Goal: Task Accomplishment & Management: Complete application form

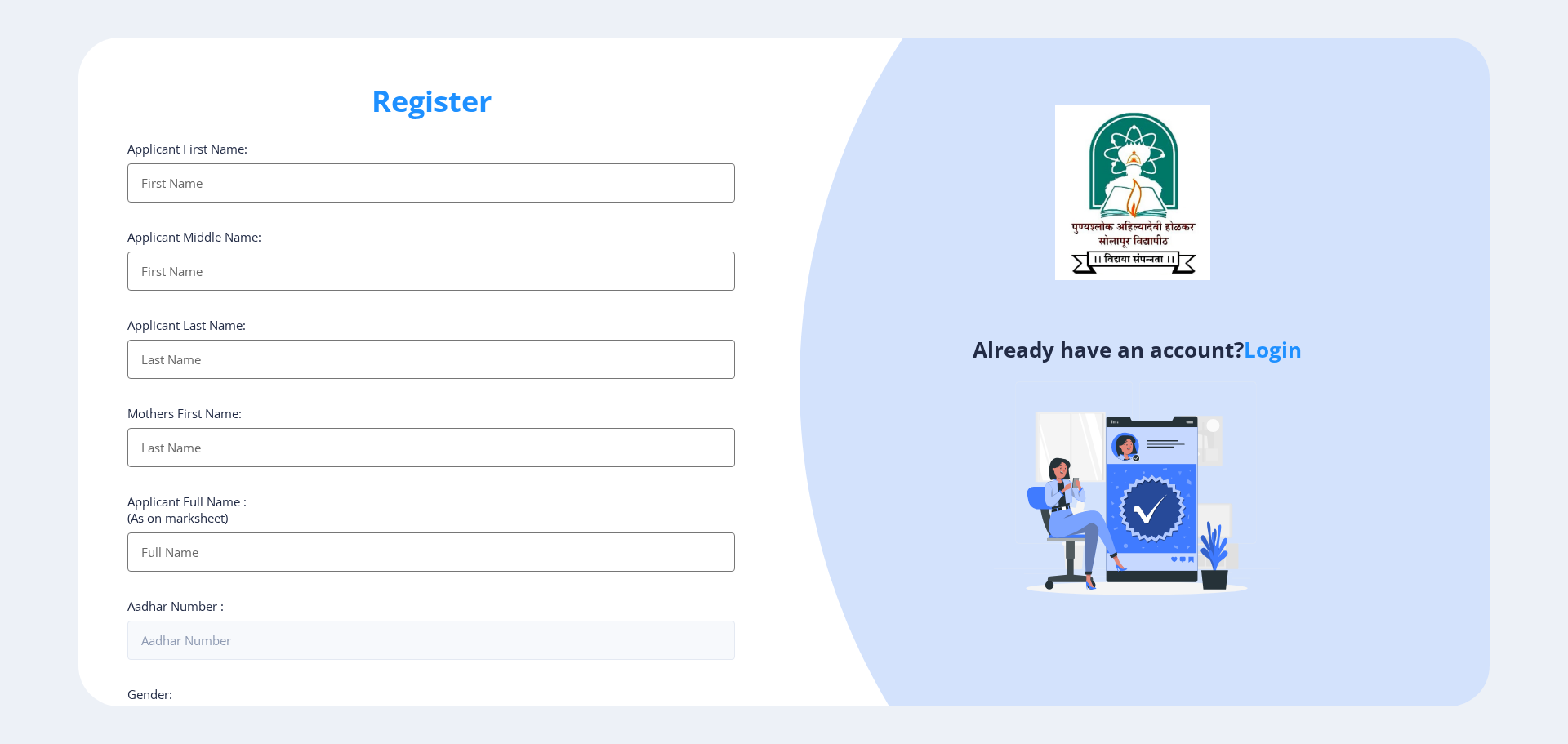
select select
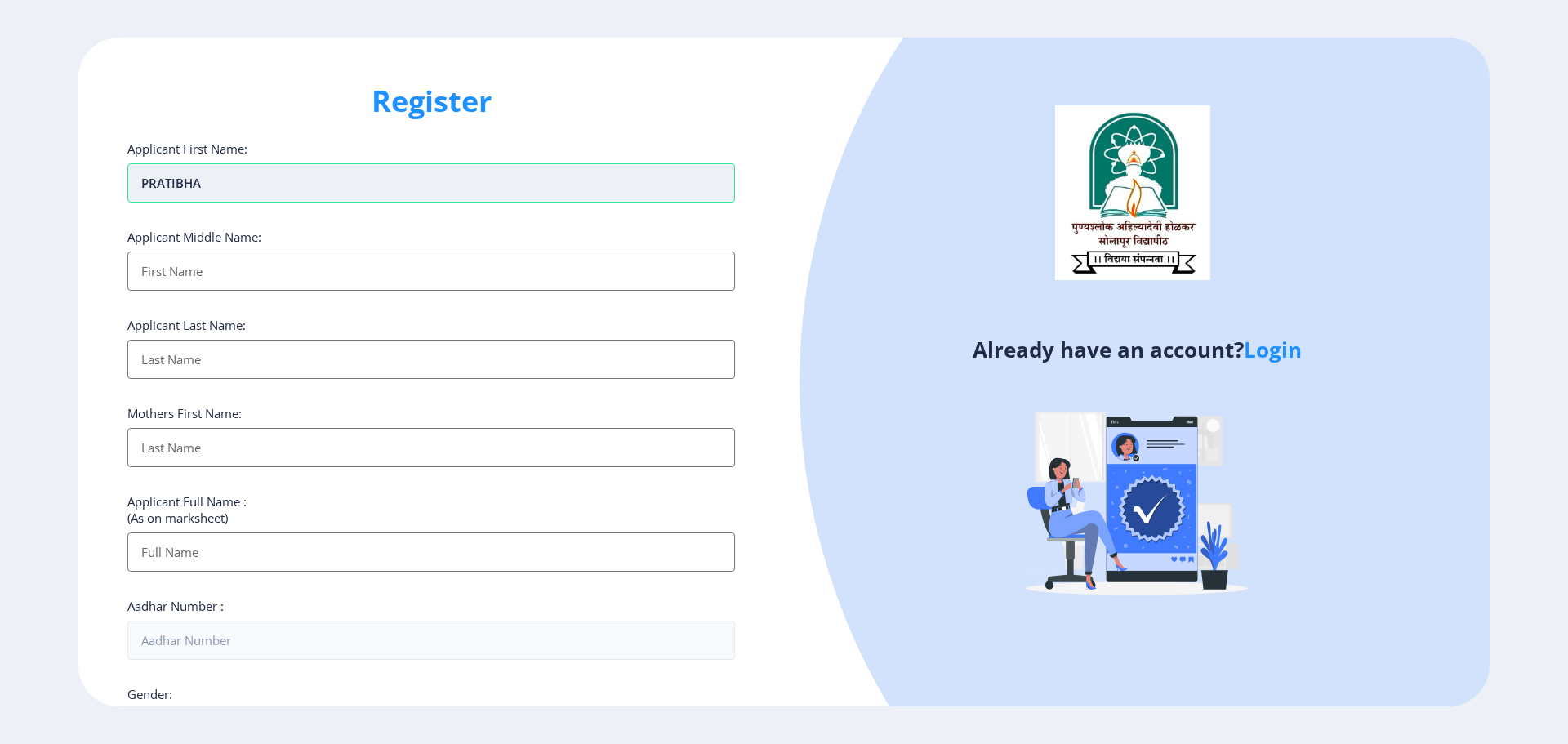
type input "PRATIBHA"
type input "VYANKAT"
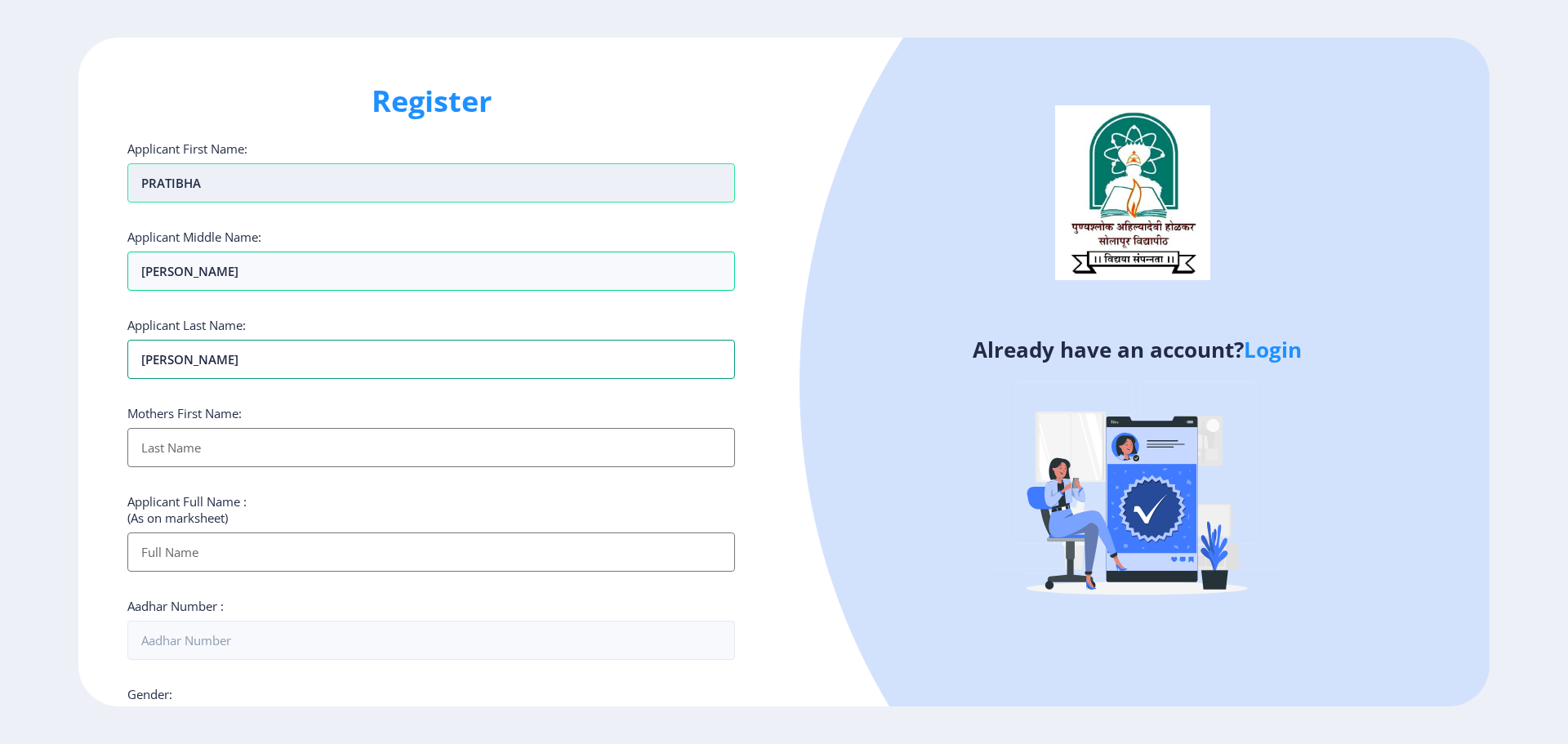
type input "BIRAJDAR"
type input "[PERSON_NAME]"
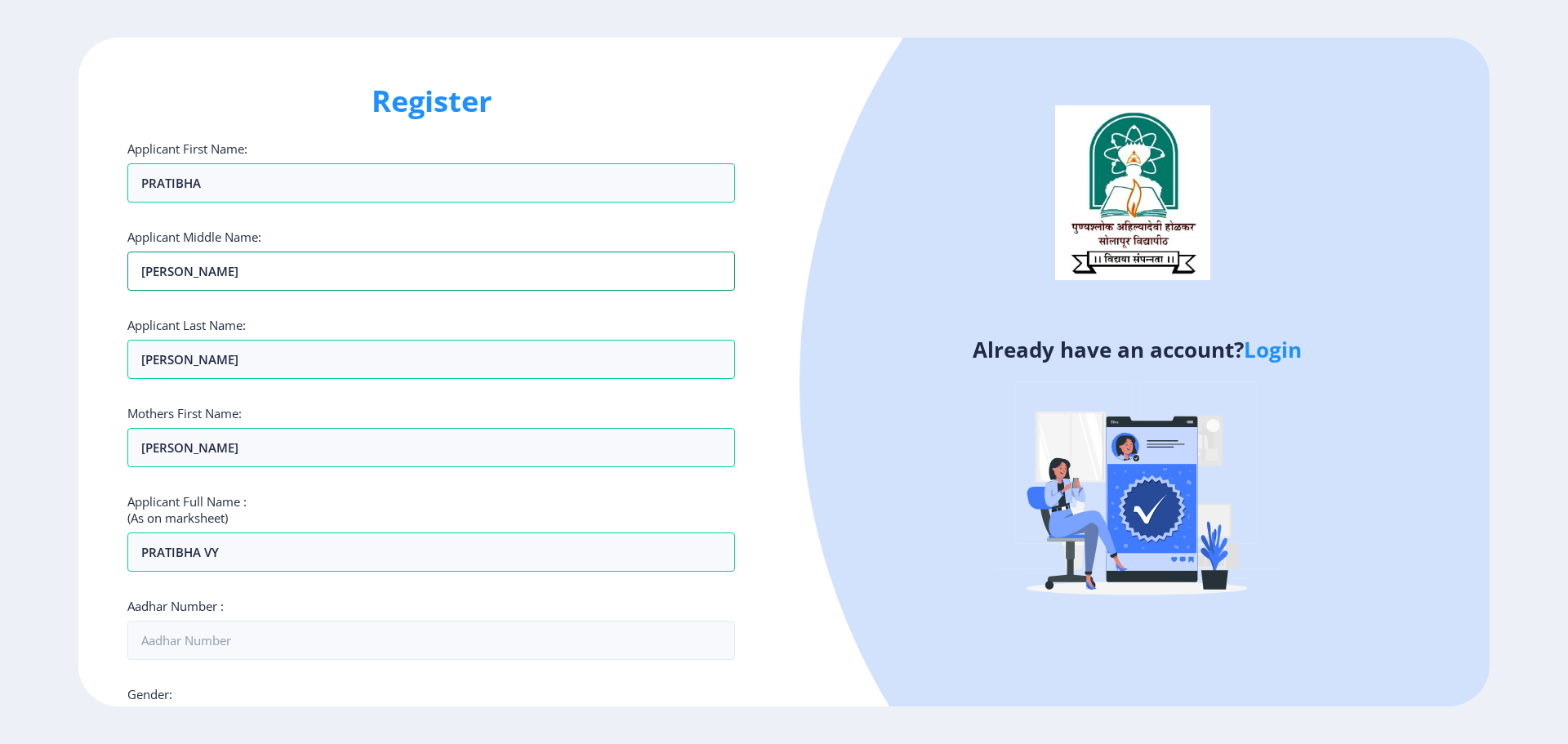
drag, startPoint x: 198, startPoint y: 273, endPoint x: 102, endPoint y: 267, distance: 96.2
click at [102, 267] on div "Register Applicant First Name: PRATIBHA Applicant Middle Name: VYANKAT Applican…" at bounding box center [431, 372] width 706 height 670
drag, startPoint x: 205, startPoint y: 552, endPoint x: 232, endPoint y: 554, distance: 27.1
click at [232, 554] on input "PRATIBHA VY" at bounding box center [431, 552] width 608 height 39
paste input "ANKAT"
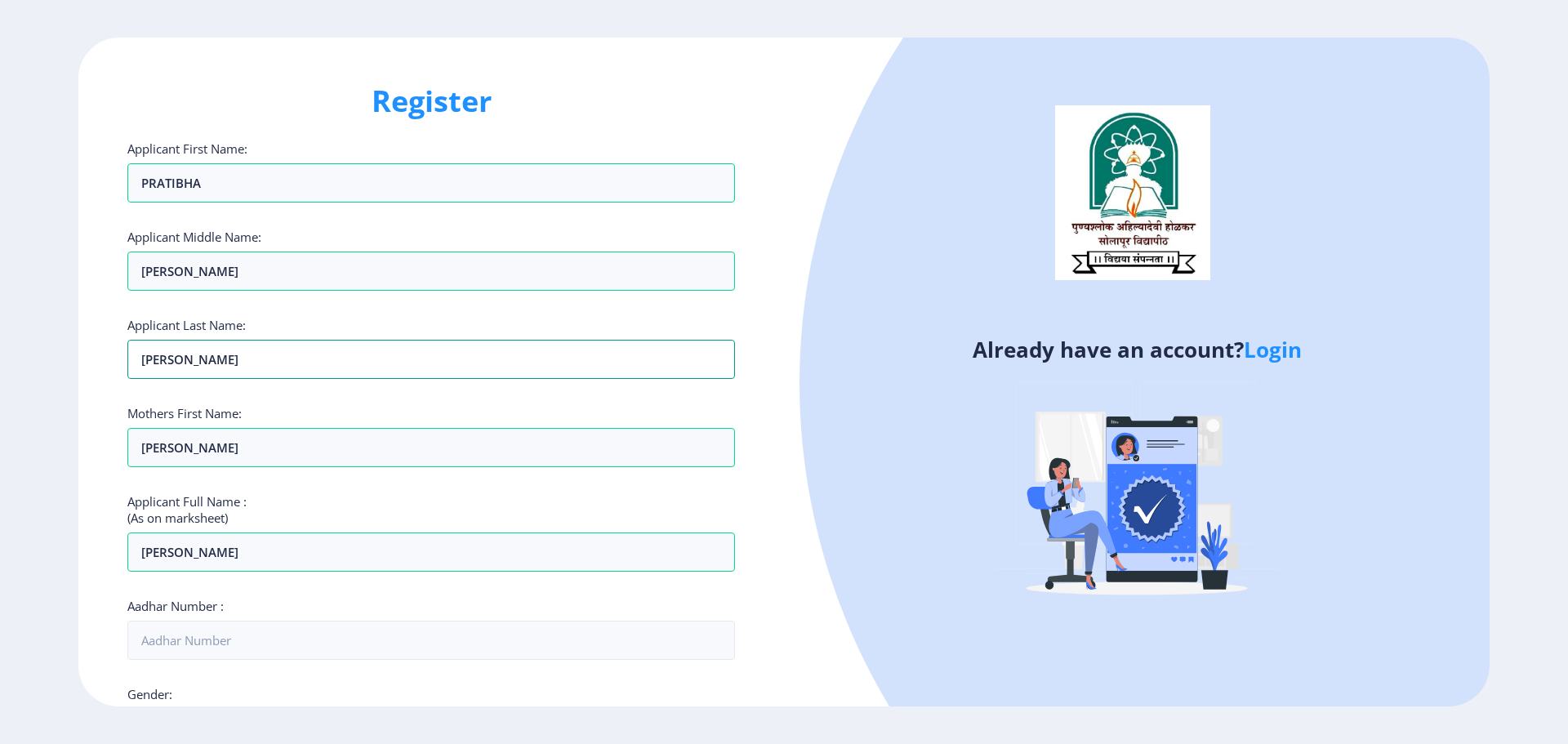
drag, startPoint x: 199, startPoint y: 355, endPoint x: 112, endPoint y: 369, distance: 88.1
click at [112, 369] on div "Register Applicant First Name: PRATIBHA Applicant Middle Name: VYANKAT Applican…" at bounding box center [431, 372] width 706 height 670
click at [296, 541] on input "PRATIBHA VYANKAT" at bounding box center [431, 552] width 608 height 39
paste input "BIRAJDAR"
type input "PRATIBHA VYANKAT BIRAJDAR"
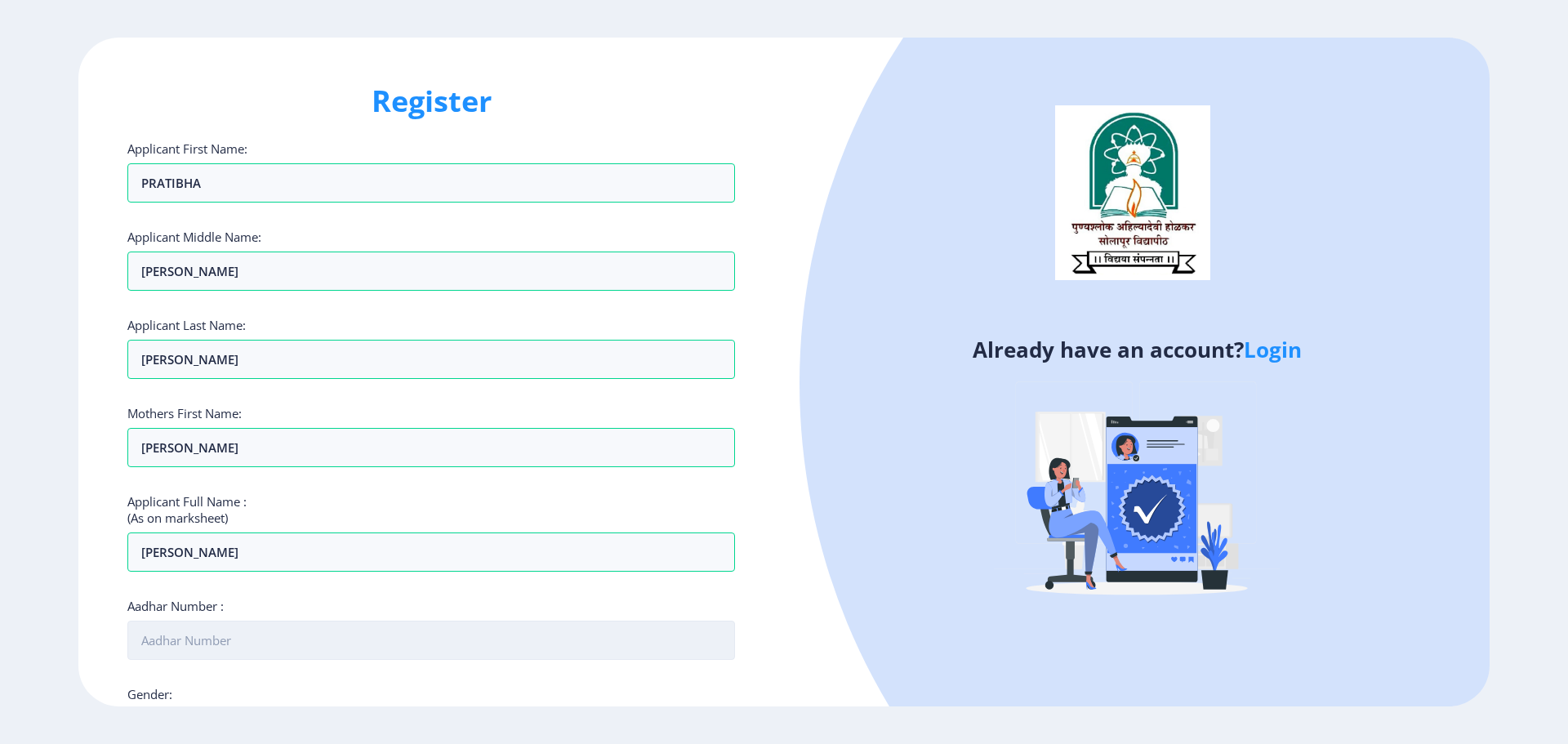
click at [232, 628] on input "Aadhar Number :" at bounding box center [431, 640] width 608 height 39
type input "330658082141"
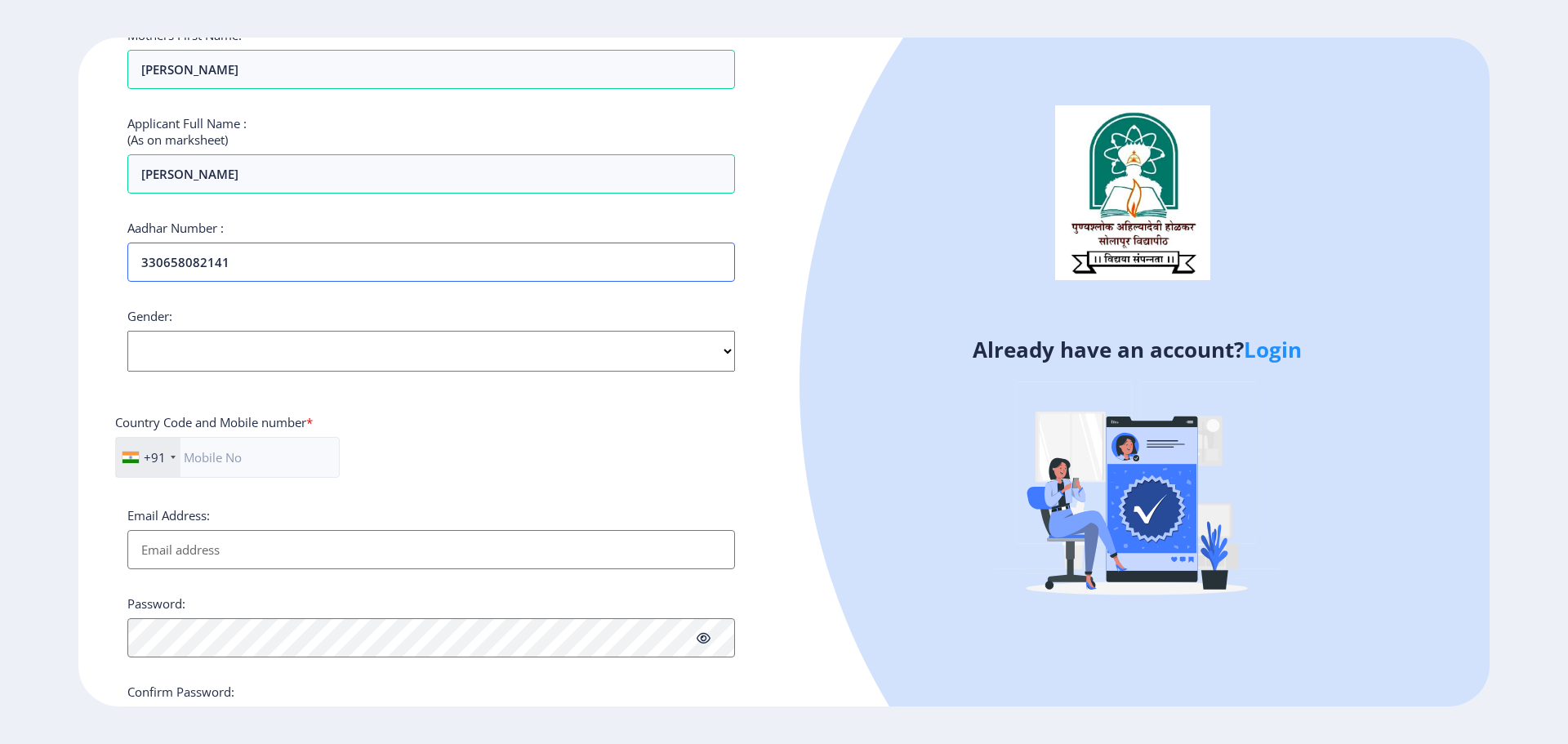
scroll to position [409, 0]
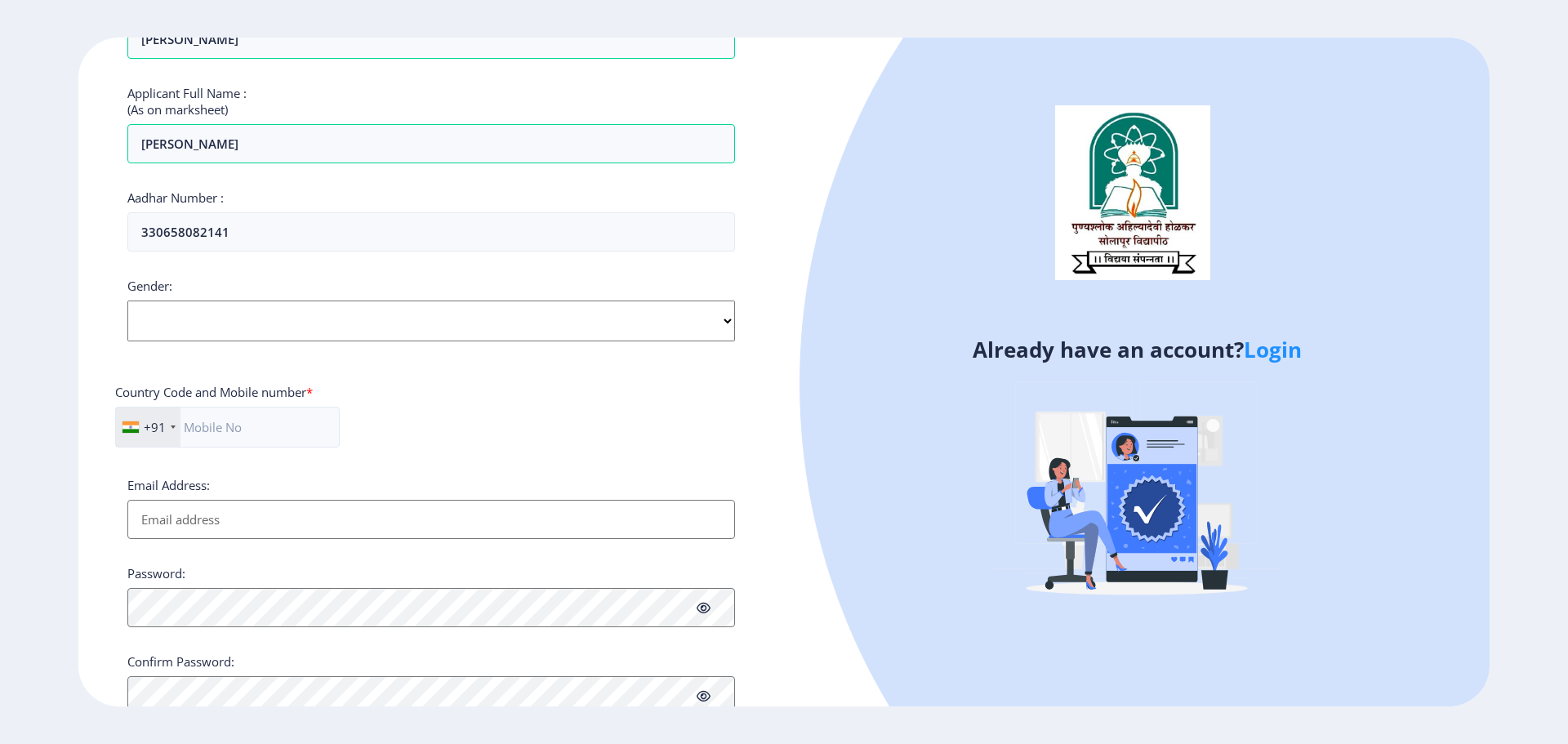
click at [201, 330] on select "Select Gender Male Female Other" at bounding box center [431, 322] width 608 height 41
select select "[DEMOGRAPHIC_DATA]"
click at [127, 301] on select "Select Gender Male Female Other" at bounding box center [431, 322] width 608 height 41
click at [212, 518] on input "Email Address:" at bounding box center [431, 520] width 608 height 39
type input "[PERSON_NAME][EMAIL_ADDRESS][DOMAIN_NAME]"
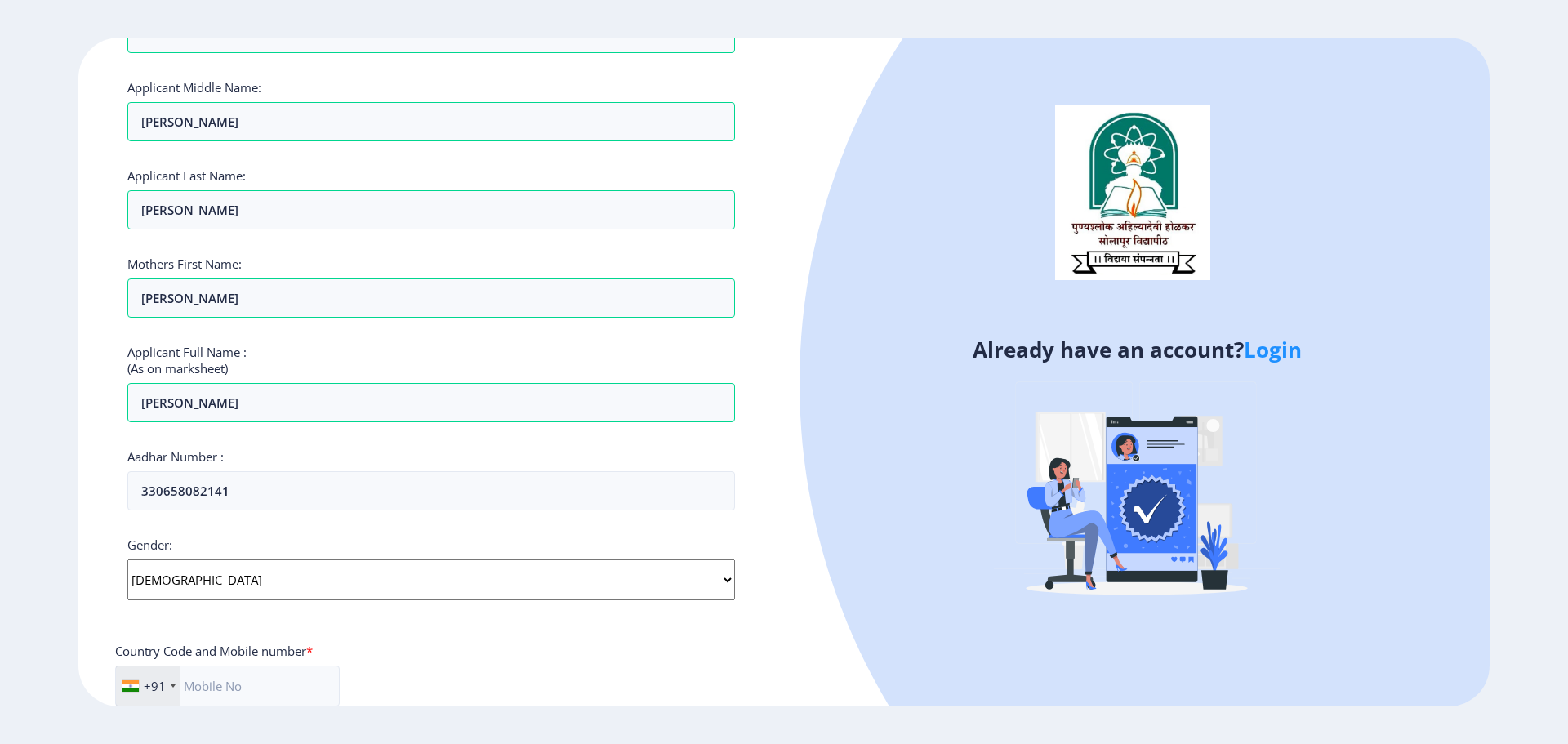
scroll to position [0, 0]
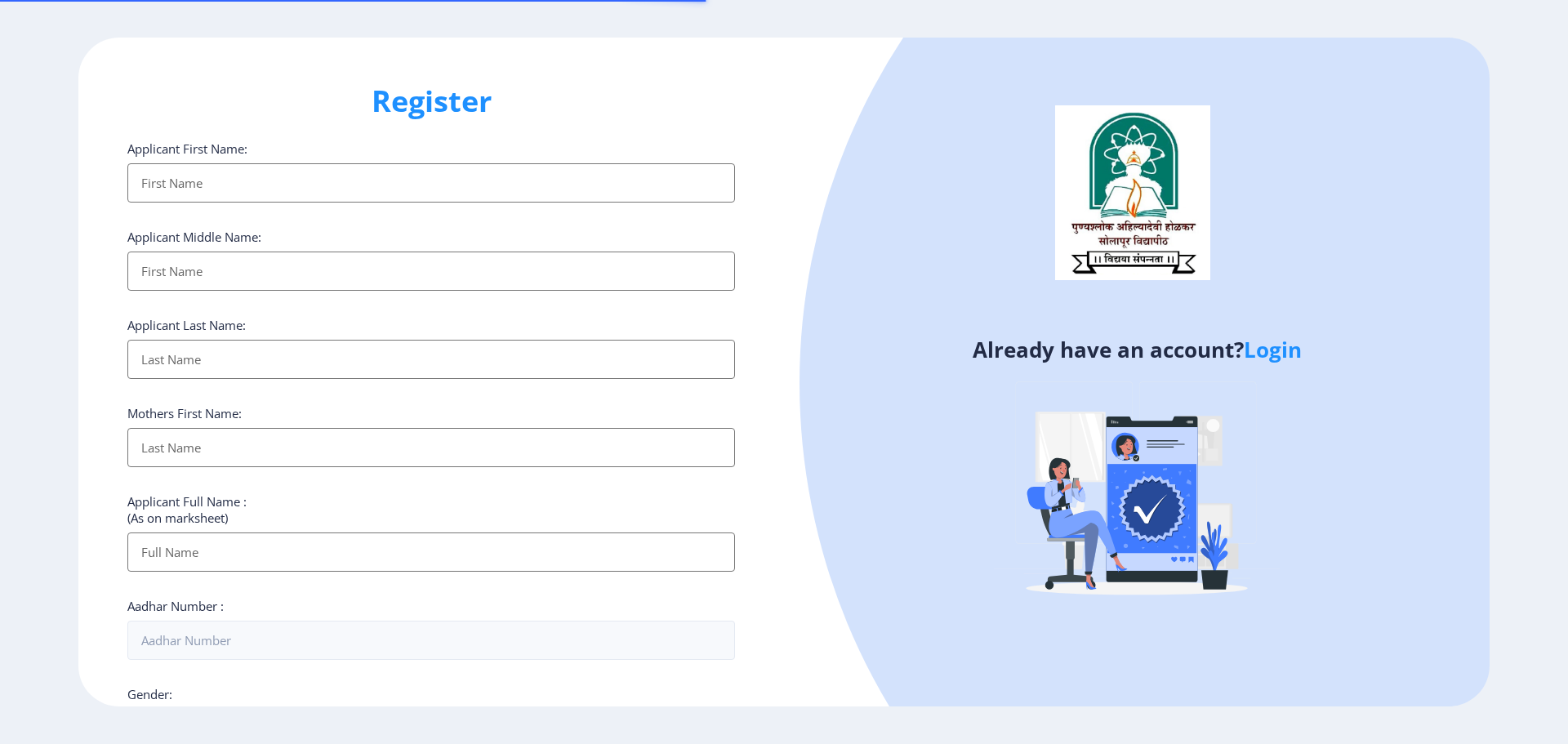
select select
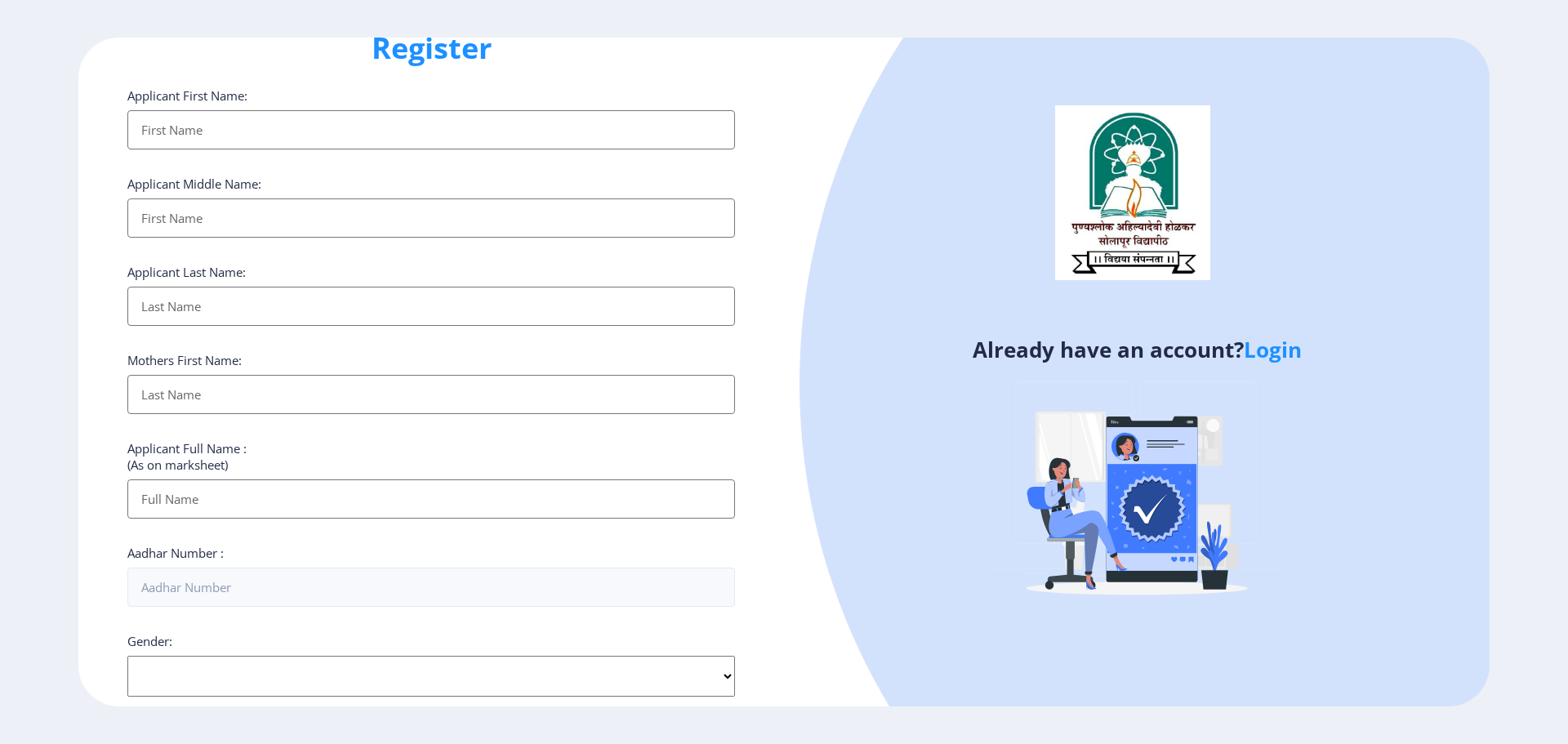
scroll to position [81, 0]
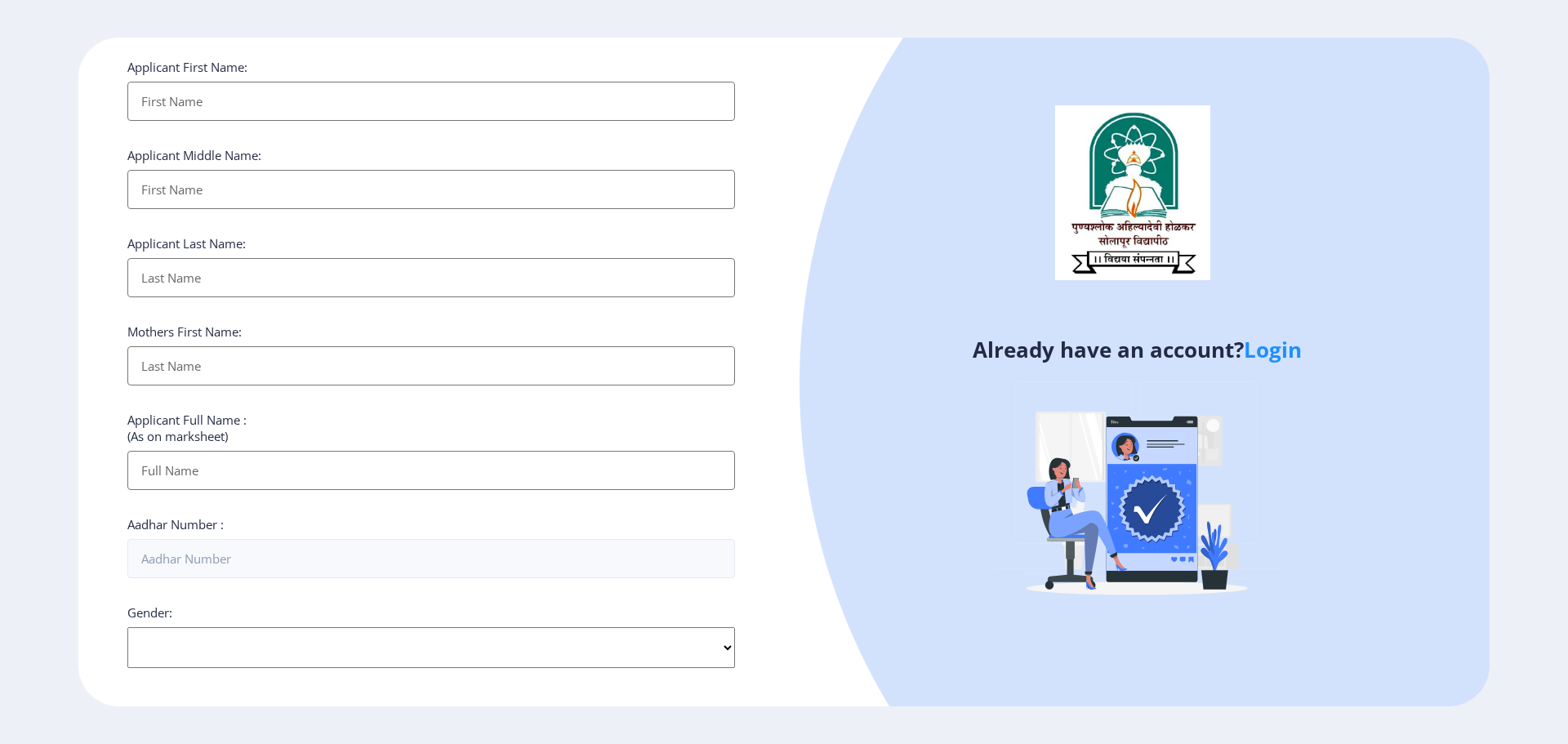
click at [1291, 349] on link "Login" at bounding box center [1272, 350] width 58 height 29
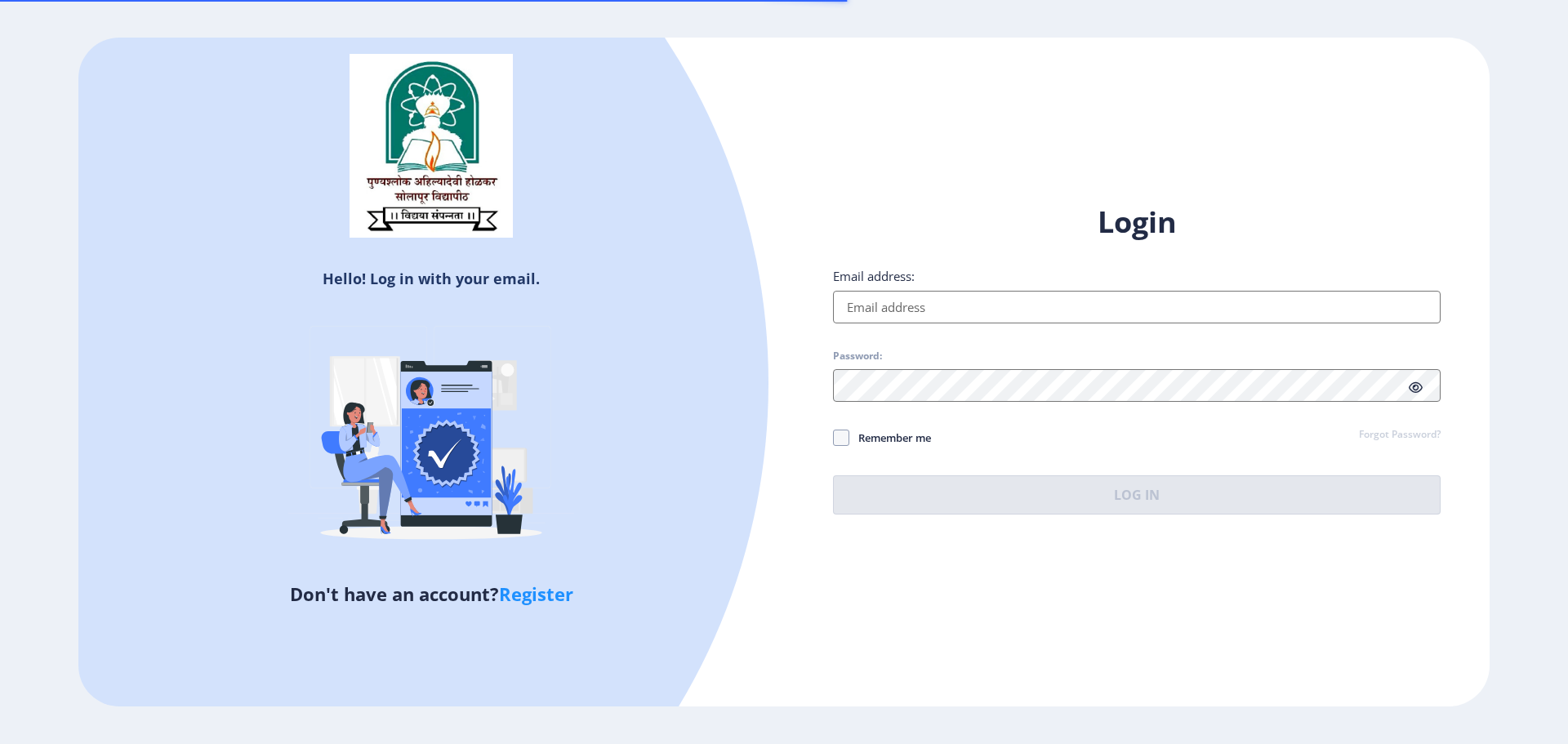
type input "[PERSON_NAME][EMAIL_ADDRESS][DOMAIN_NAME]"
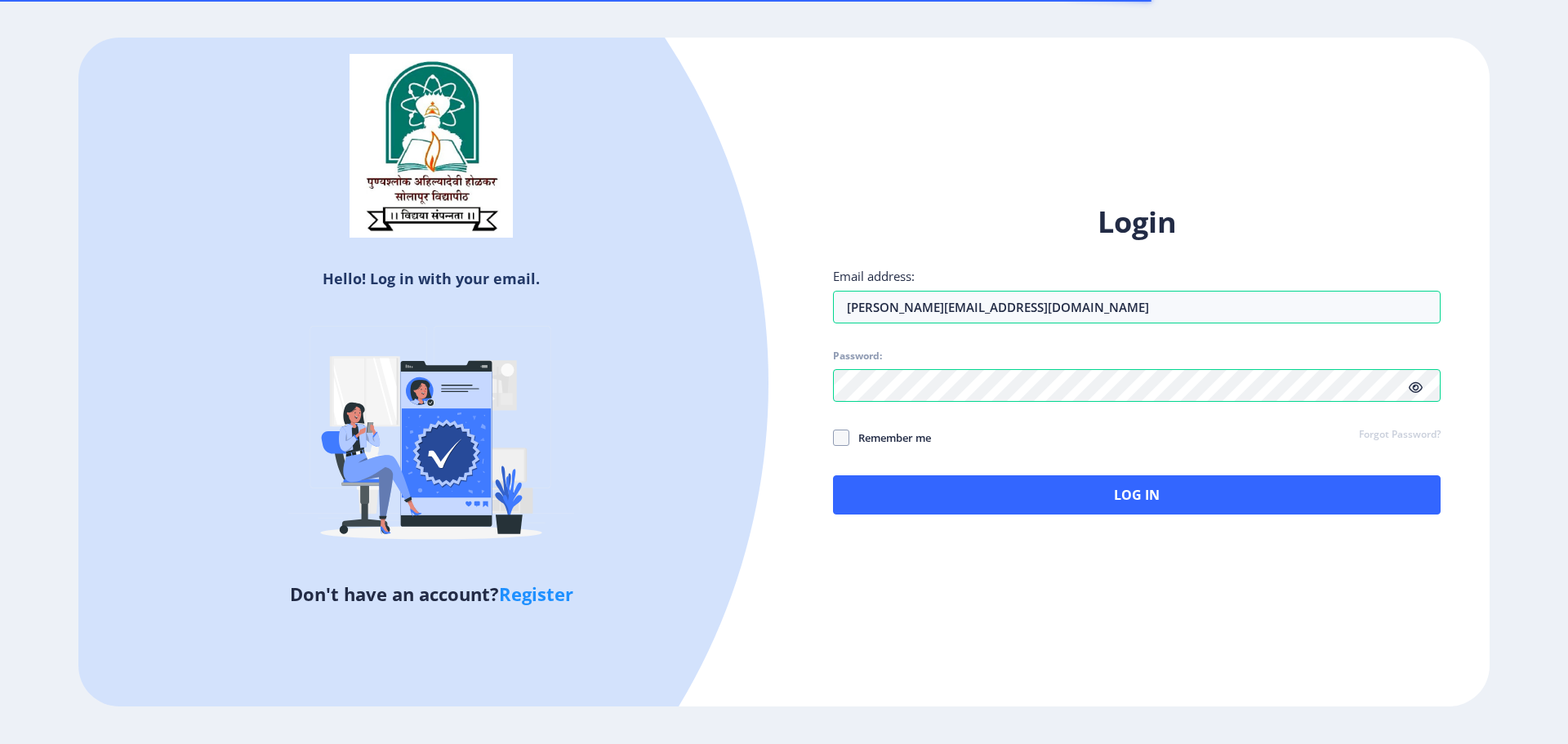
click at [894, 437] on span "Remember me" at bounding box center [890, 438] width 81 height 20
click at [834, 438] on input "Remember me" at bounding box center [833, 438] width 1 height 1
checkbox input "true"
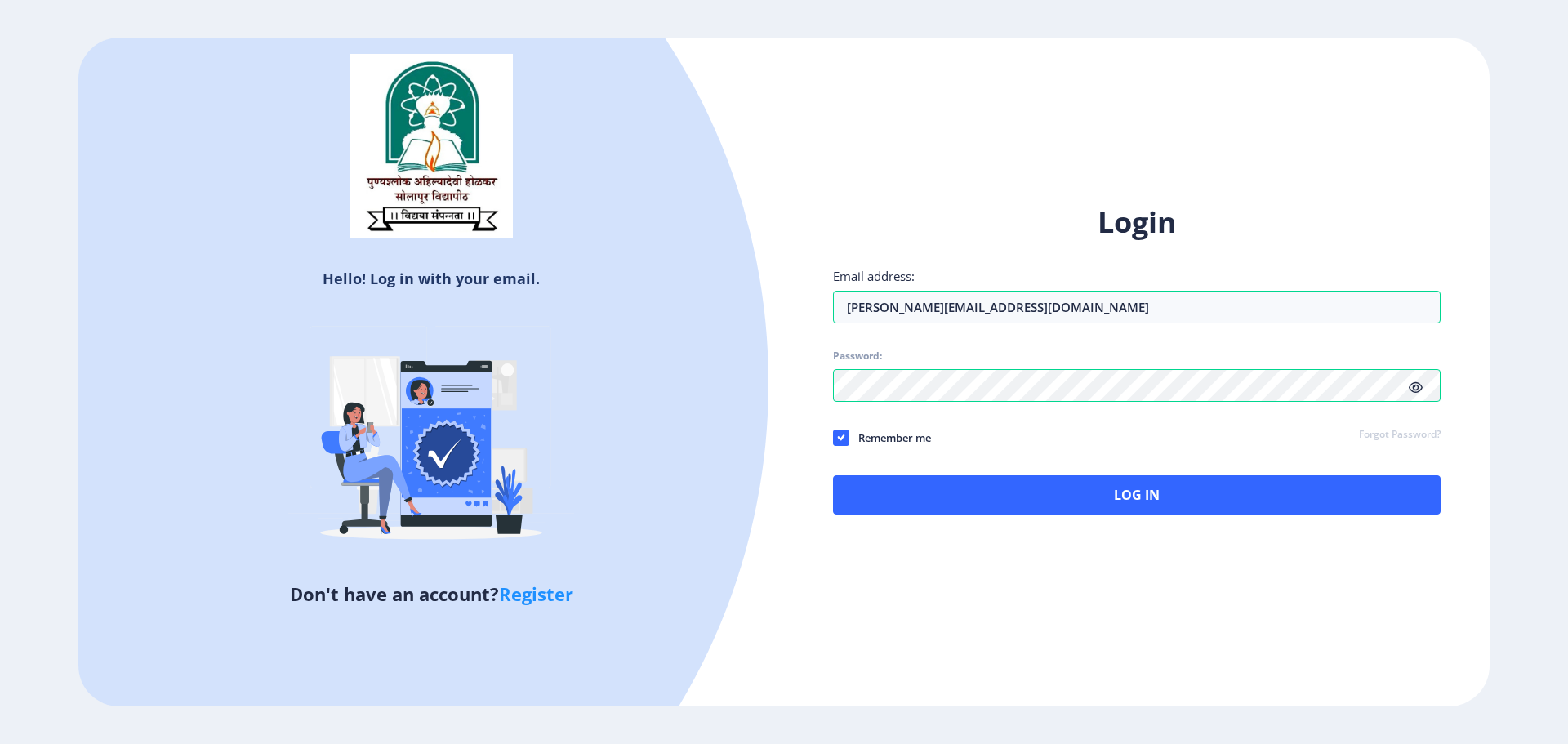
click at [1414, 388] on icon at bounding box center [1415, 387] width 14 height 12
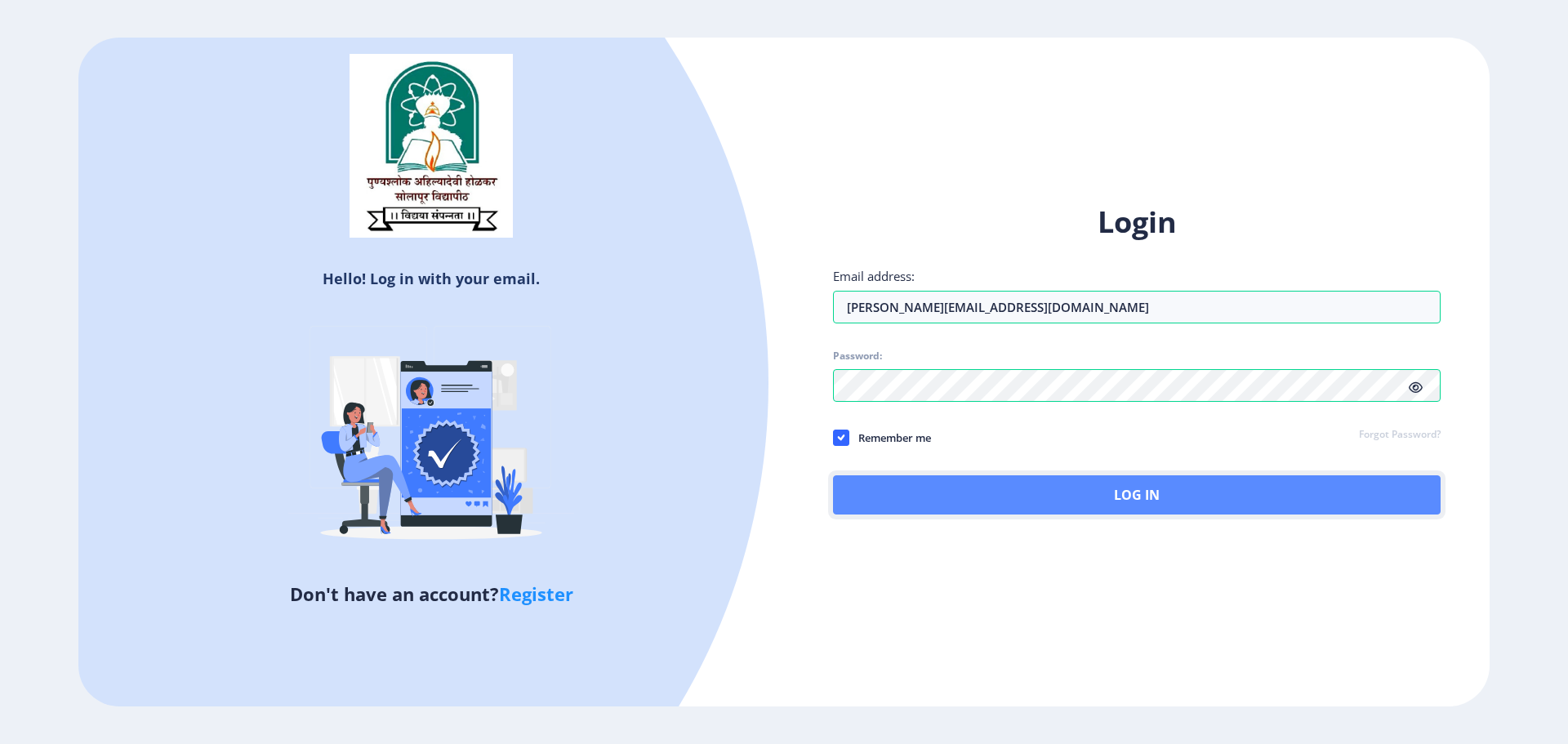
click at [1256, 483] on button "Log In" at bounding box center [1137, 495] width 608 height 39
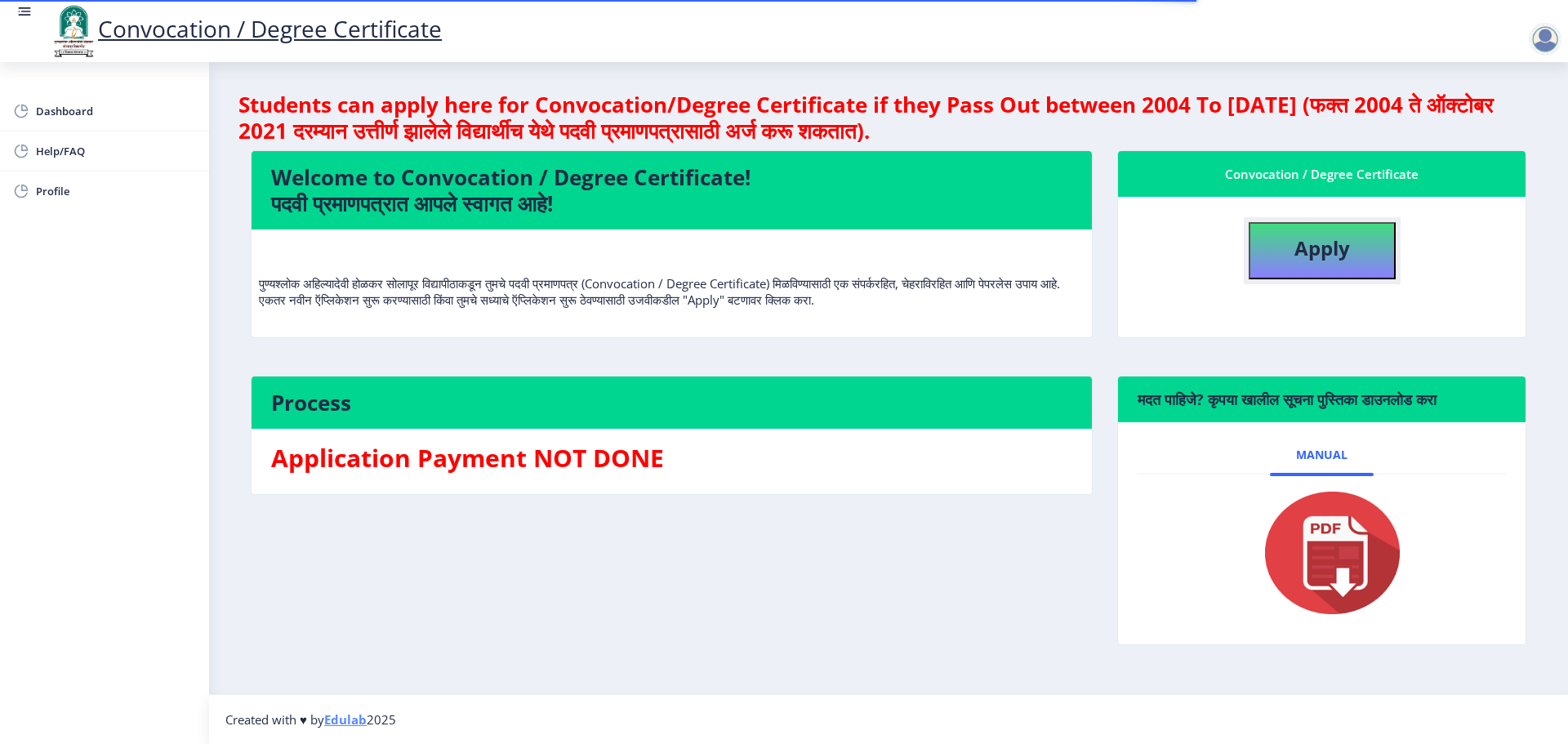
click at [1281, 247] on button "Apply" at bounding box center [1322, 251] width 147 height 57
select select
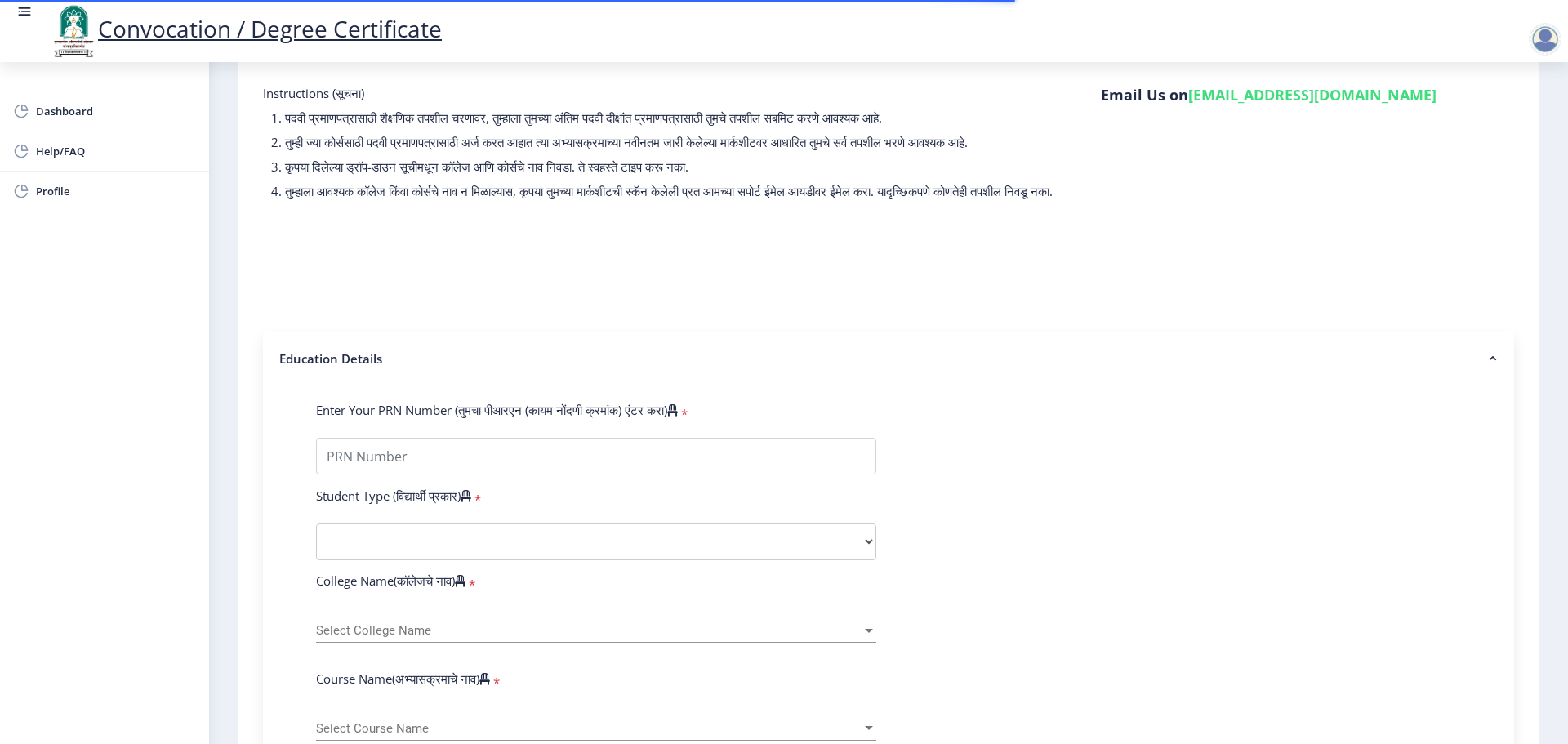
scroll to position [326, 0]
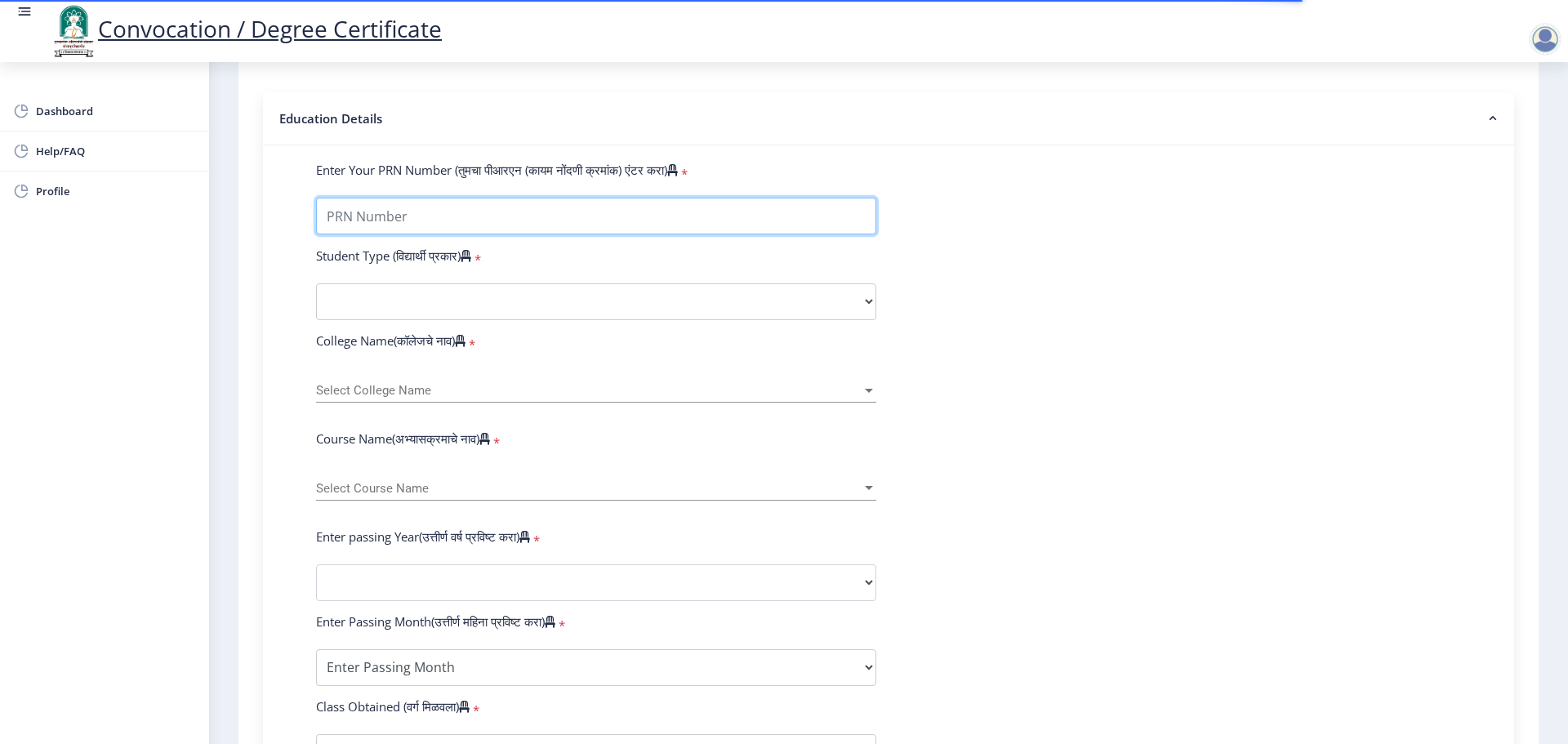
click at [425, 234] on input "Enter Your PRN Number (तुमचा पीआरएन (कायम नोंदणी क्रमांक) एंटर करा)" at bounding box center [596, 216] width 561 height 36
type input "2019032500221916"
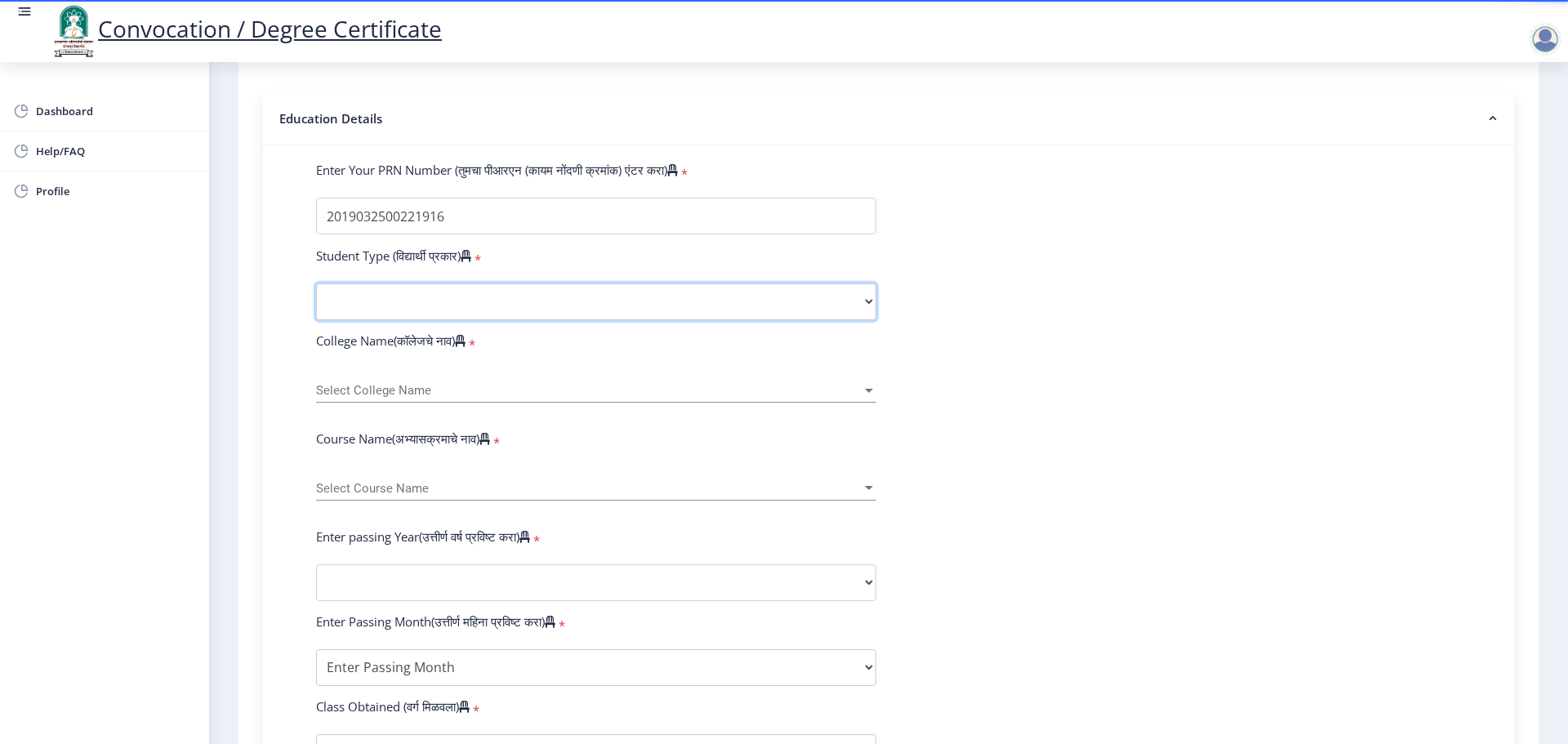
click at [405, 303] on select "Select Student Type Regular External" at bounding box center [596, 301] width 561 height 36
select select "Regular"
click at [316, 299] on select "Select Student Type Regular External" at bounding box center [596, 301] width 561 height 36
click at [425, 386] on div "Select College Name Select College Name" at bounding box center [596, 385] width 561 height 34
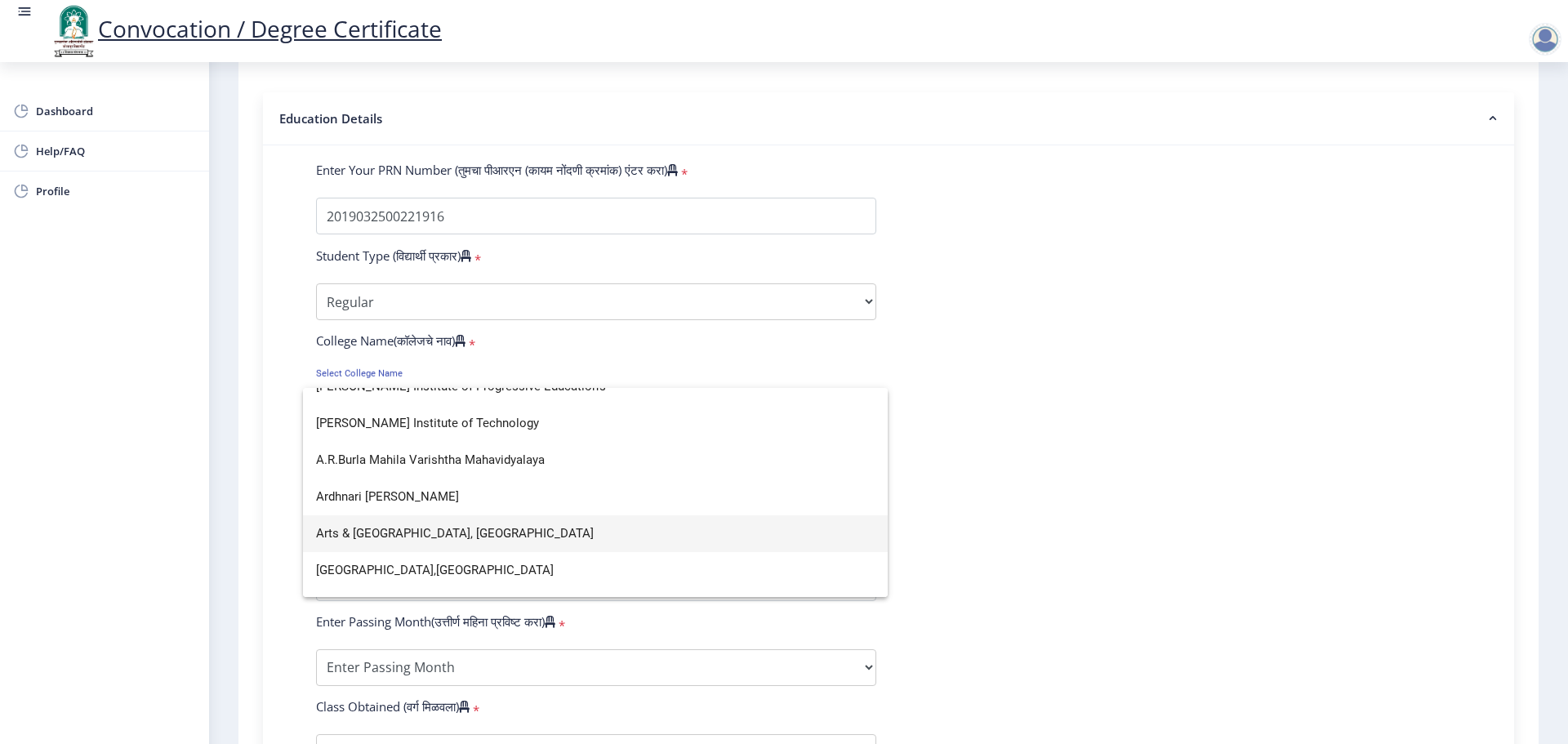
scroll to position [0, 0]
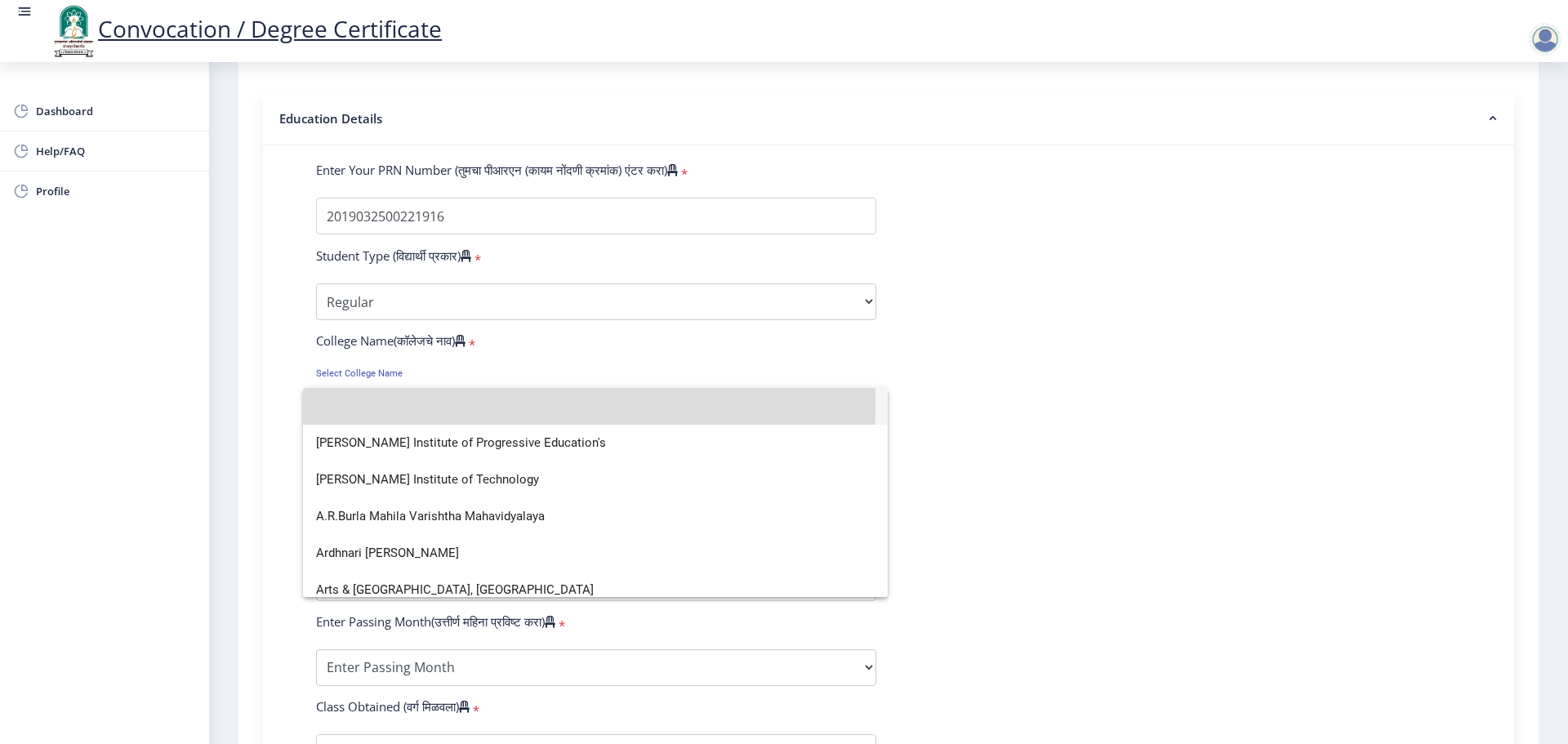
click at [360, 404] on input at bounding box center [595, 406] width 559 height 36
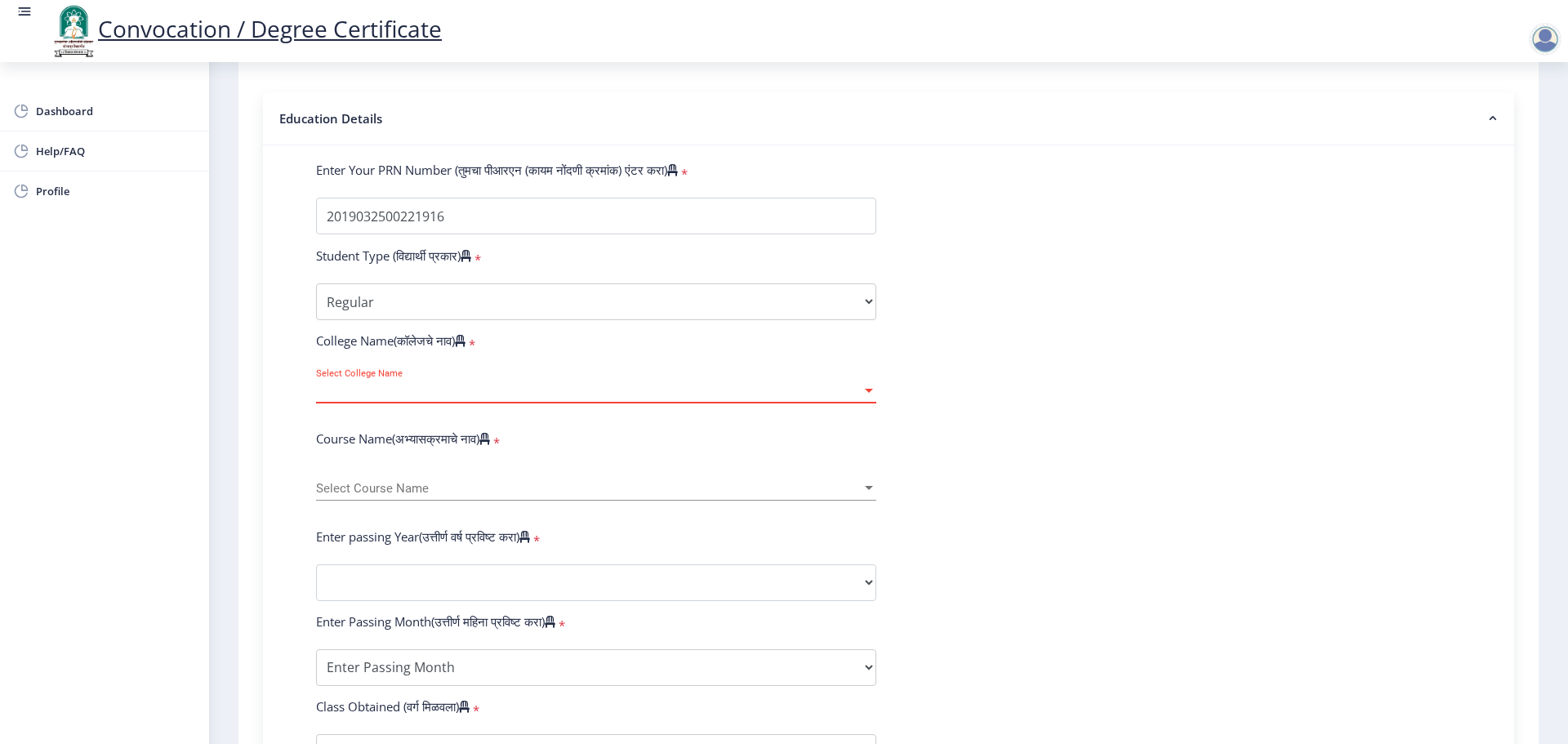
click at [360, 398] on span "Select College Name" at bounding box center [588, 391] width 546 height 14
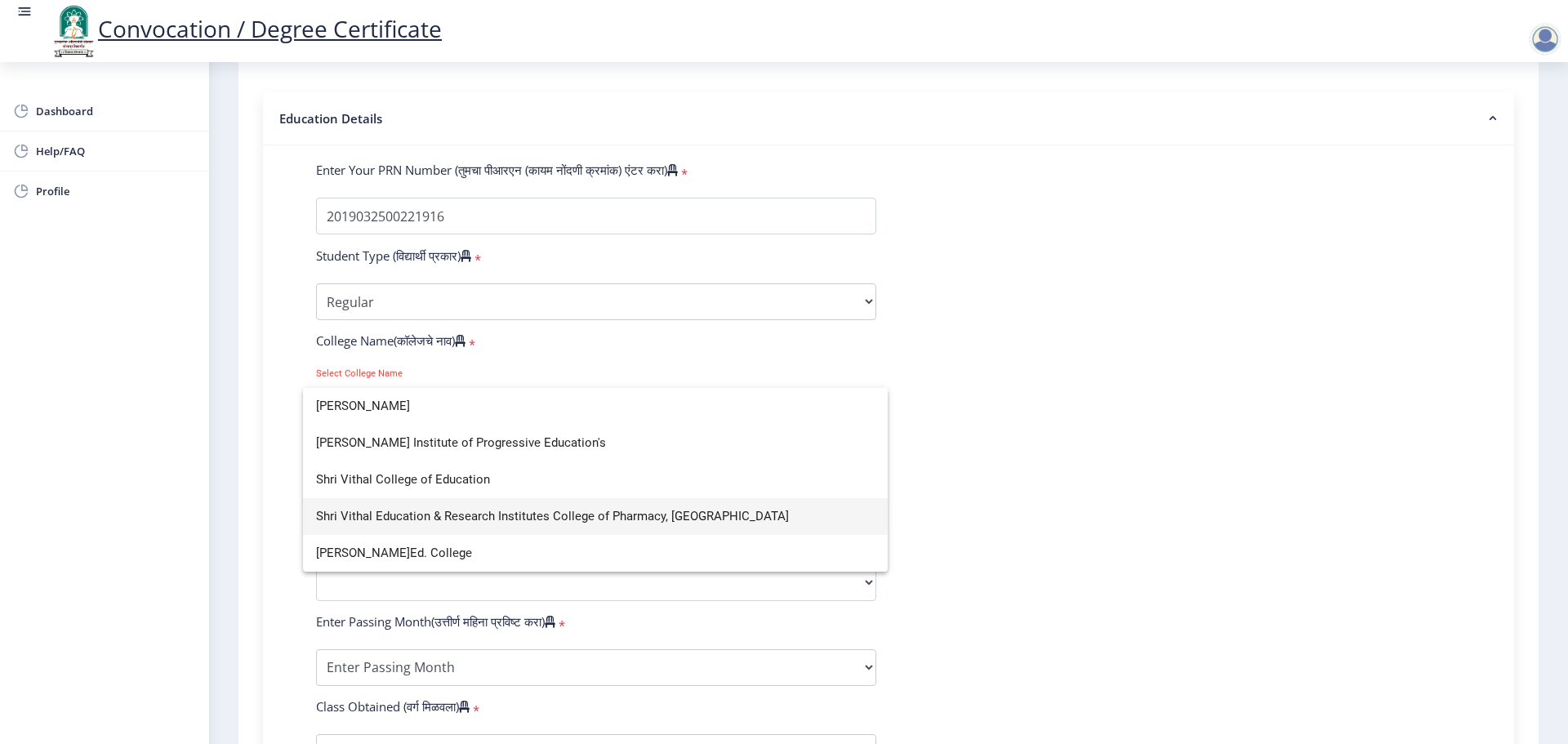
type input "Shri Vithal"
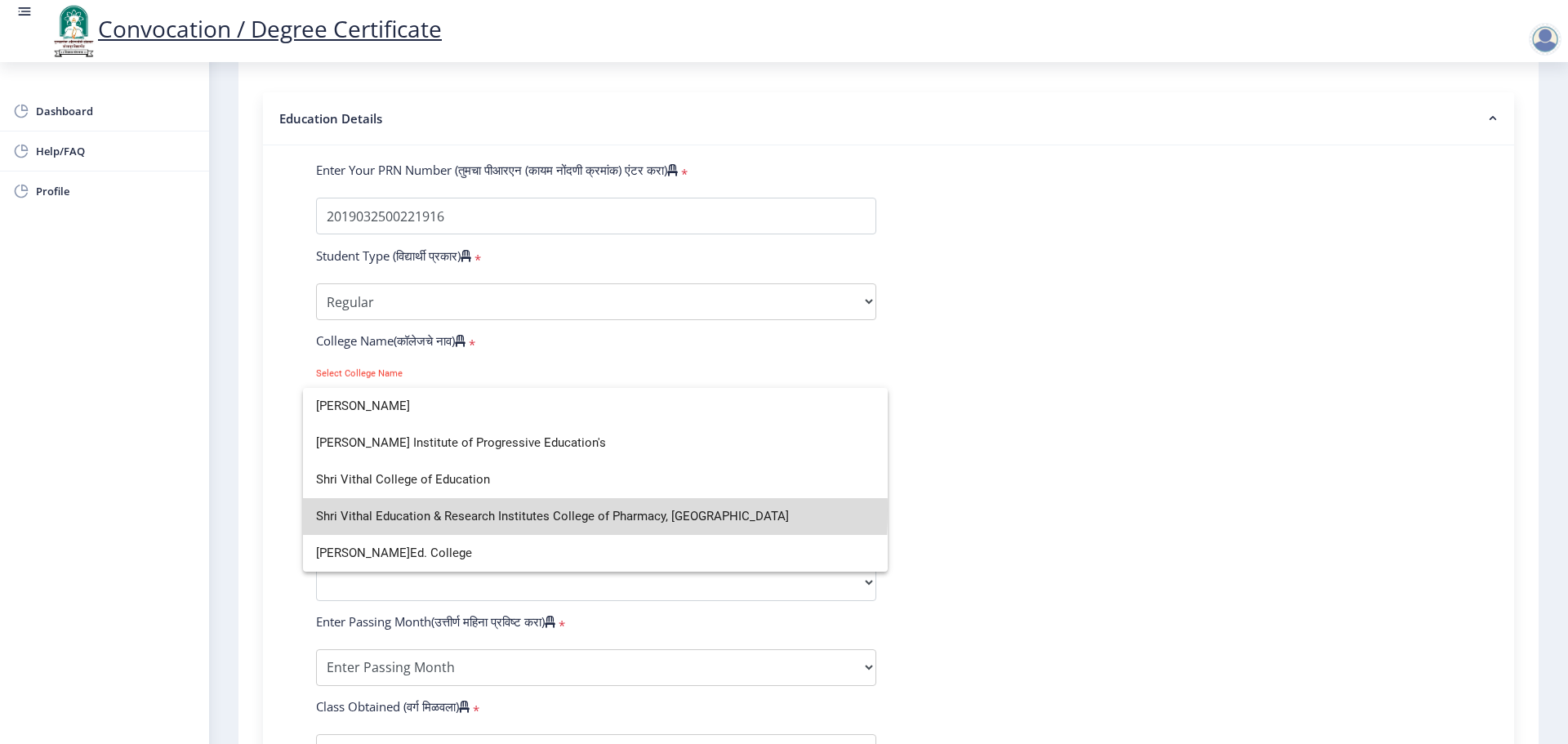
click at [424, 511] on span "Shri Vithal Education & Research Institutes College of Pharmacy, Pandharpur" at bounding box center [595, 516] width 559 height 36
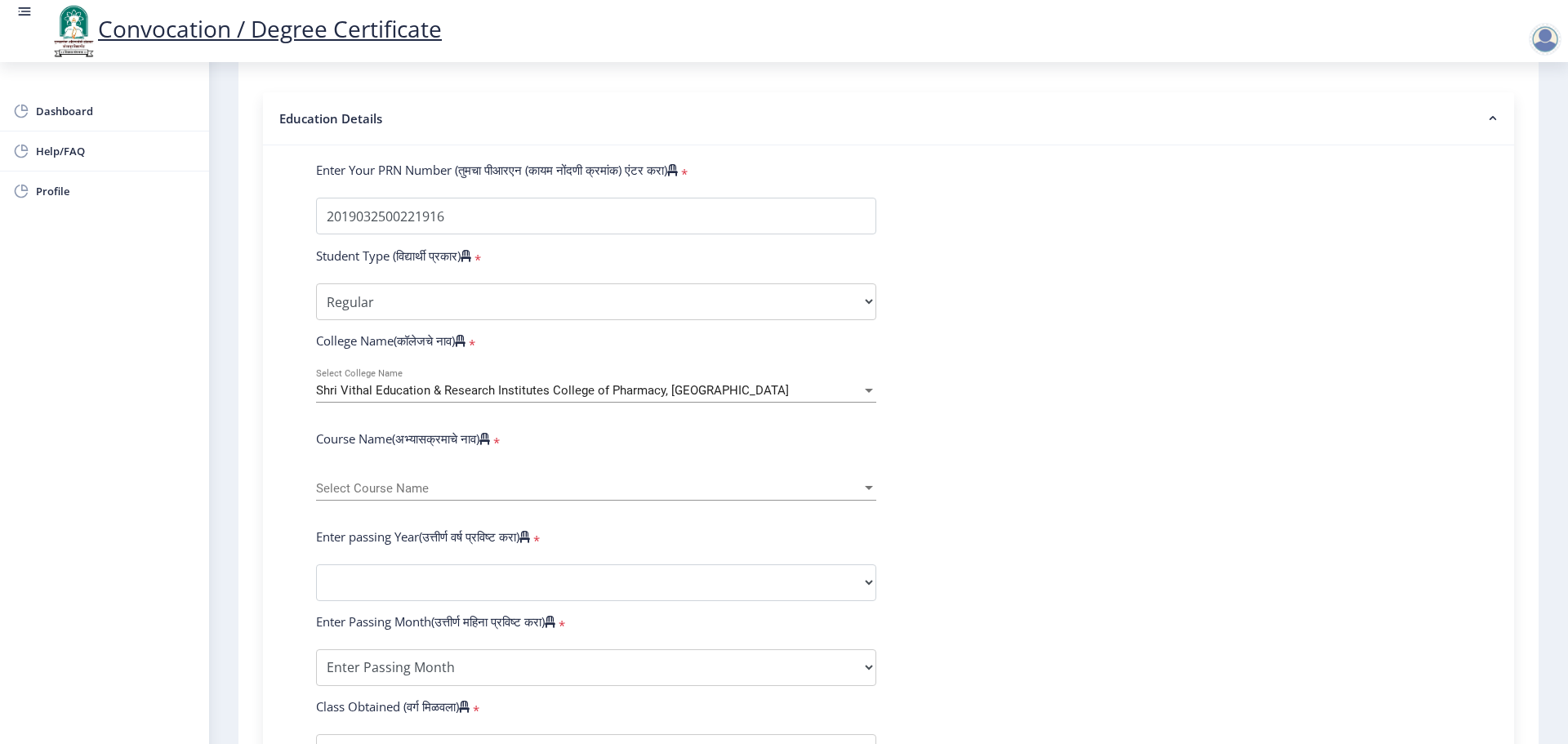
click at [576, 403] on div "Shri Vithal Education & Research Institutes College of Pharmacy, Pandharpur Sel…" at bounding box center [596, 385] width 561 height 34
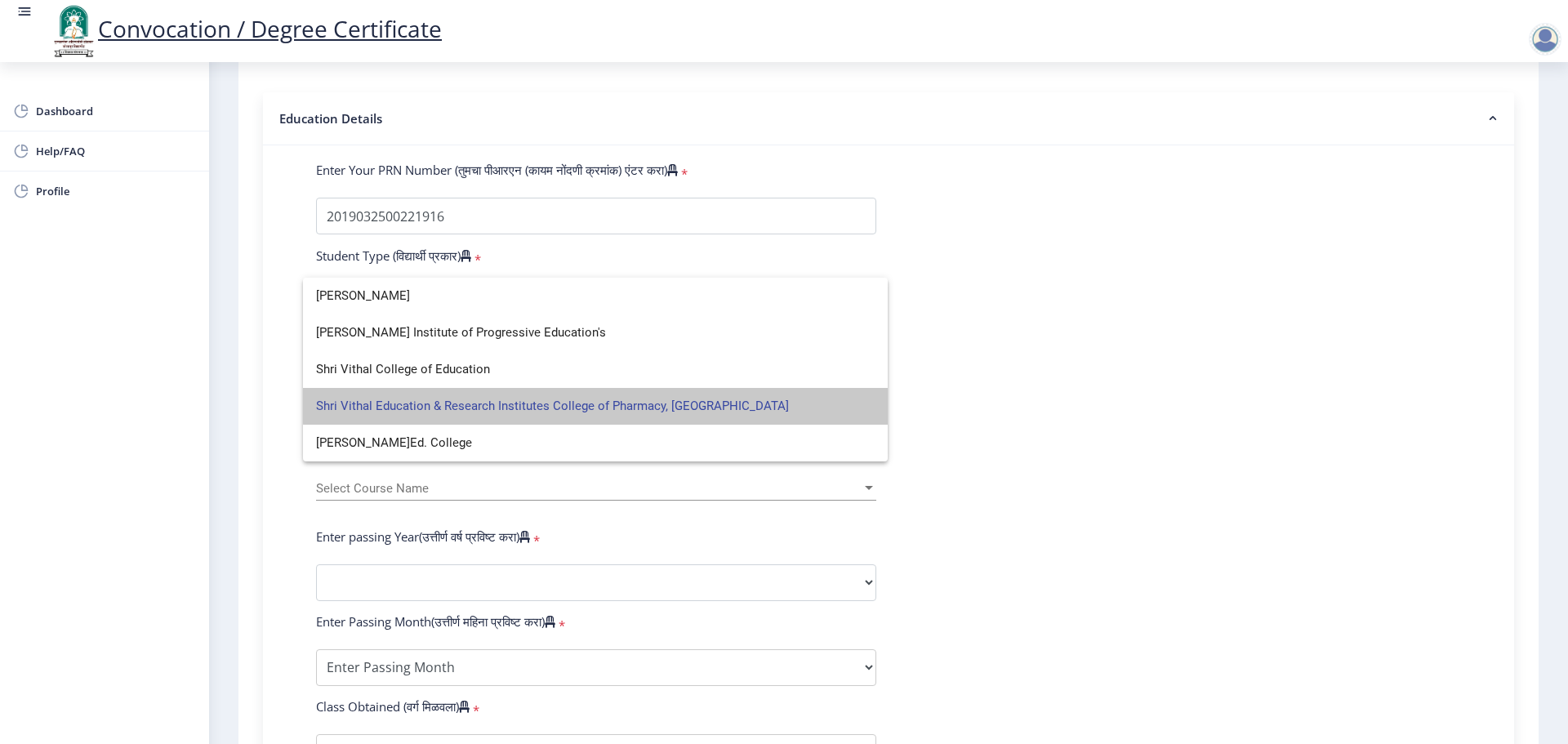
click at [606, 400] on span "Shri Vithal Education & Research Institutes College of Pharmacy, Pandharpur" at bounding box center [595, 406] width 559 height 36
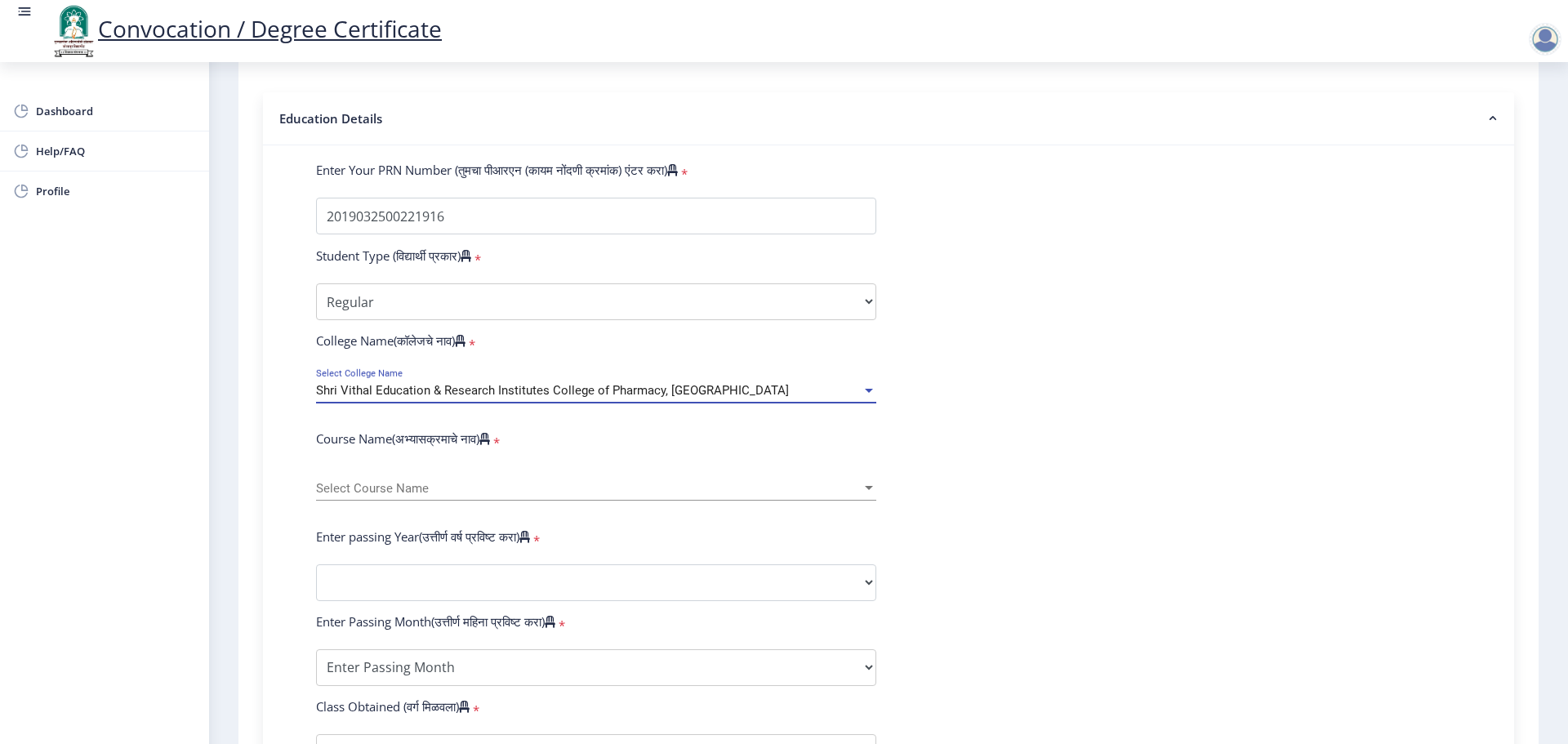
click at [739, 398] on div "Shri Vithal Education & Research Institutes College of Pharmacy, Pandharpur" at bounding box center [588, 391] width 546 height 14
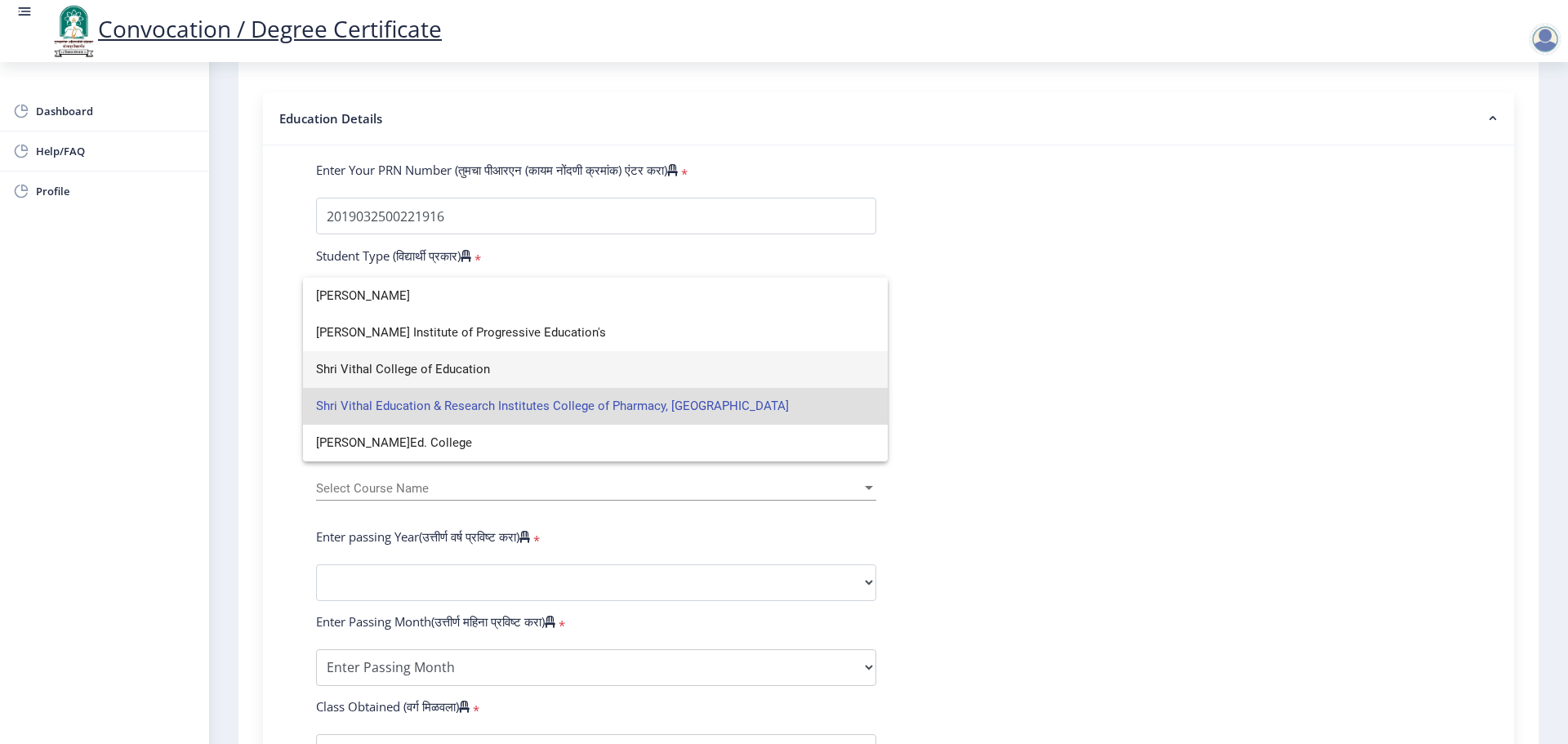
click at [484, 365] on span "Shri Vithal College of Education" at bounding box center [595, 369] width 559 height 36
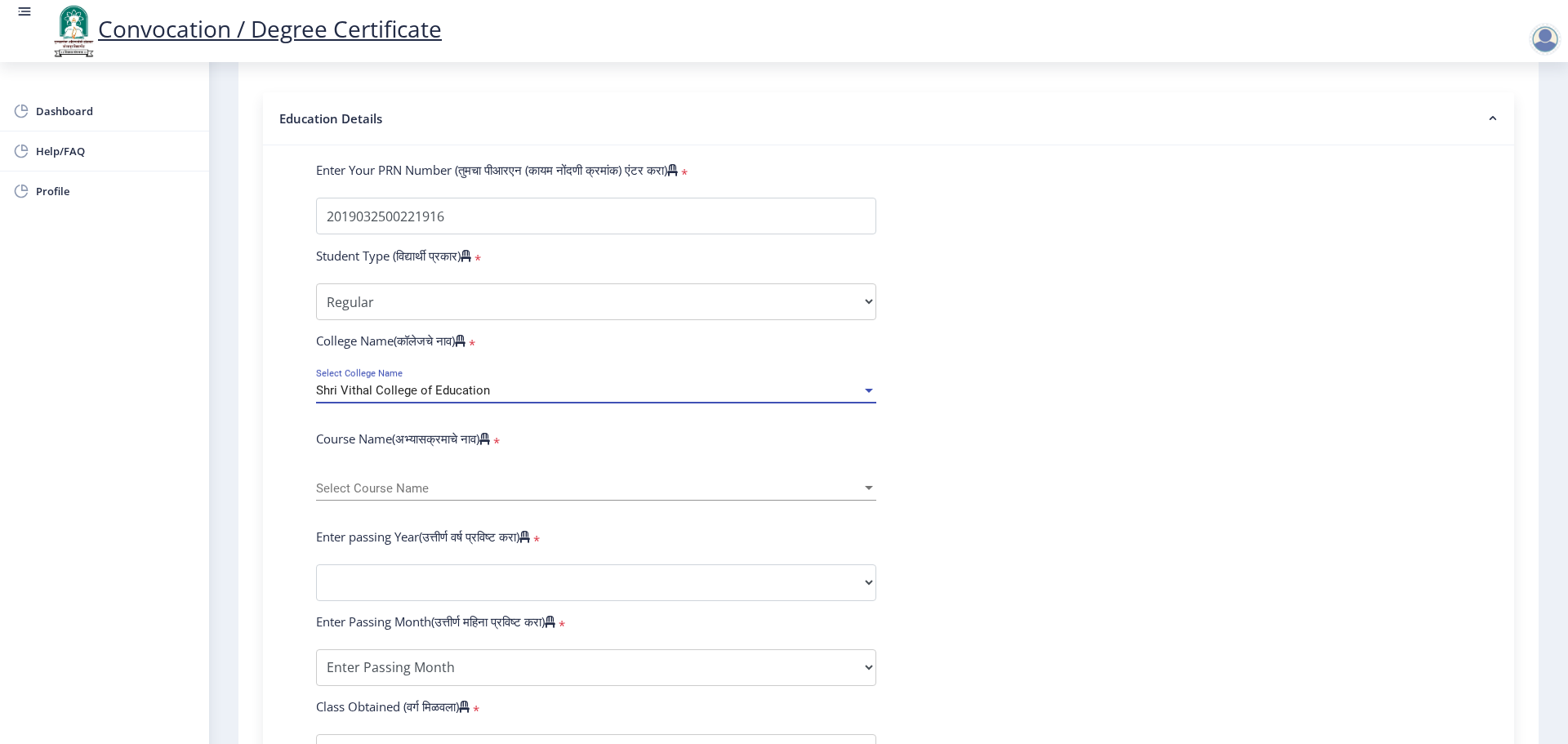
click at [478, 398] on span "Shri Vithal College of Education" at bounding box center [402, 390] width 173 height 15
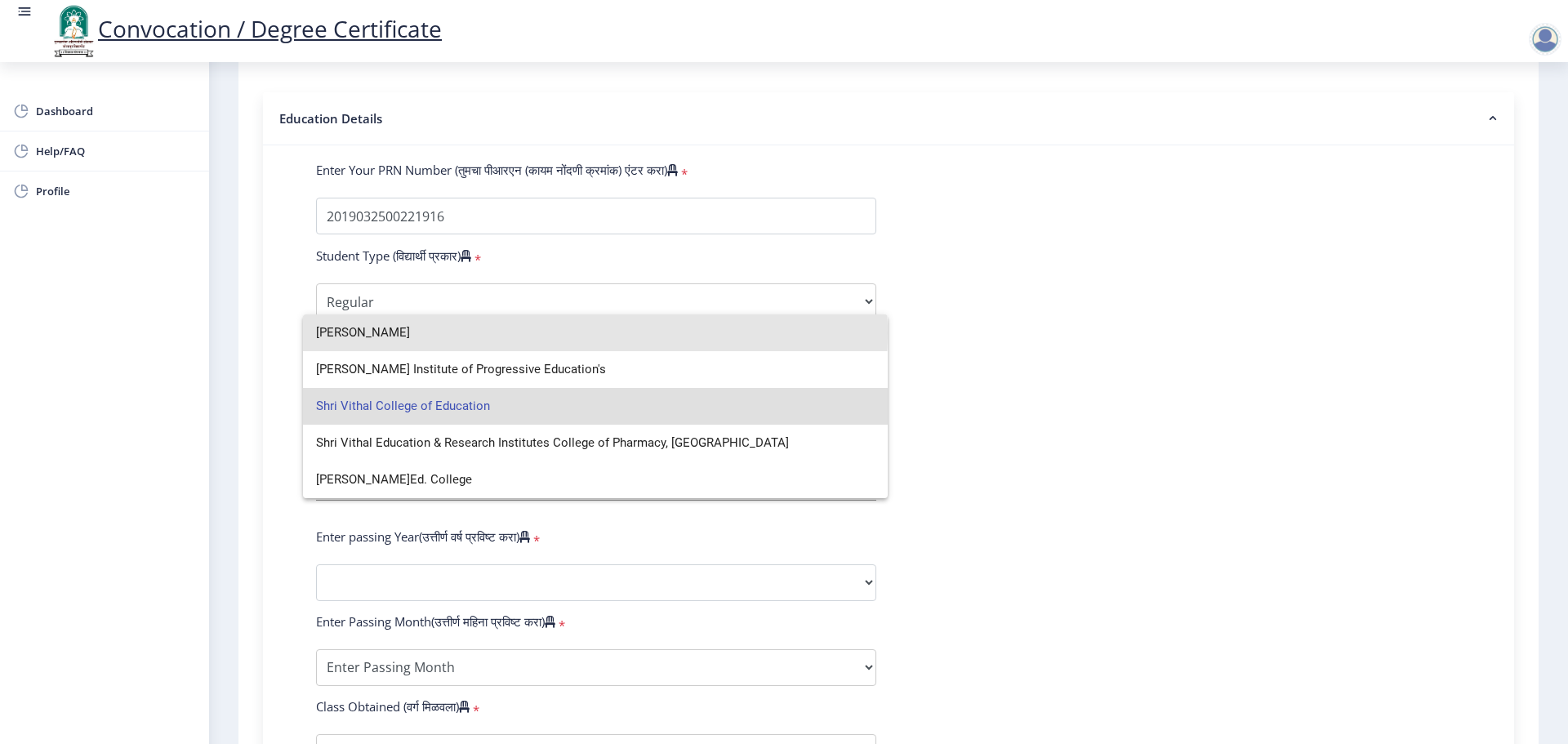
drag, startPoint x: 268, startPoint y: 345, endPoint x: 259, endPoint y: 345, distance: 9.0
click at [259, 345] on div "Shri Vithal Shri Vithal Institute of Progressive Education's Shri Vithal Colleg…" at bounding box center [784, 372] width 1568 height 744
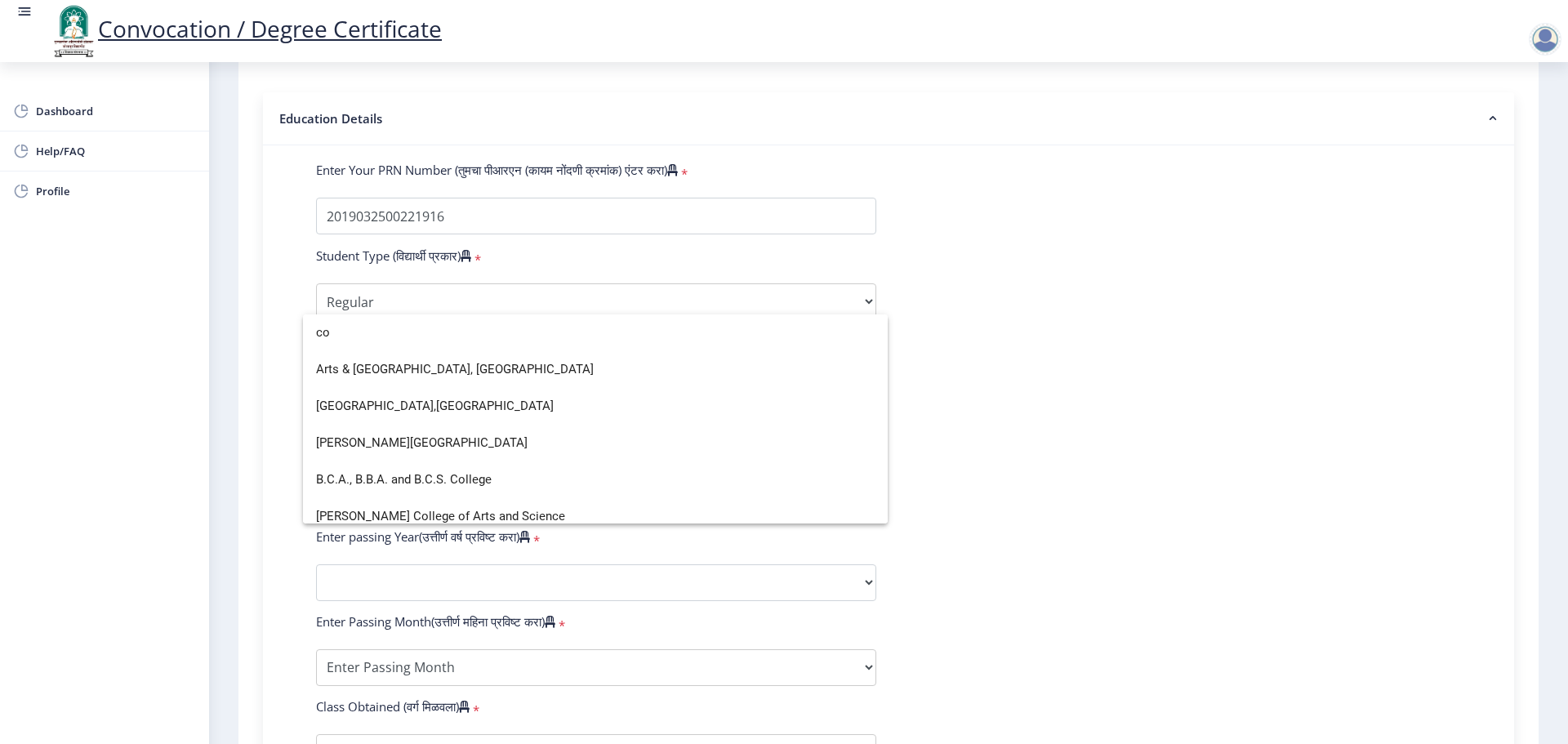
type input "c"
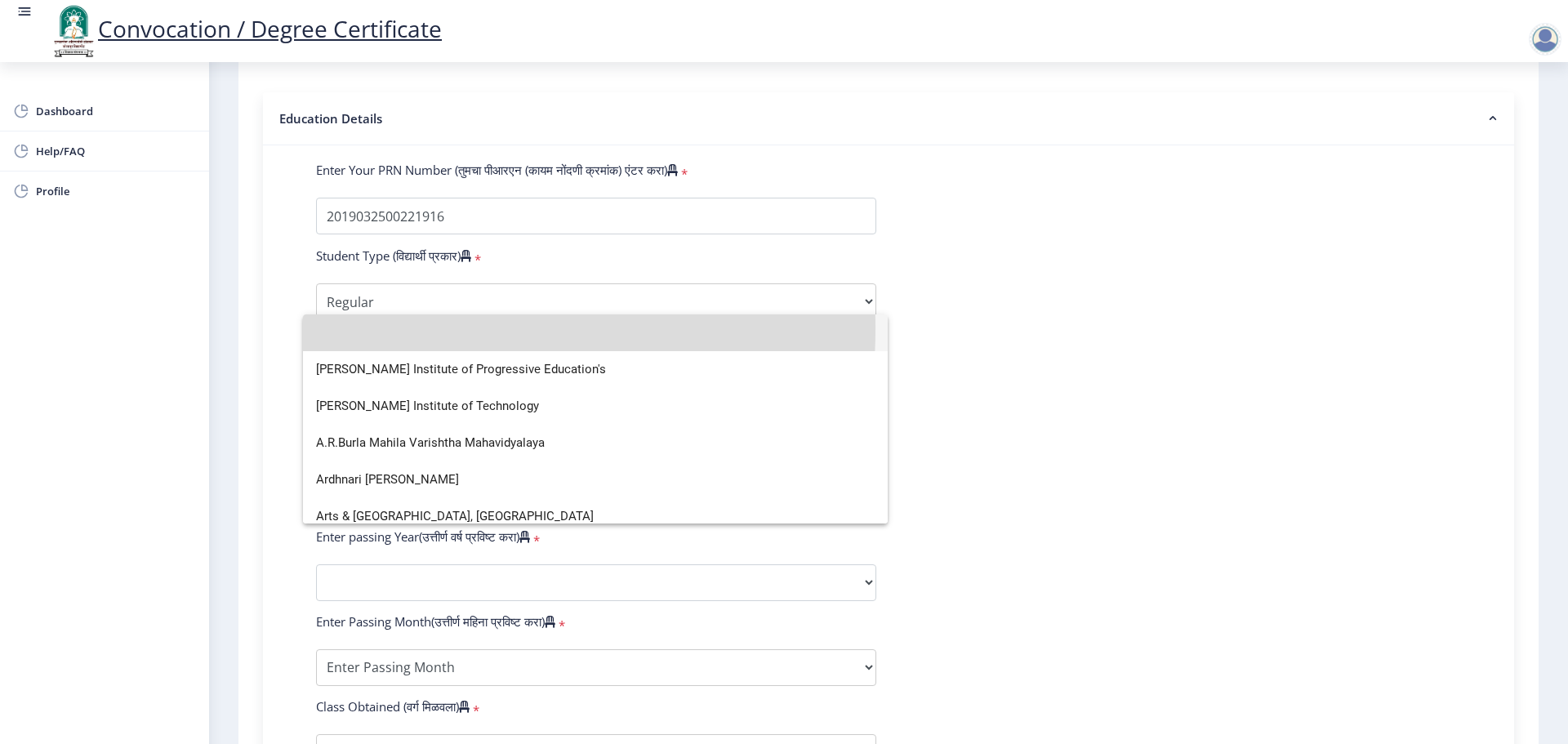
click at [330, 328] on input at bounding box center [595, 332] width 559 height 36
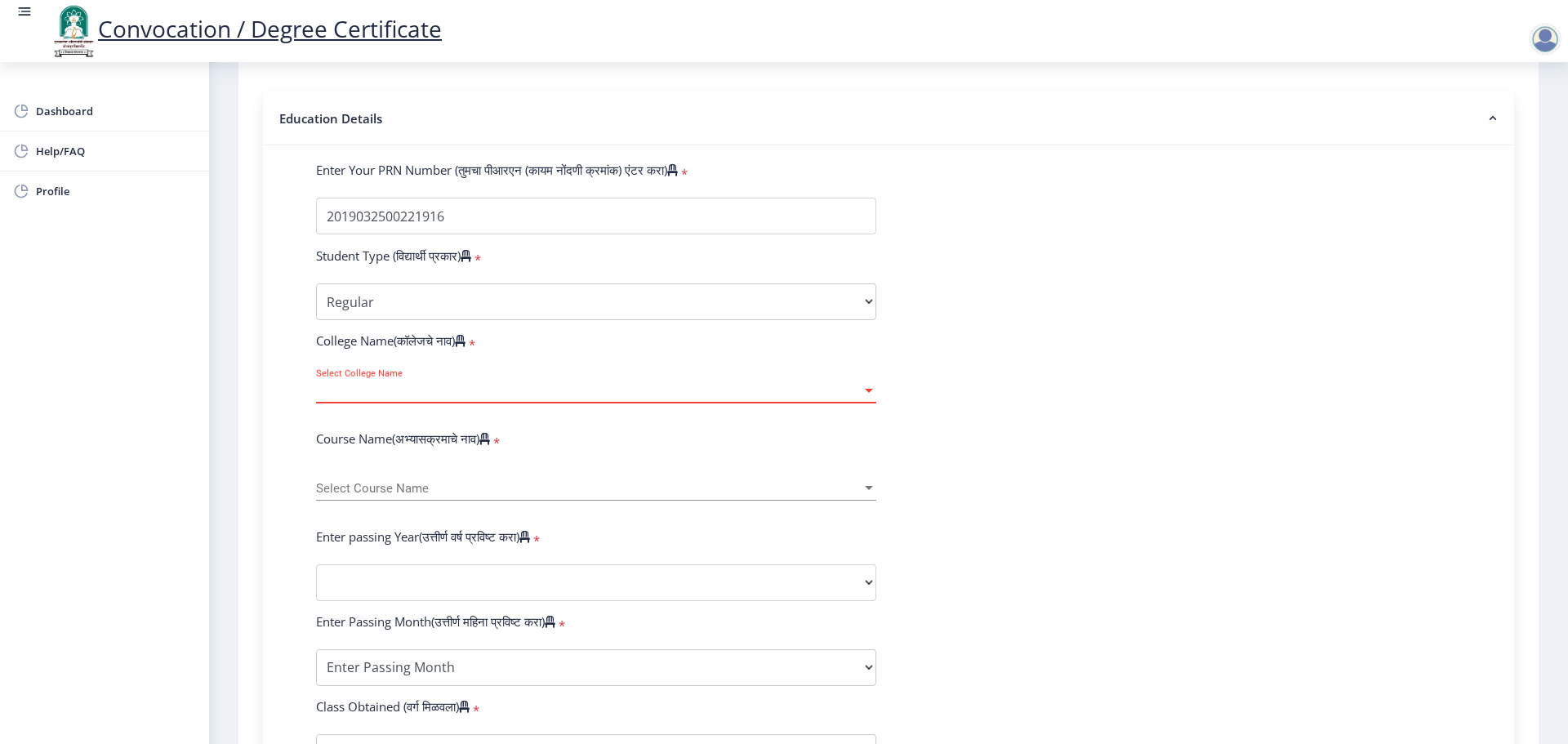
click at [340, 398] on div "Select College Name Select College Name" at bounding box center [596, 385] width 561 height 34
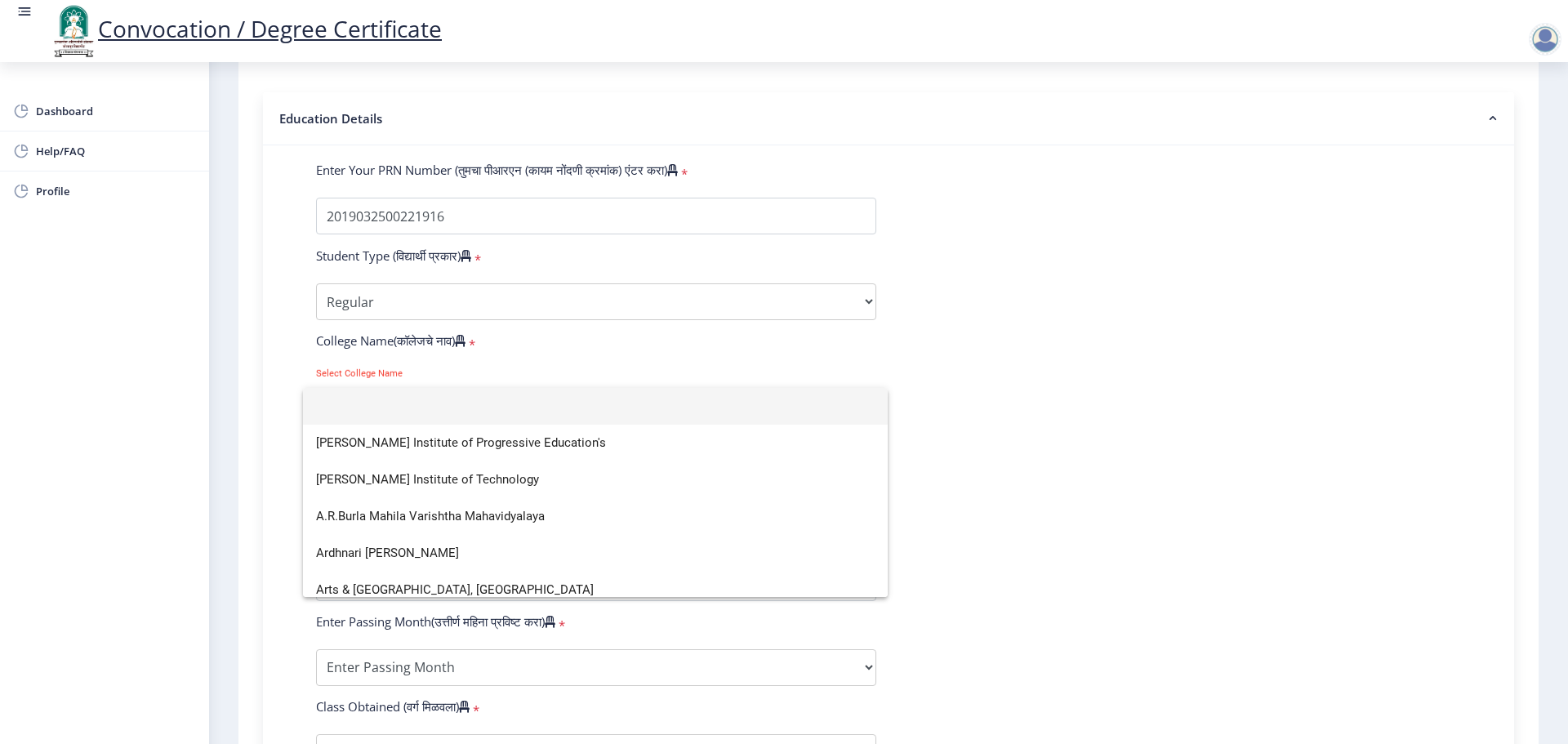
click at [372, 406] on input at bounding box center [595, 406] width 559 height 36
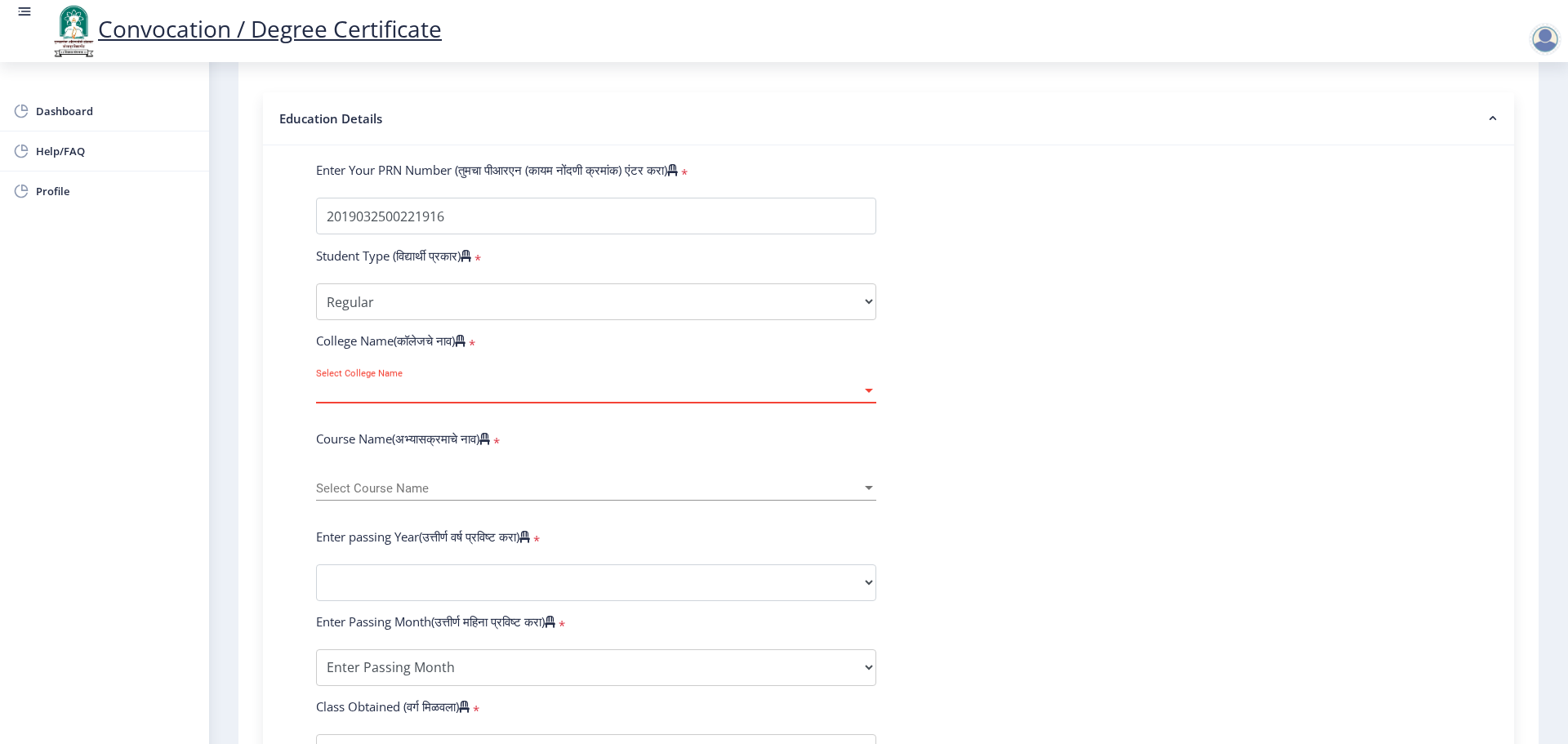
click at [370, 398] on span "Select College Name" at bounding box center [588, 391] width 546 height 14
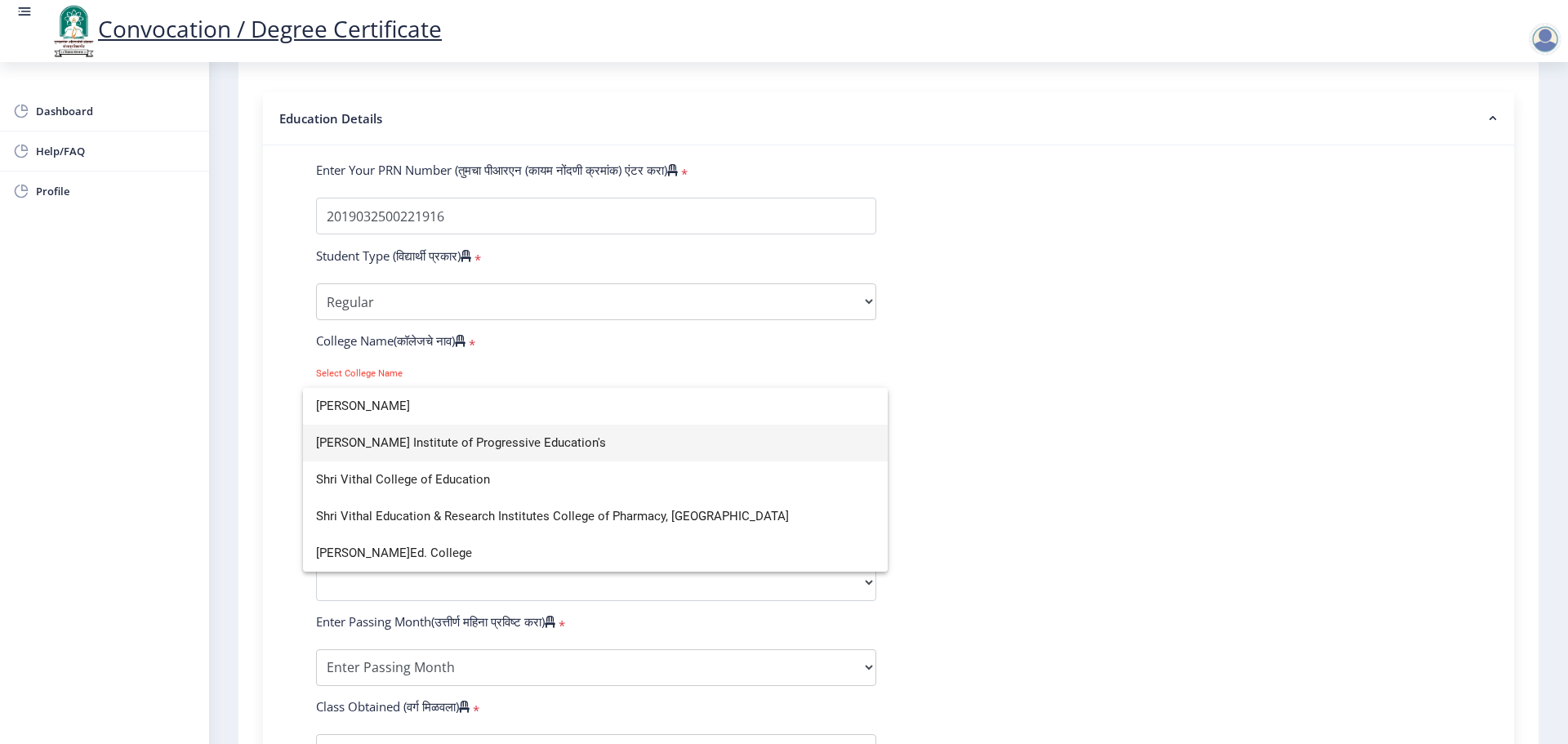
type input "Shri Vithal"
click at [1295, 319] on div at bounding box center [784, 372] width 1568 height 744
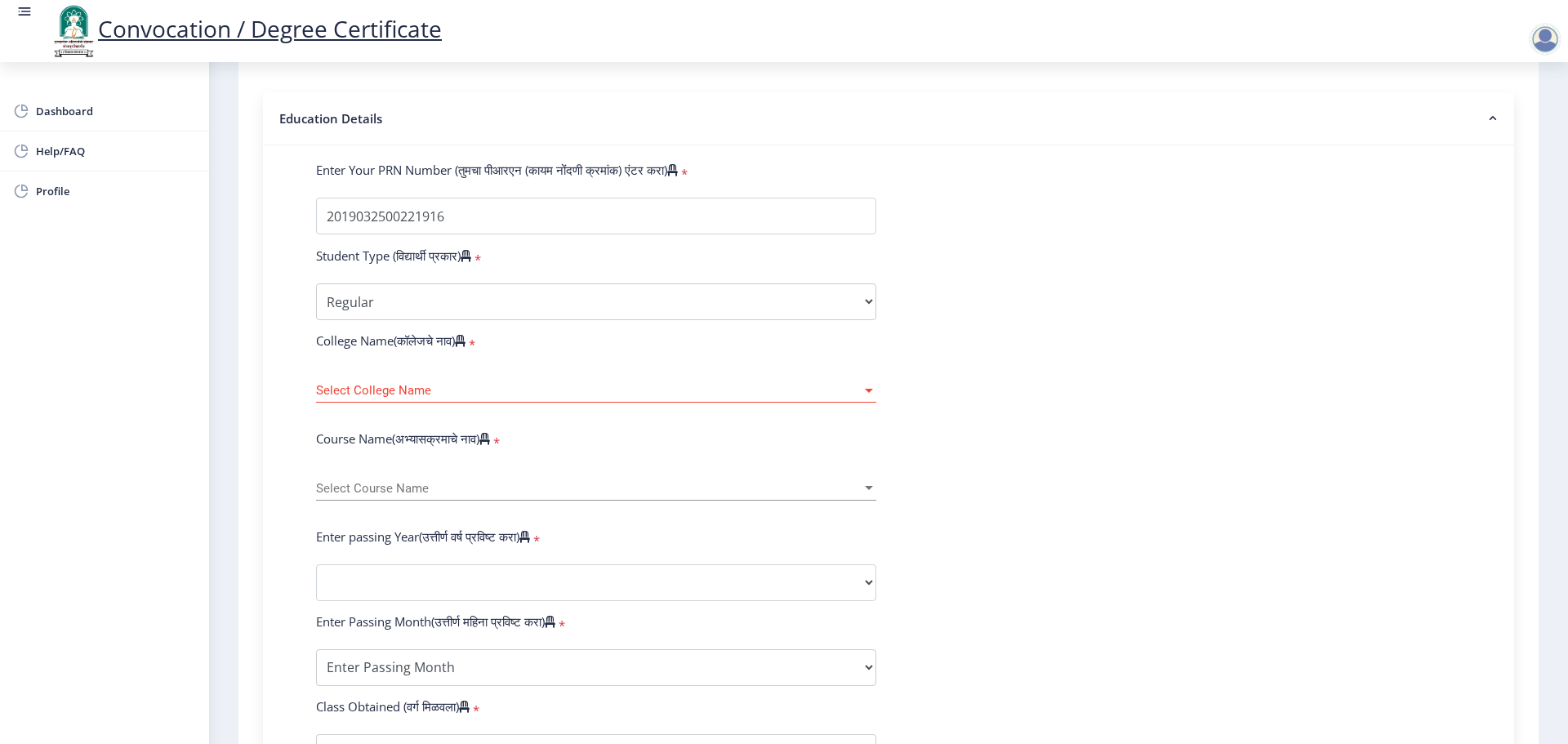
click at [861, 496] on div at bounding box center [868, 489] width 15 height 14
drag, startPoint x: 1250, startPoint y: 497, endPoint x: 1155, endPoint y: 505, distance: 95.3
click at [1155, 505] on div at bounding box center [784, 372] width 1568 height 744
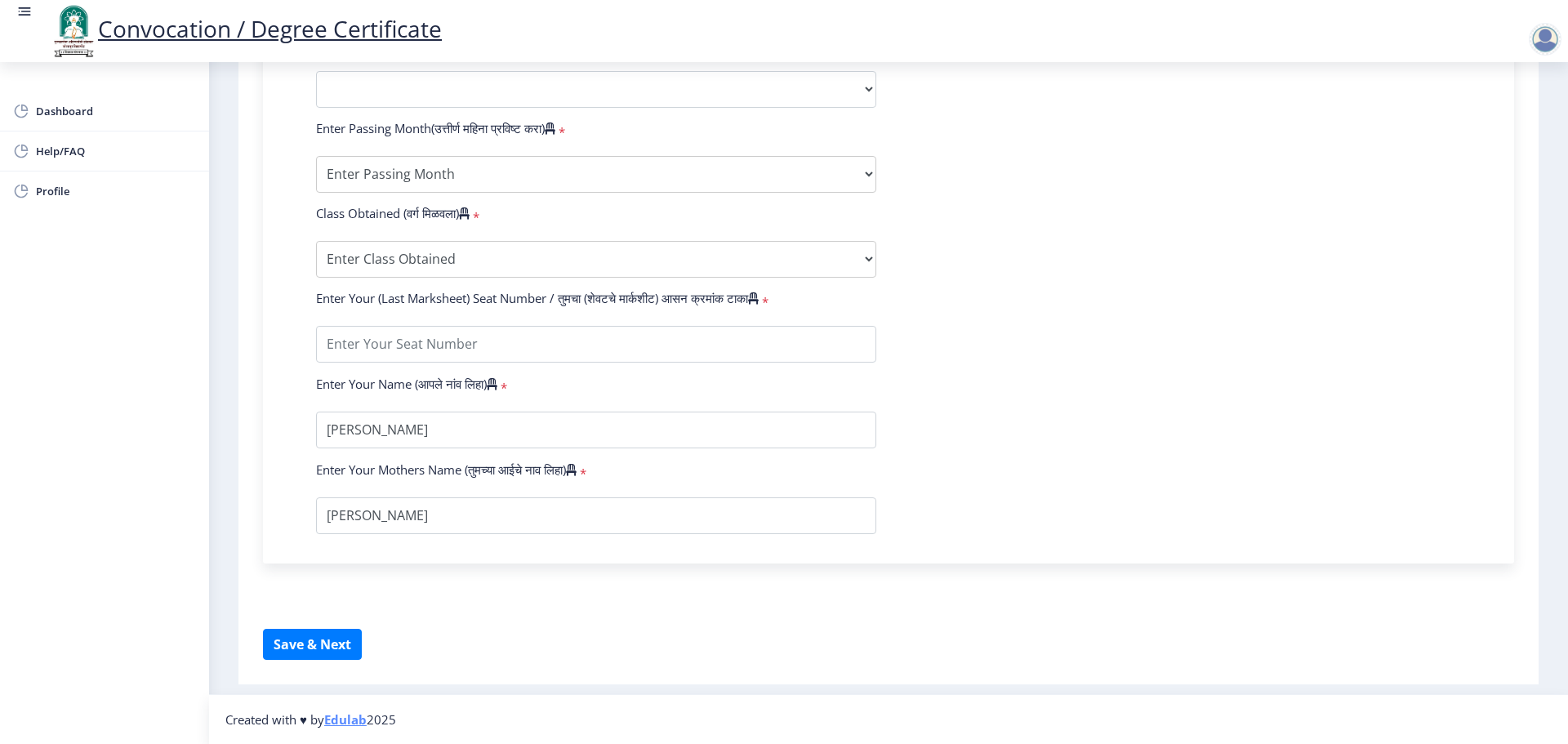
scroll to position [835, 0]
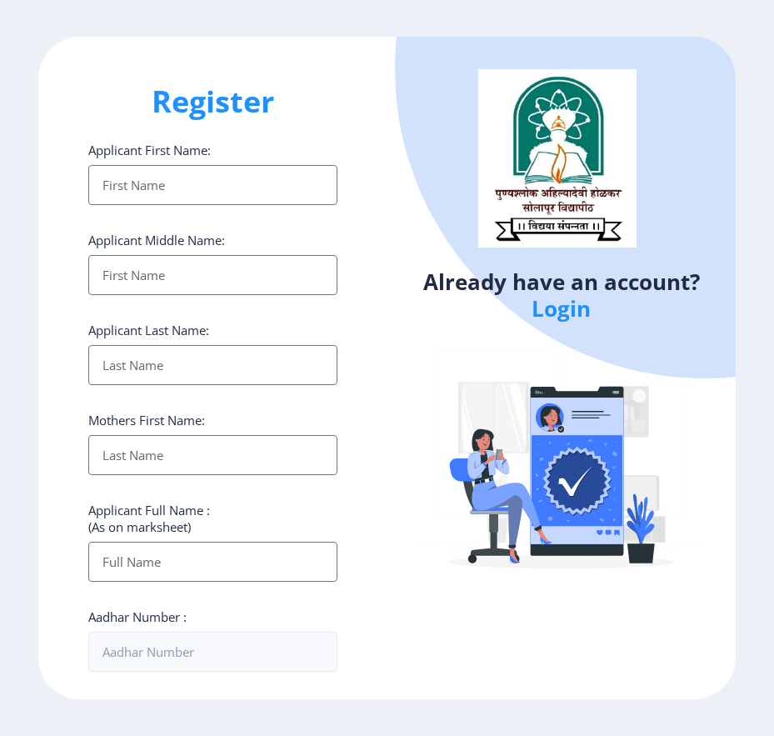
select select
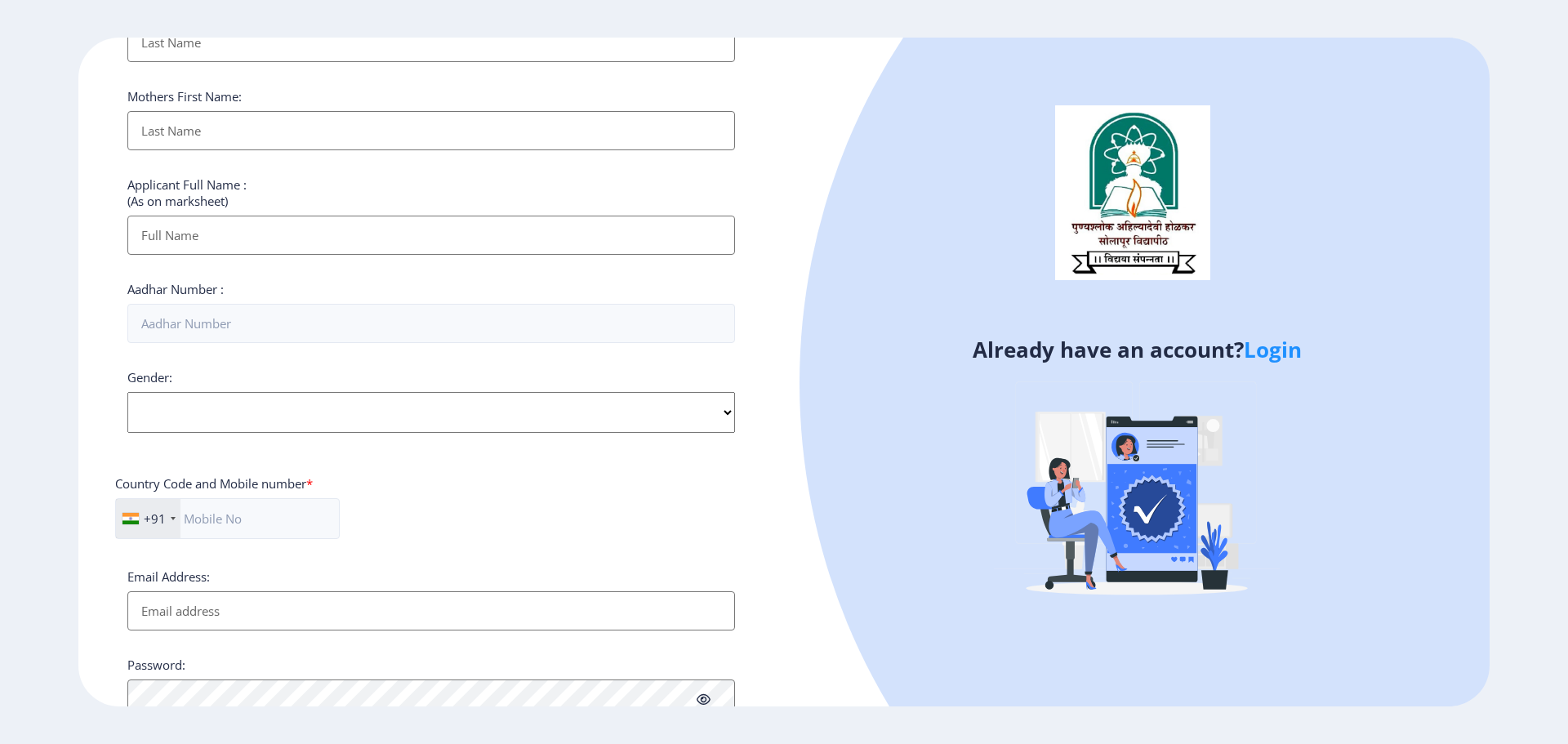
scroll to position [326, 0]
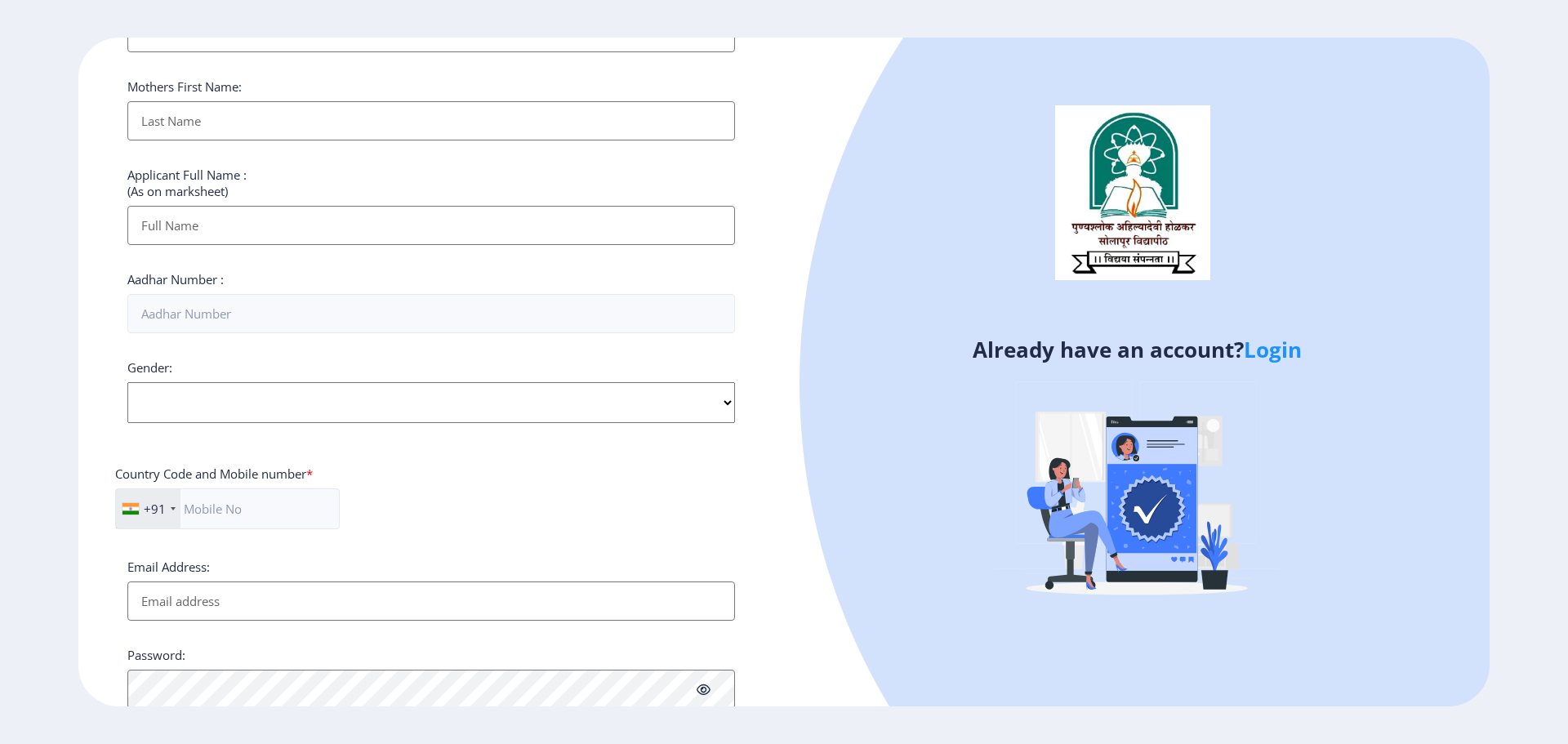
click at [758, 350] on link "Login" at bounding box center [1272, 350] width 58 height 29
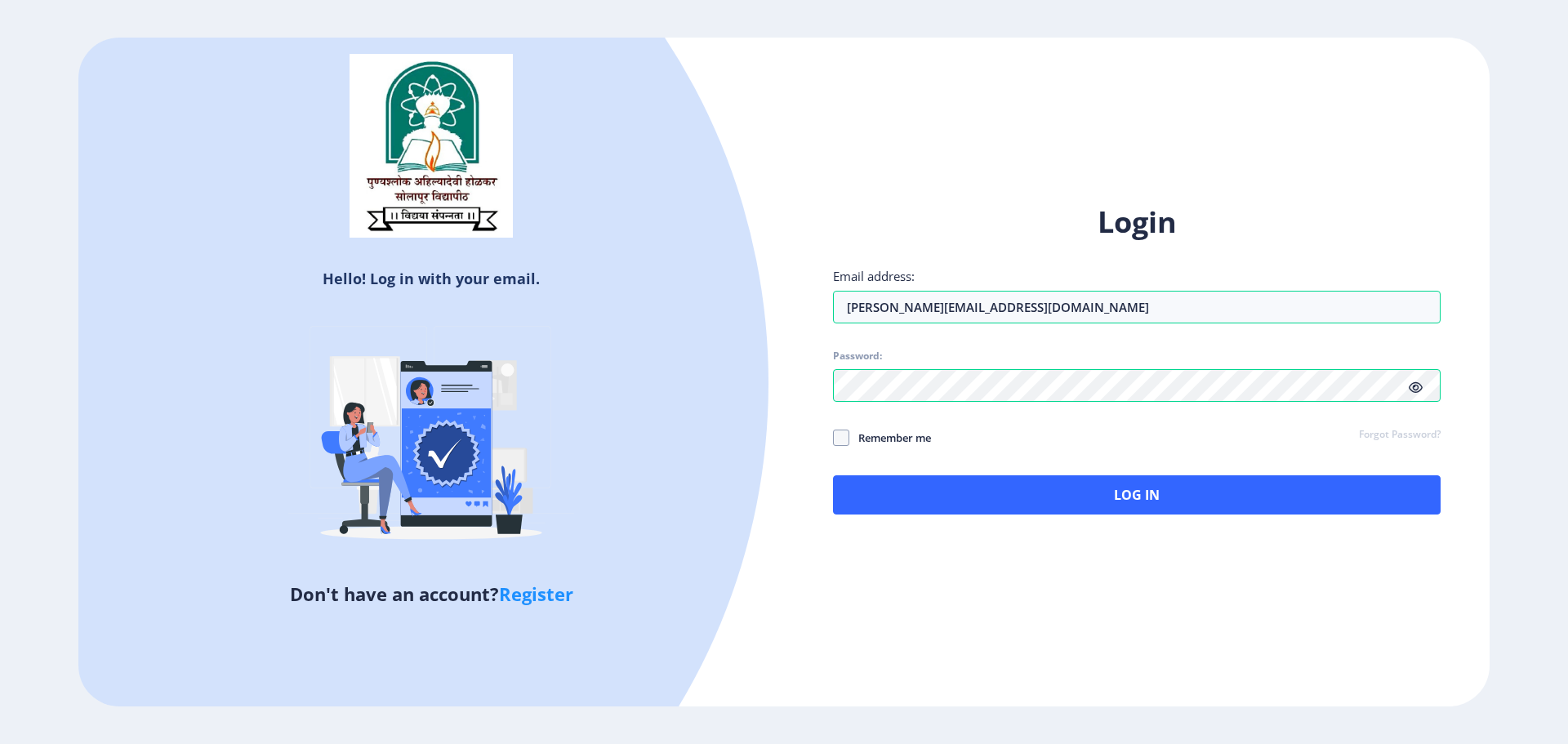
click at [758, 433] on span "Remember me" at bounding box center [890, 438] width 81 height 20
click at [758, 438] on input "Remember me" at bounding box center [833, 438] width 1 height 1
checkbox input "true"
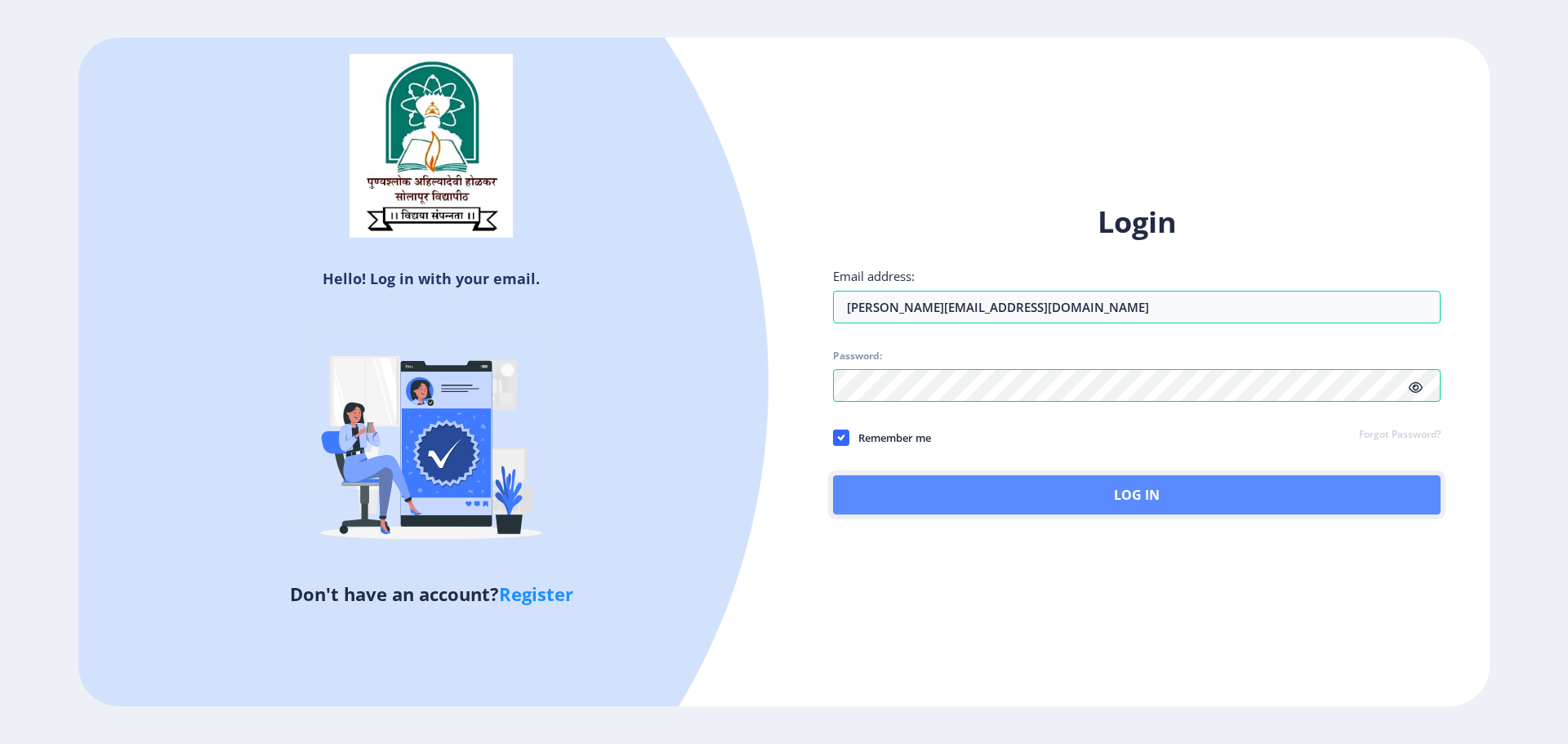
click at [758, 494] on button "Log In" at bounding box center [1137, 495] width 608 height 39
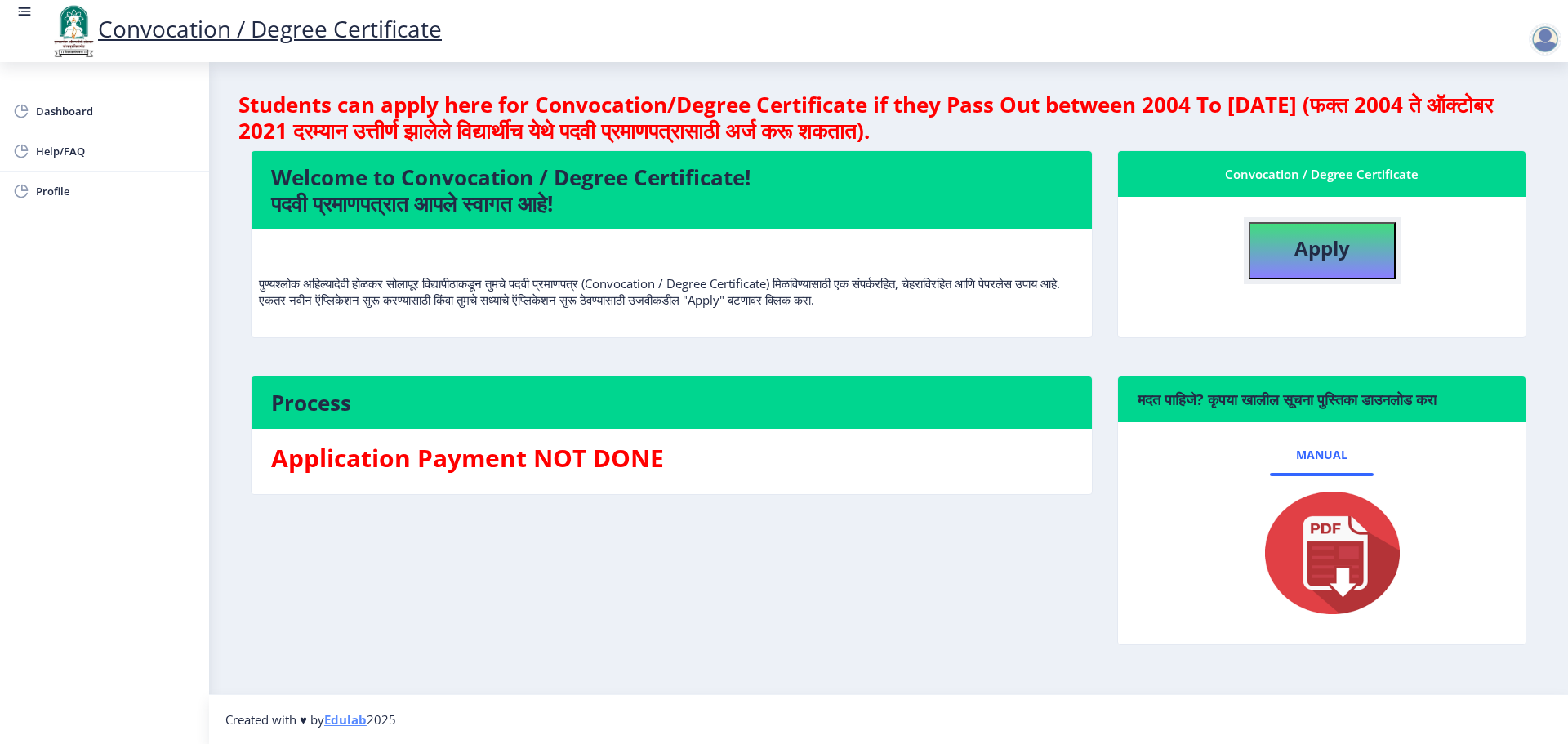
click at [758, 241] on b "Apply" at bounding box center [1322, 247] width 56 height 26
select select
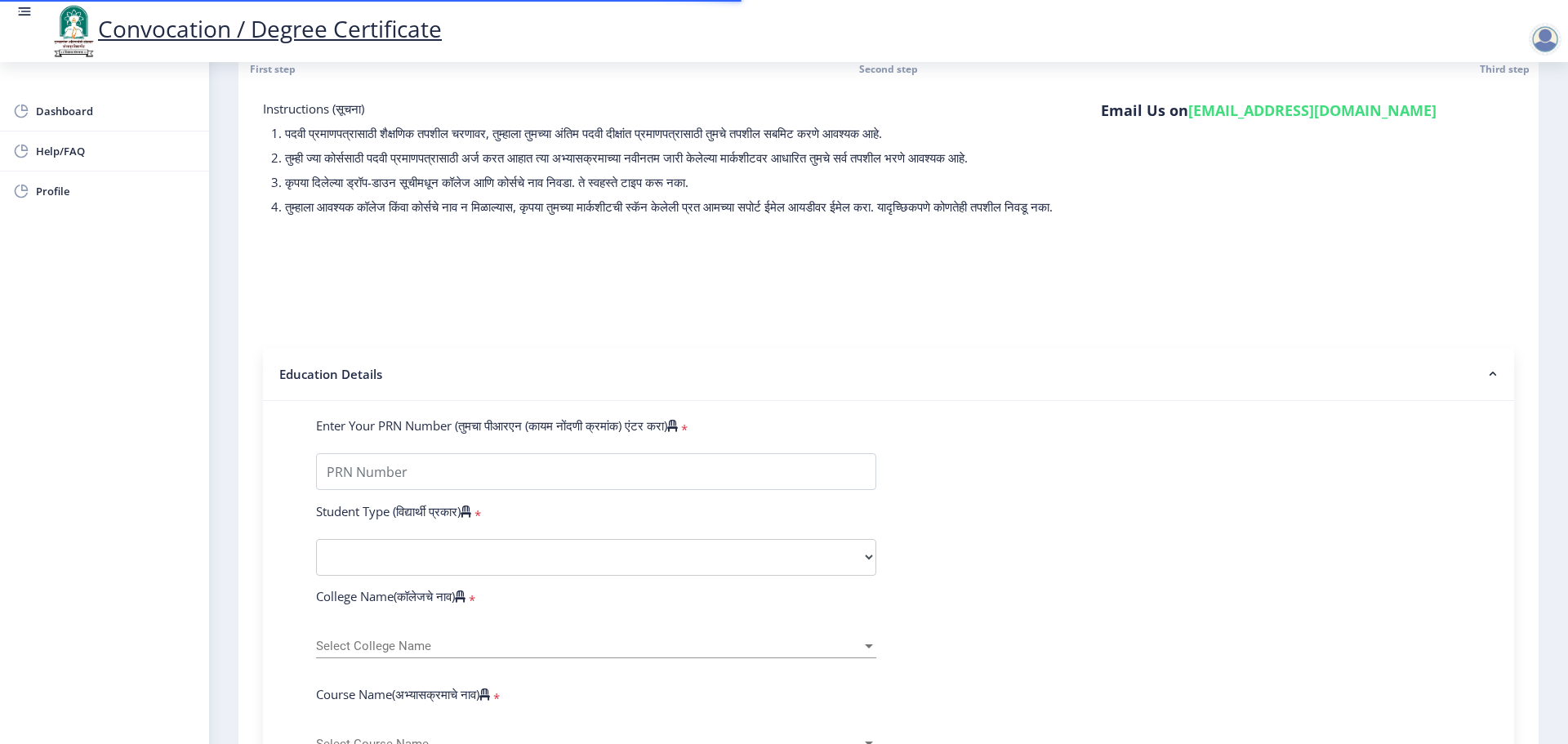
scroll to position [164, 0]
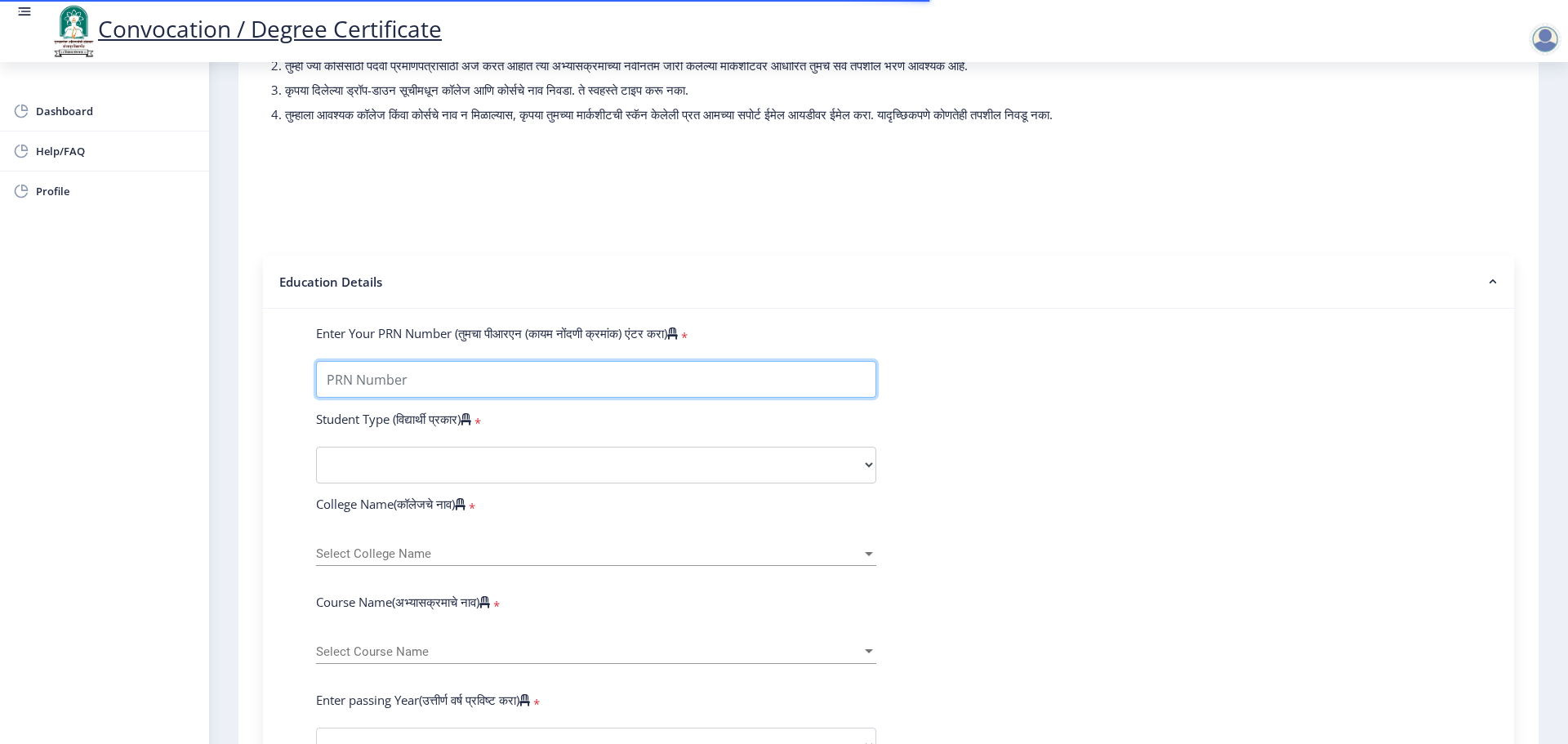
click at [458, 387] on input "Enter Your PRN Number (तुमचा पीआरएन (कायम नोंदणी क्रमांक) एंटर करा)" at bounding box center [596, 378] width 561 height 36
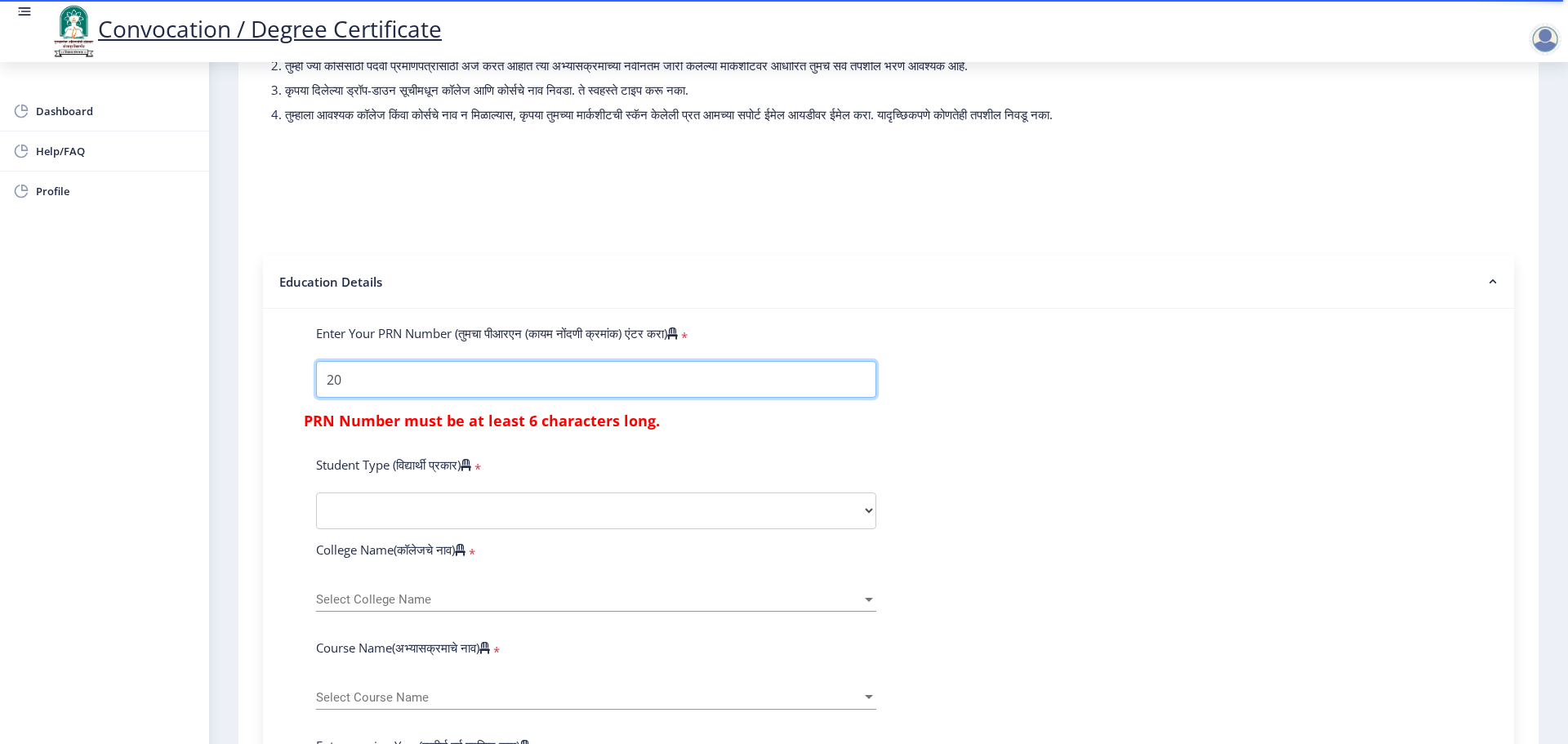
type input "2"
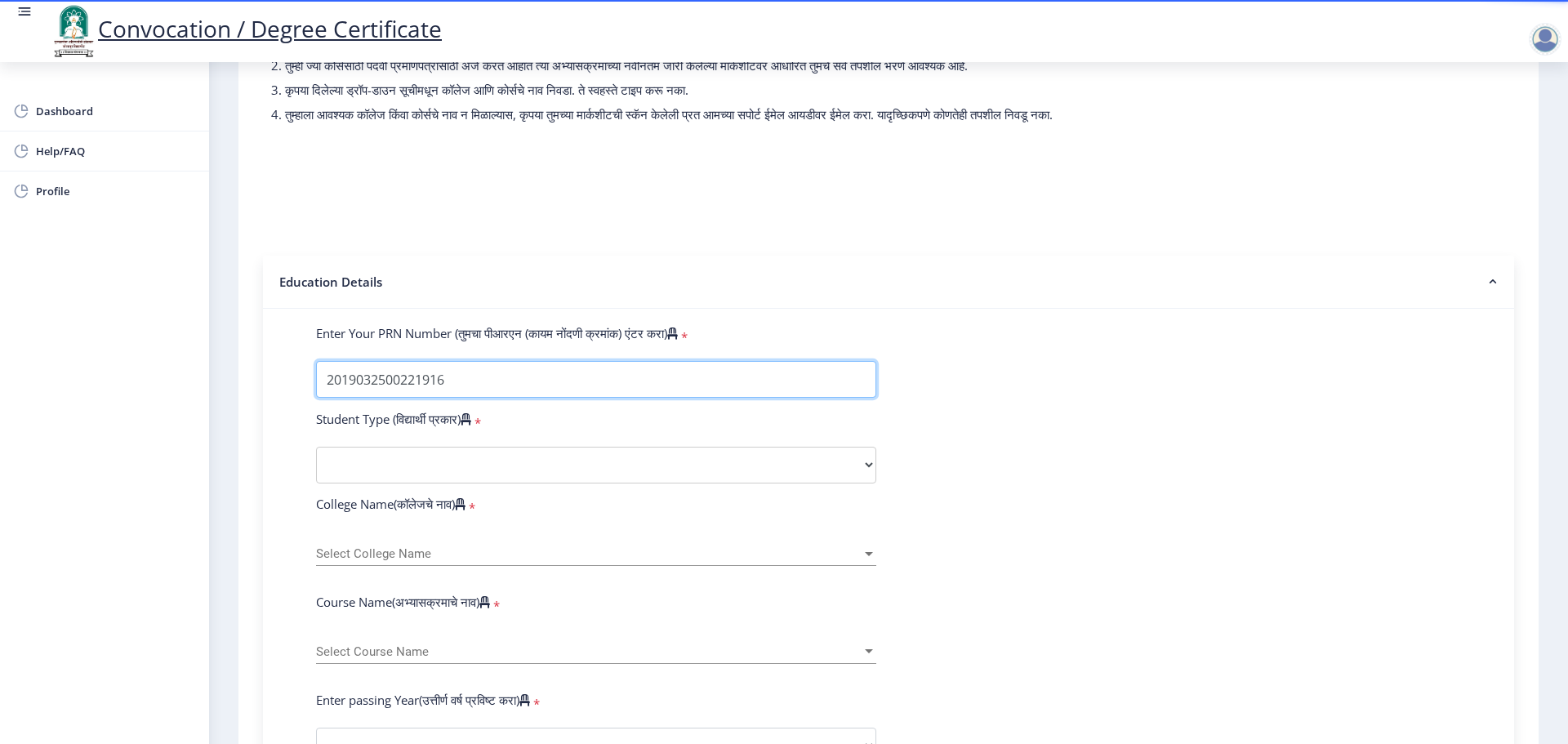
type input "2019032500221916"
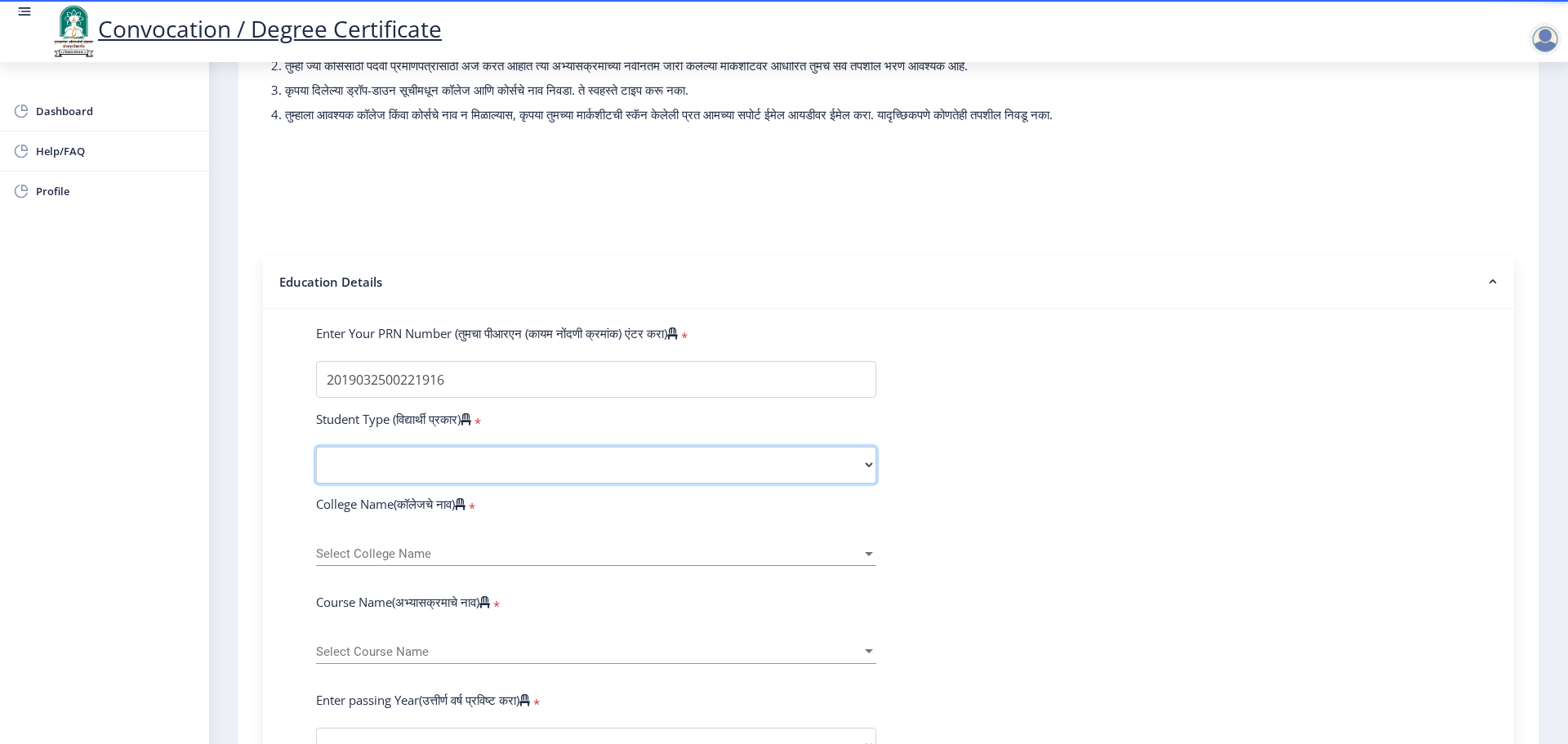
click at [758, 477] on select "Select Student Type Regular External" at bounding box center [596, 465] width 561 height 36
select select "Regular"
click at [316, 463] on select "Select Student Type Regular External" at bounding box center [596, 465] width 561 height 36
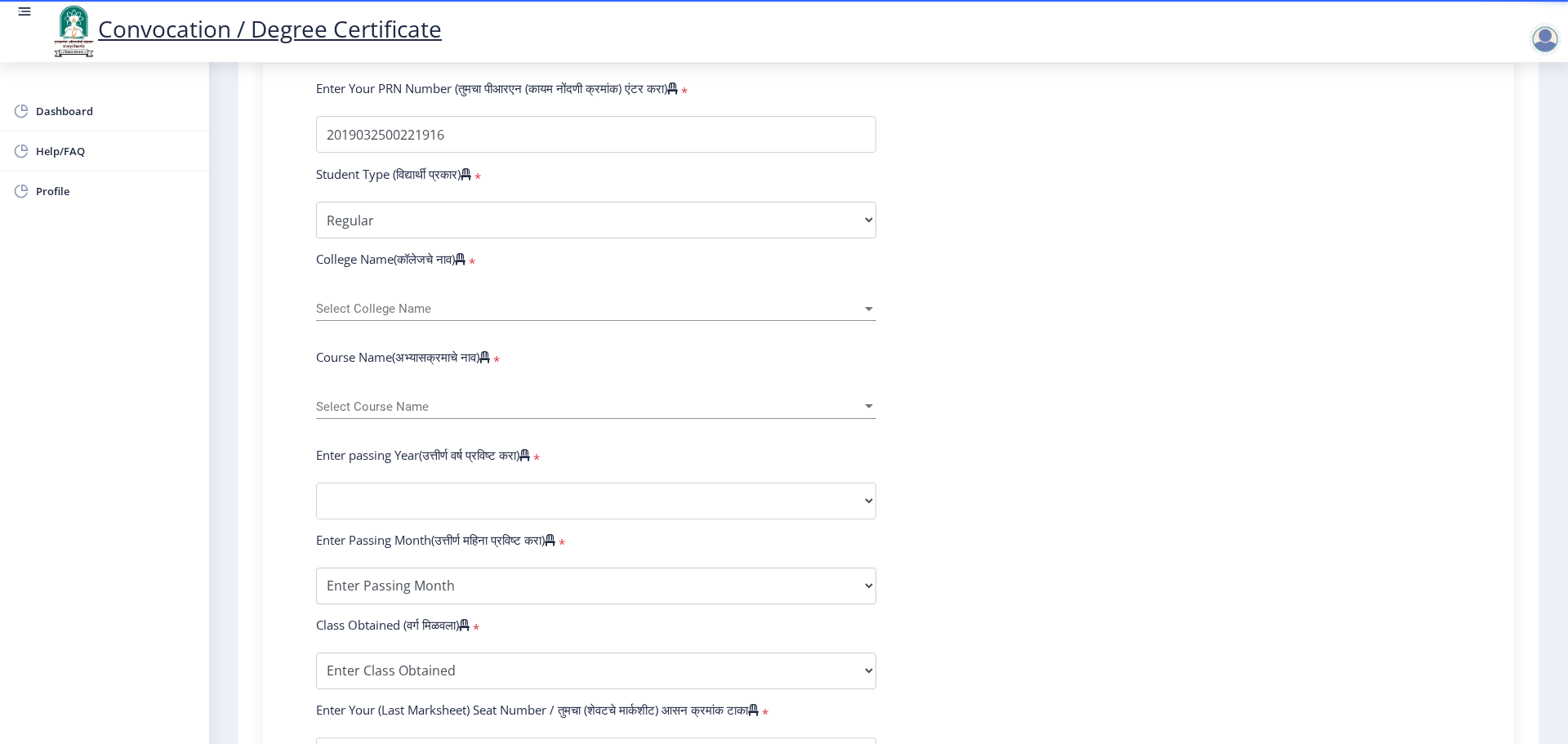
click at [404, 316] on span "Select College Name" at bounding box center [588, 309] width 546 height 14
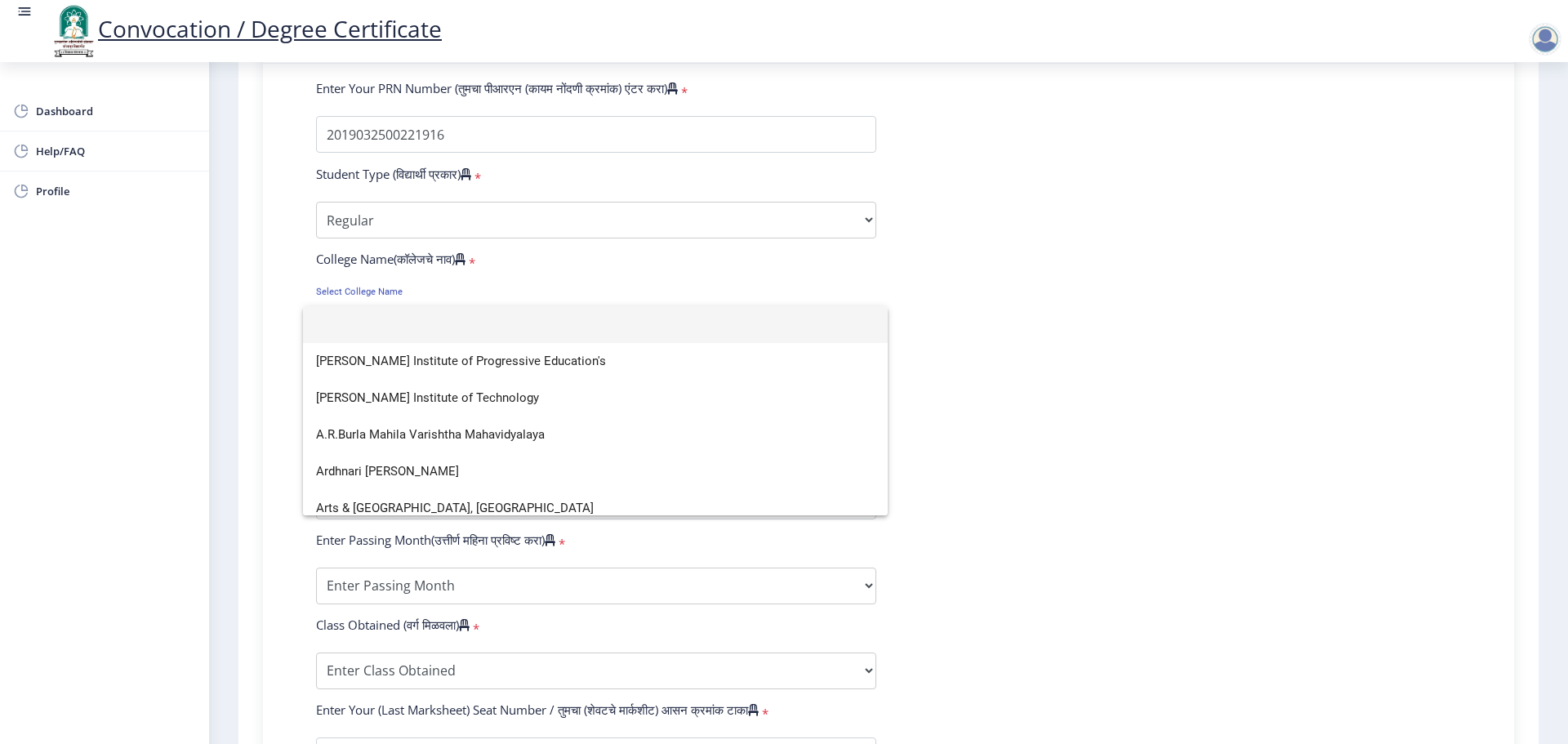
click at [388, 237] on div at bounding box center [784, 372] width 1568 height 744
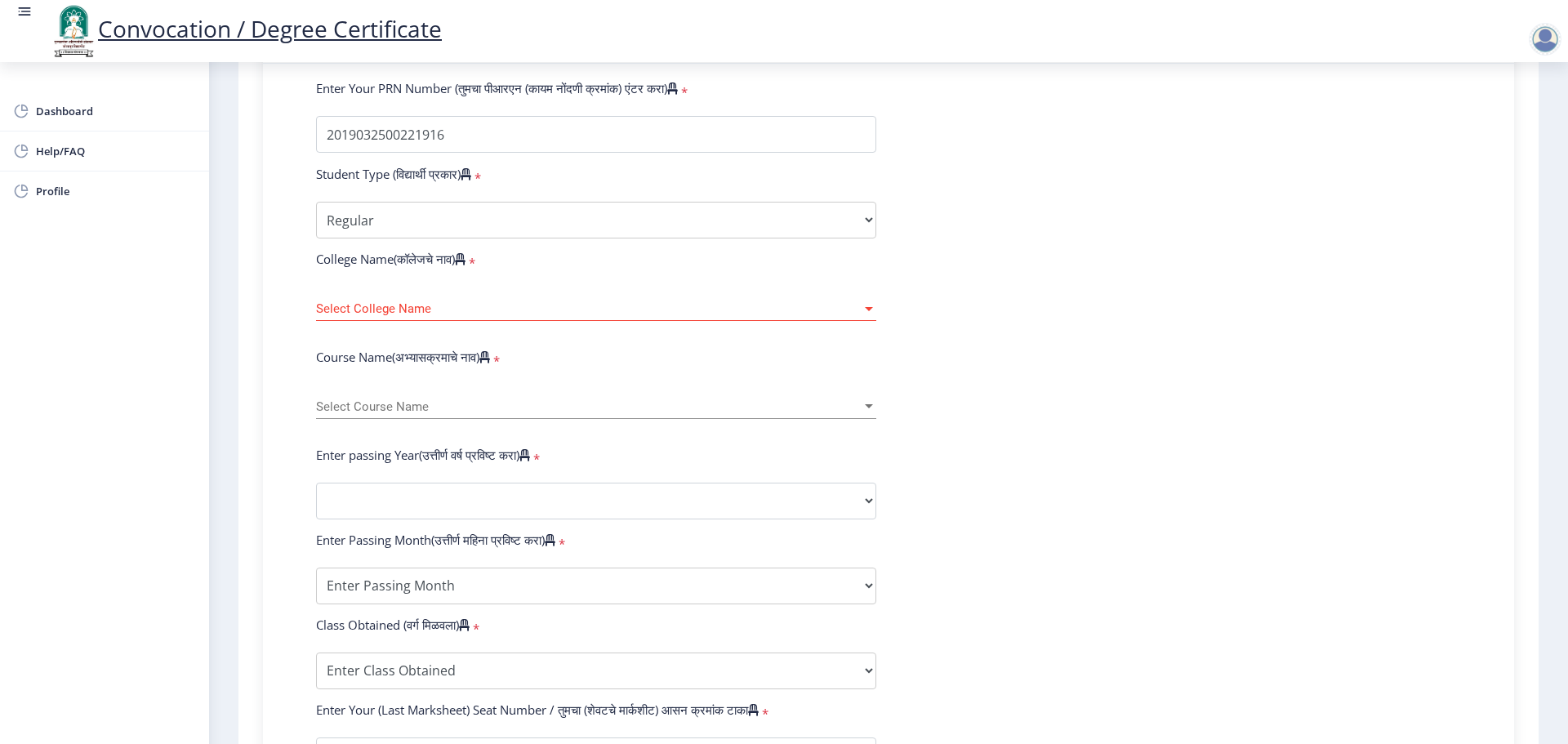
click at [377, 316] on span "Select College Name" at bounding box center [588, 309] width 546 height 14
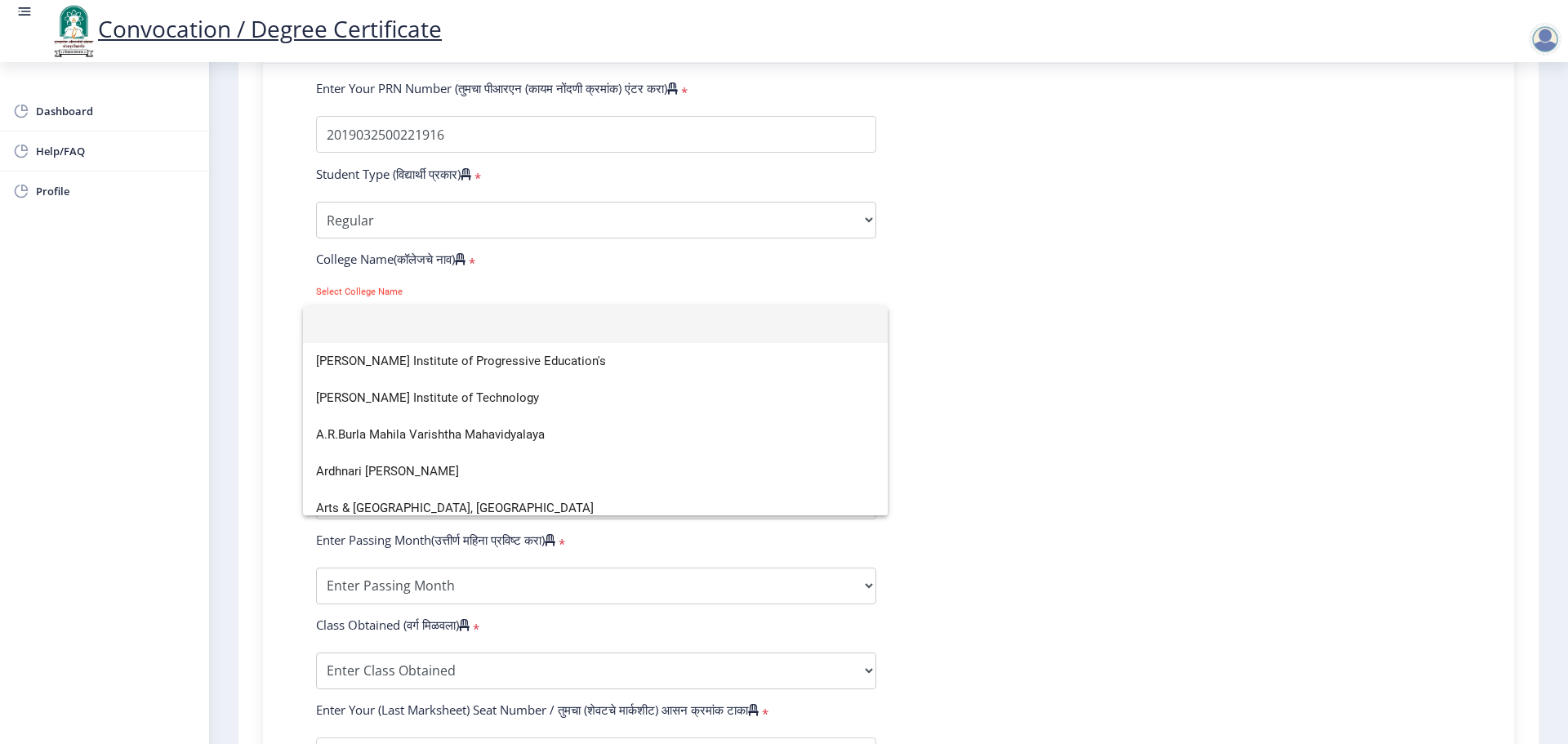
paste input "SVERI's College Of Engineering, Pandharpur"
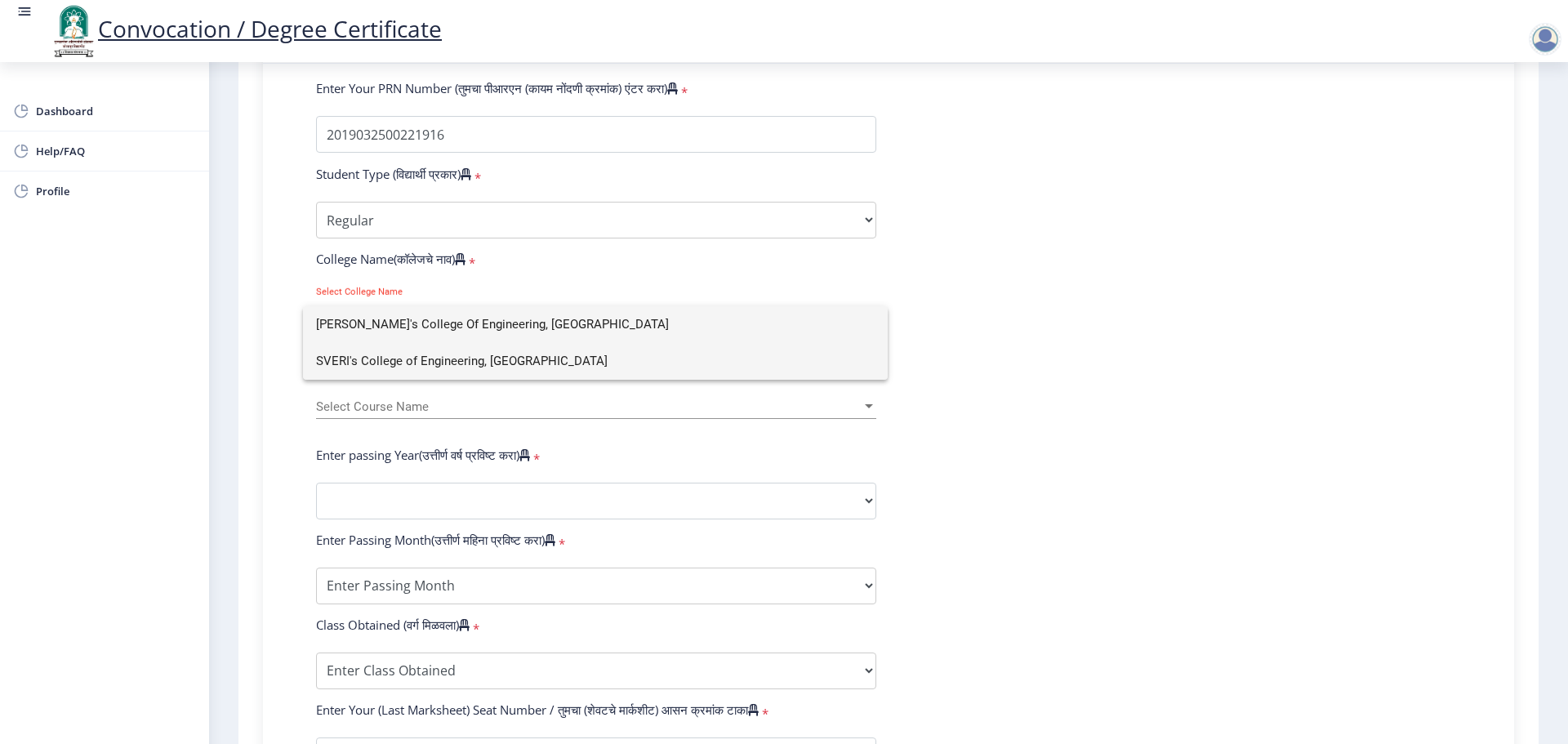
type input "SVERI's College Of Engineering, Pandharpur"
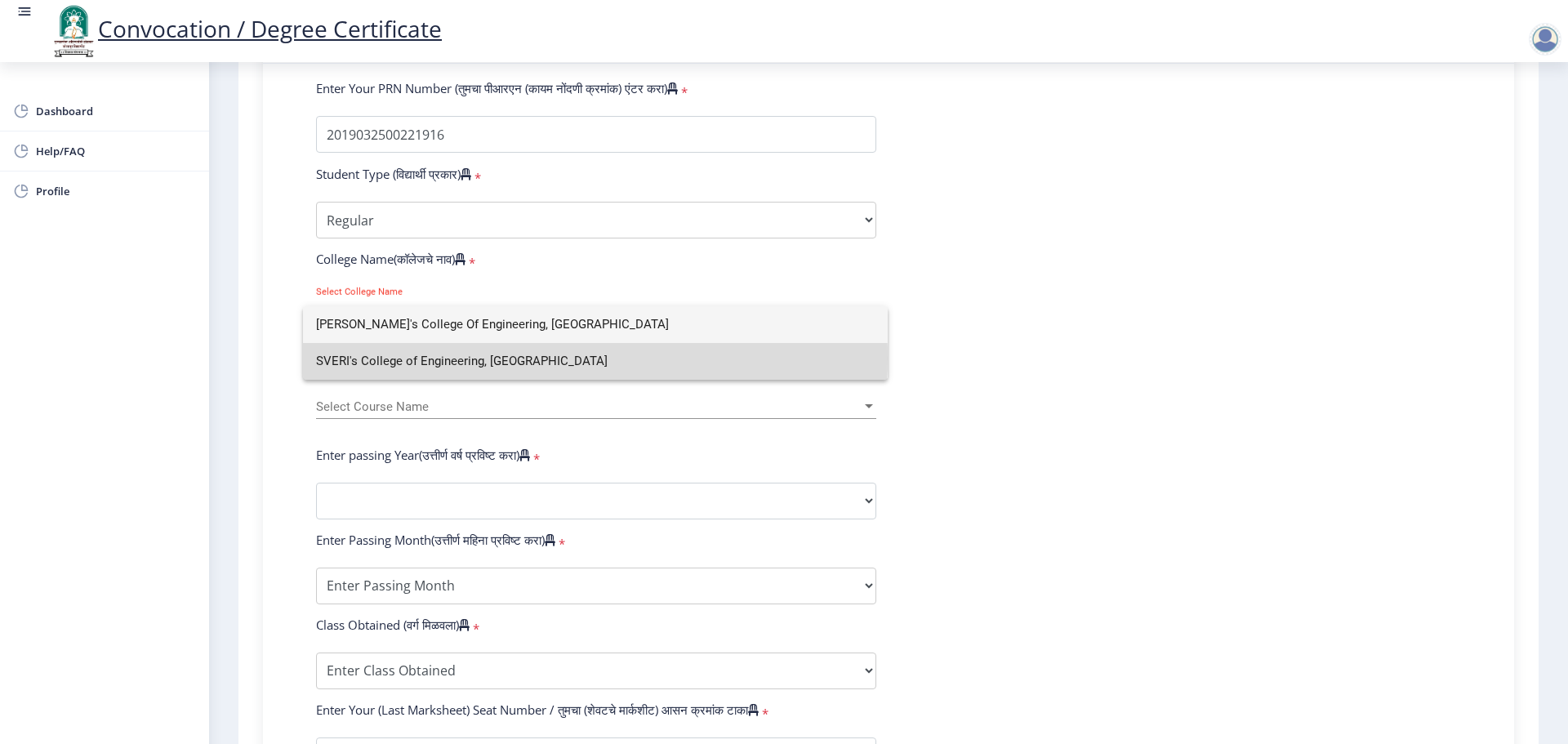
click at [464, 359] on span "SVERI's College of Engineering, Pandharpur" at bounding box center [595, 361] width 559 height 36
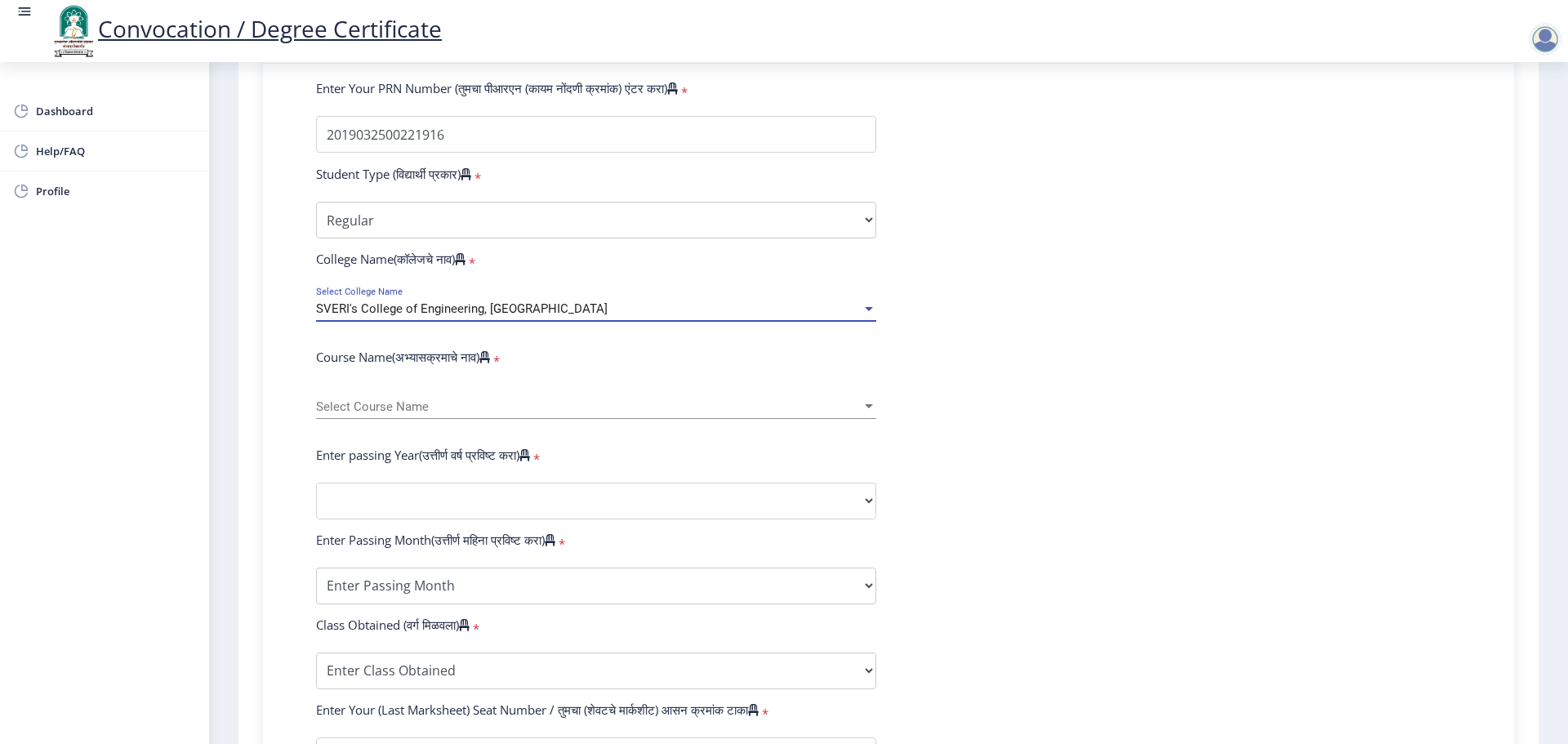
click at [758, 414] on div "Select Course Name Select Course Name" at bounding box center [596, 401] width 561 height 34
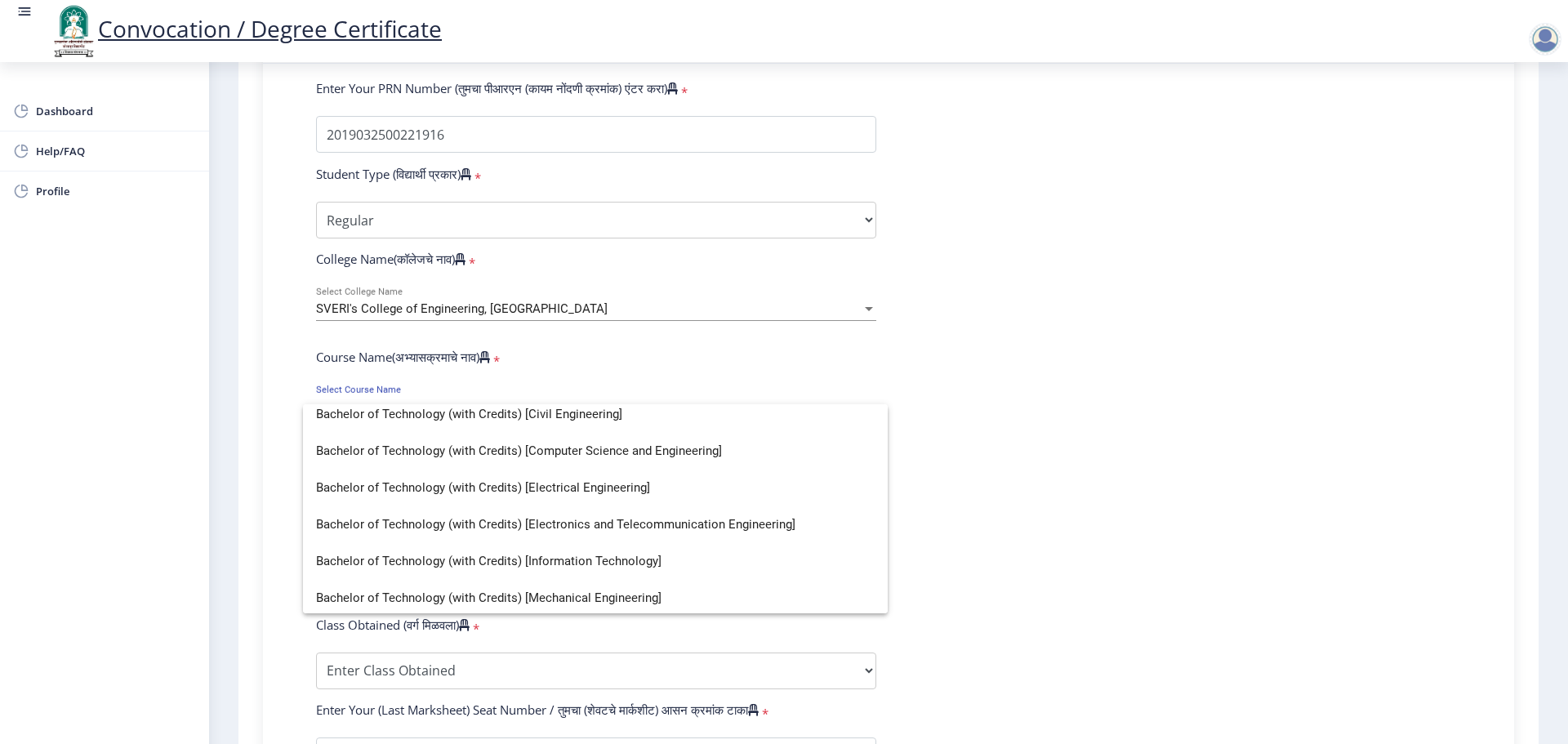
scroll to position [0, 0]
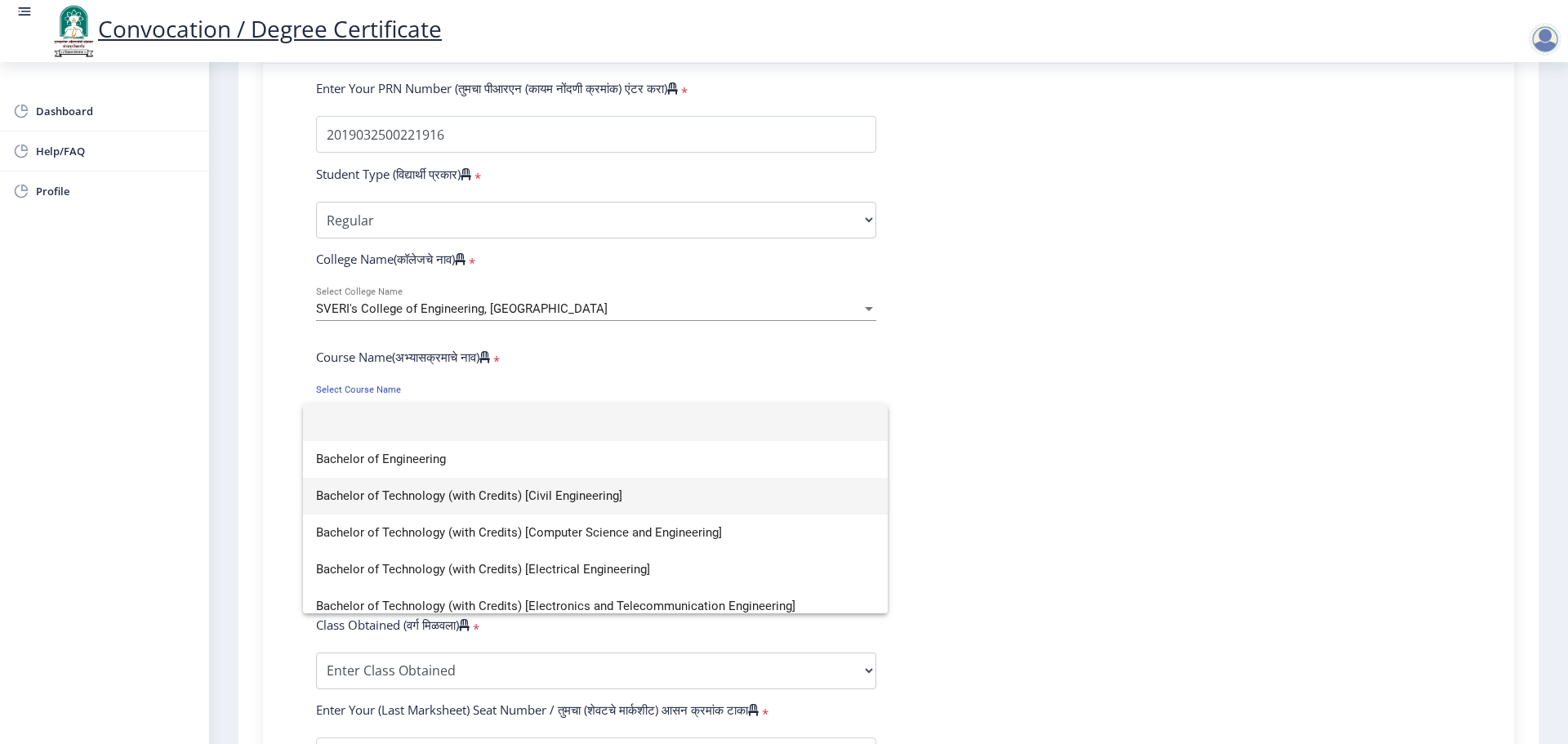
click at [546, 487] on span "Bachelor of Technology (with Credits) [Civil Engineering]" at bounding box center [595, 495] width 559 height 36
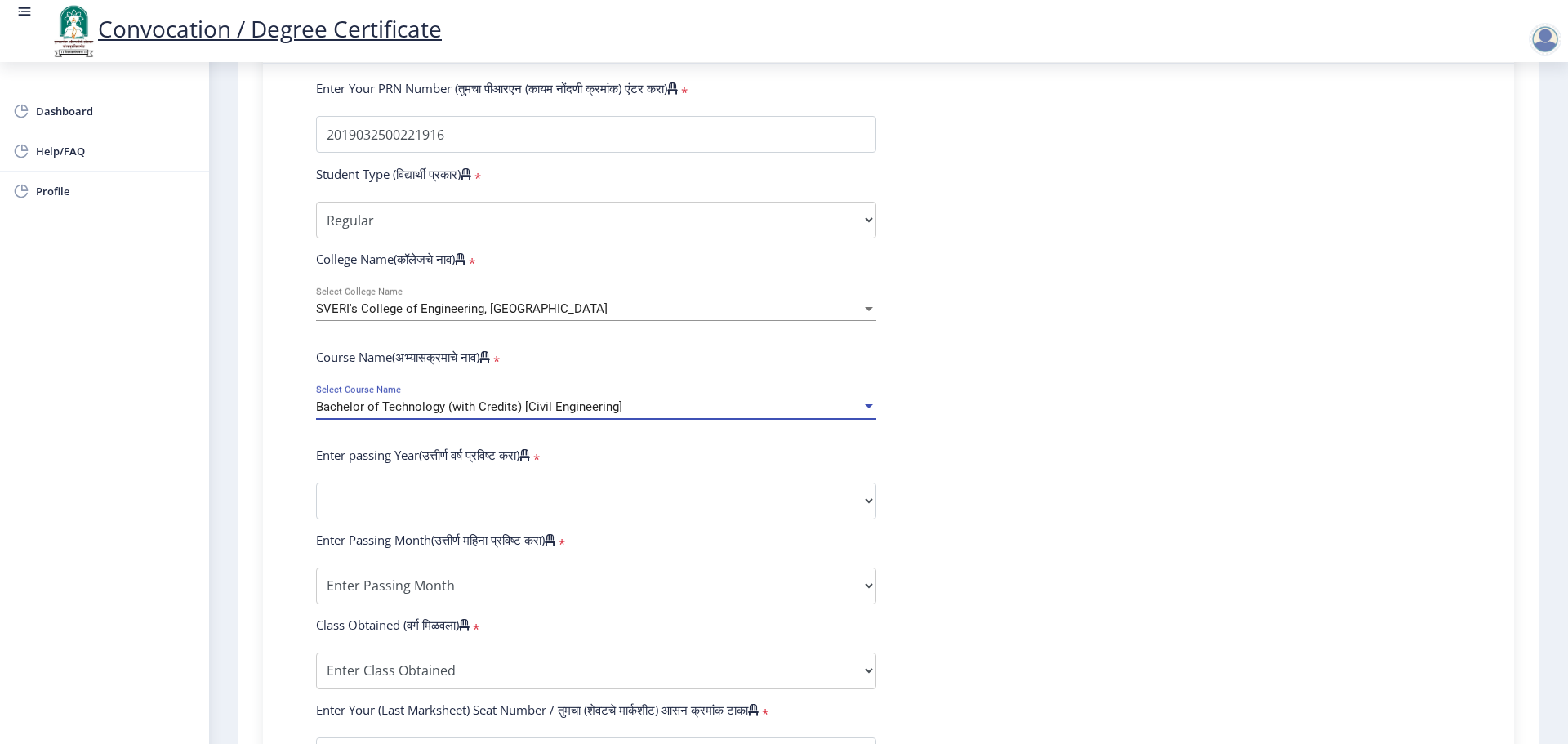
click at [758, 414] on div at bounding box center [868, 407] width 15 height 14
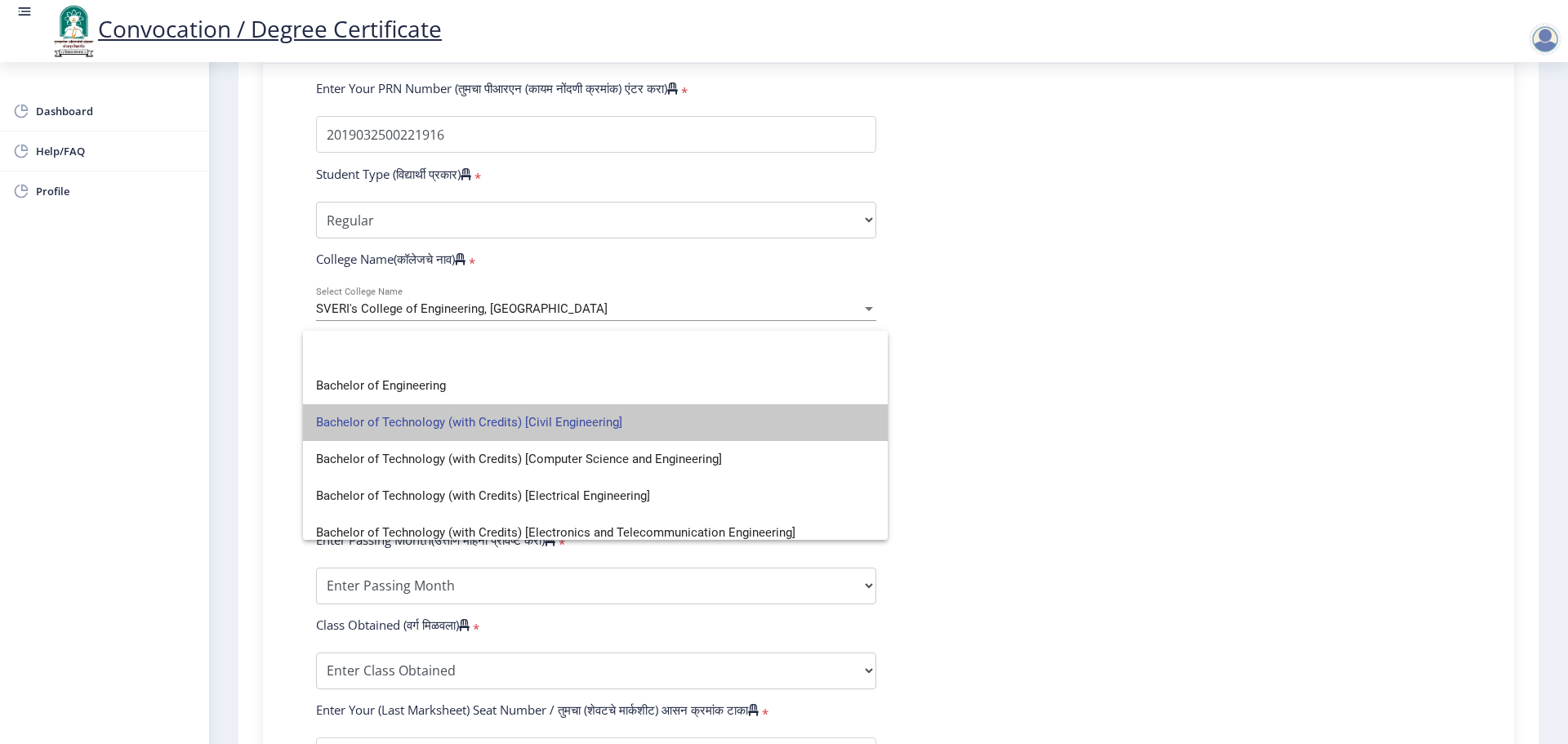
click at [627, 425] on span "Bachelor of Technology (with Credits) [Civil Engineering]" at bounding box center [595, 422] width 559 height 36
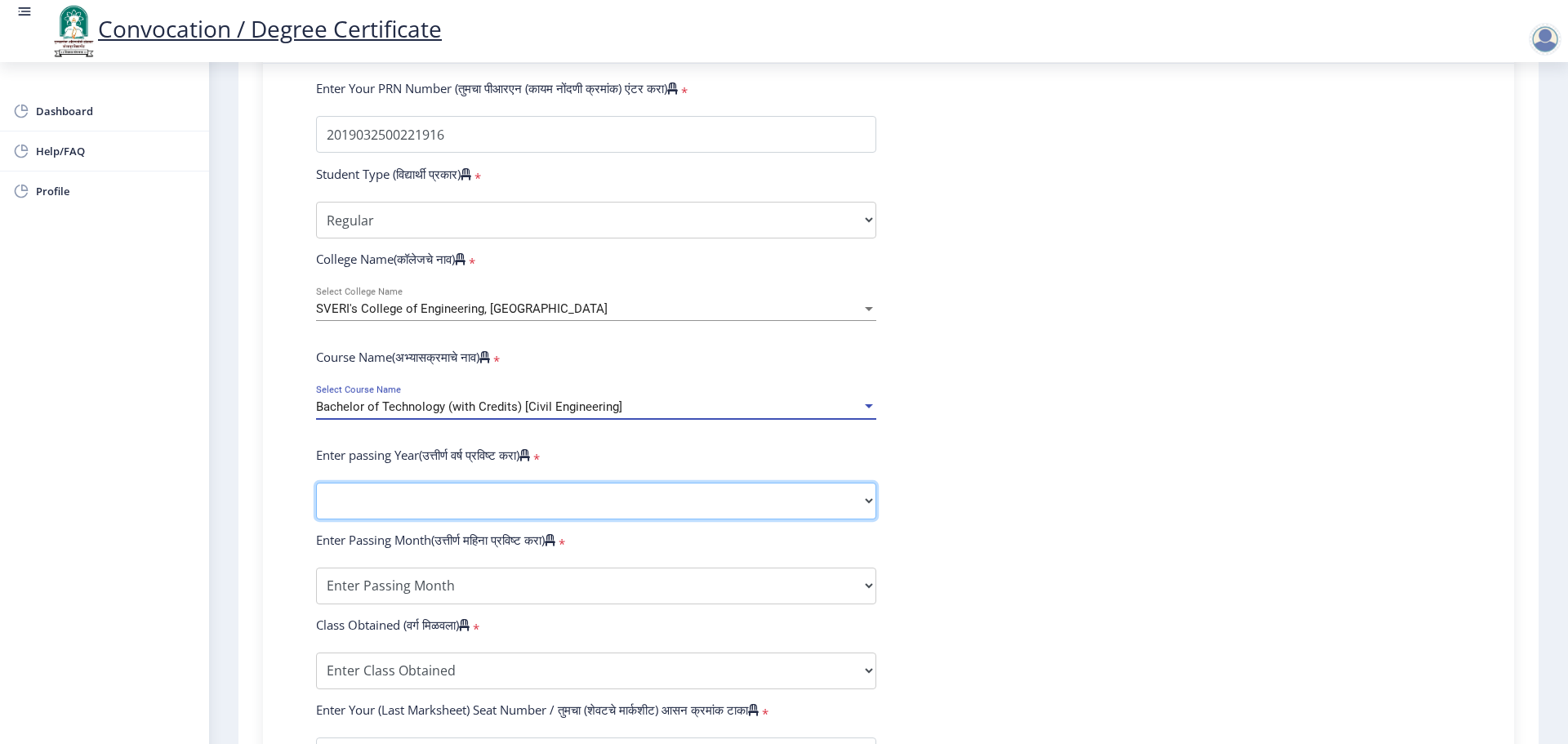
click at [390, 511] on select "2025 2024 2023 2022 2021 2020 2019 2018 2017 2016 2015 2014 2013 2012 2011 2010…" at bounding box center [596, 500] width 561 height 36
select select "2022"
click at [316, 498] on select "2025 2024 2023 2022 2021 2020 2019 2018 2017 2016 2015 2014 2013 2012 2011 2010…" at bounding box center [596, 500] width 561 height 36
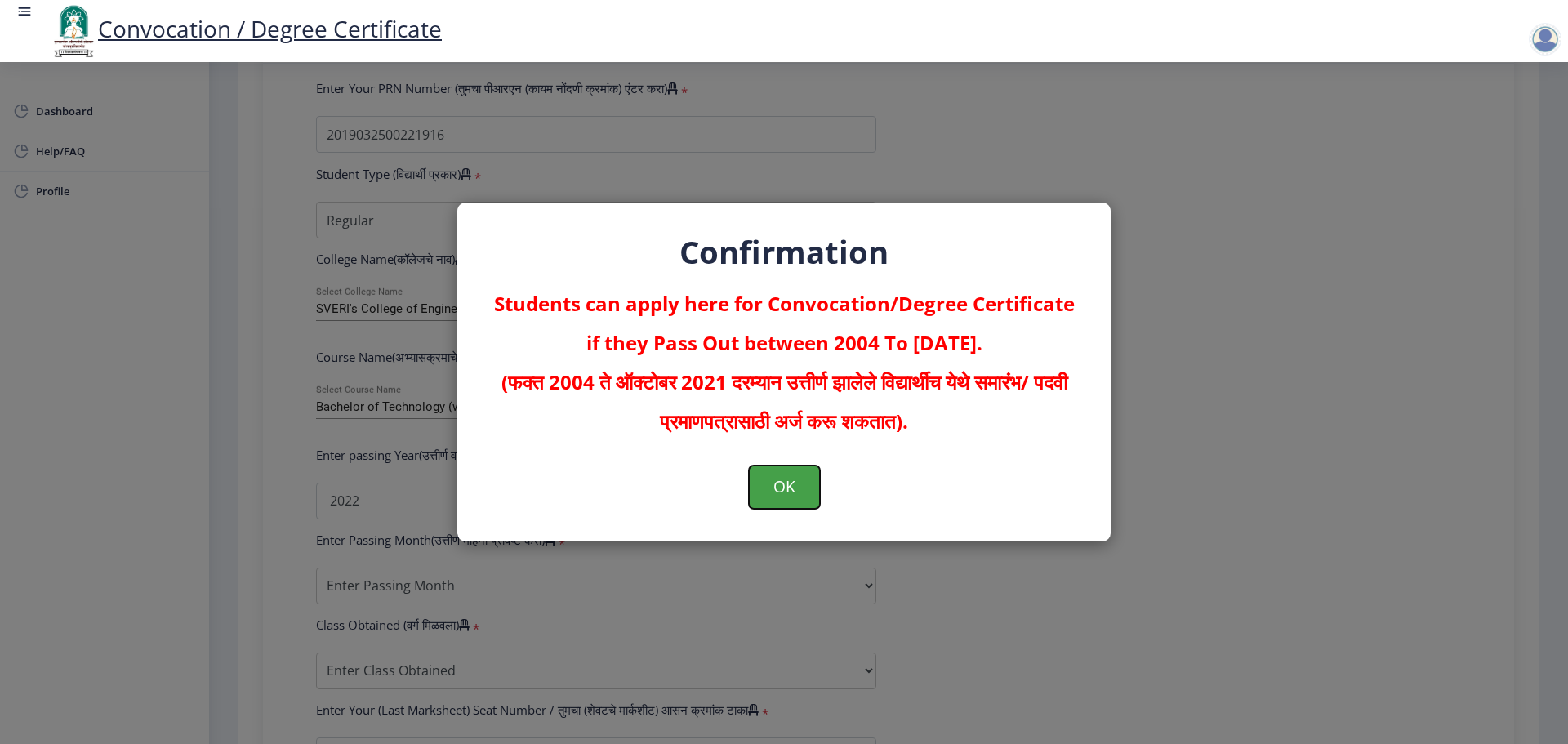
click at [758, 485] on button "OK" at bounding box center [784, 486] width 71 height 42
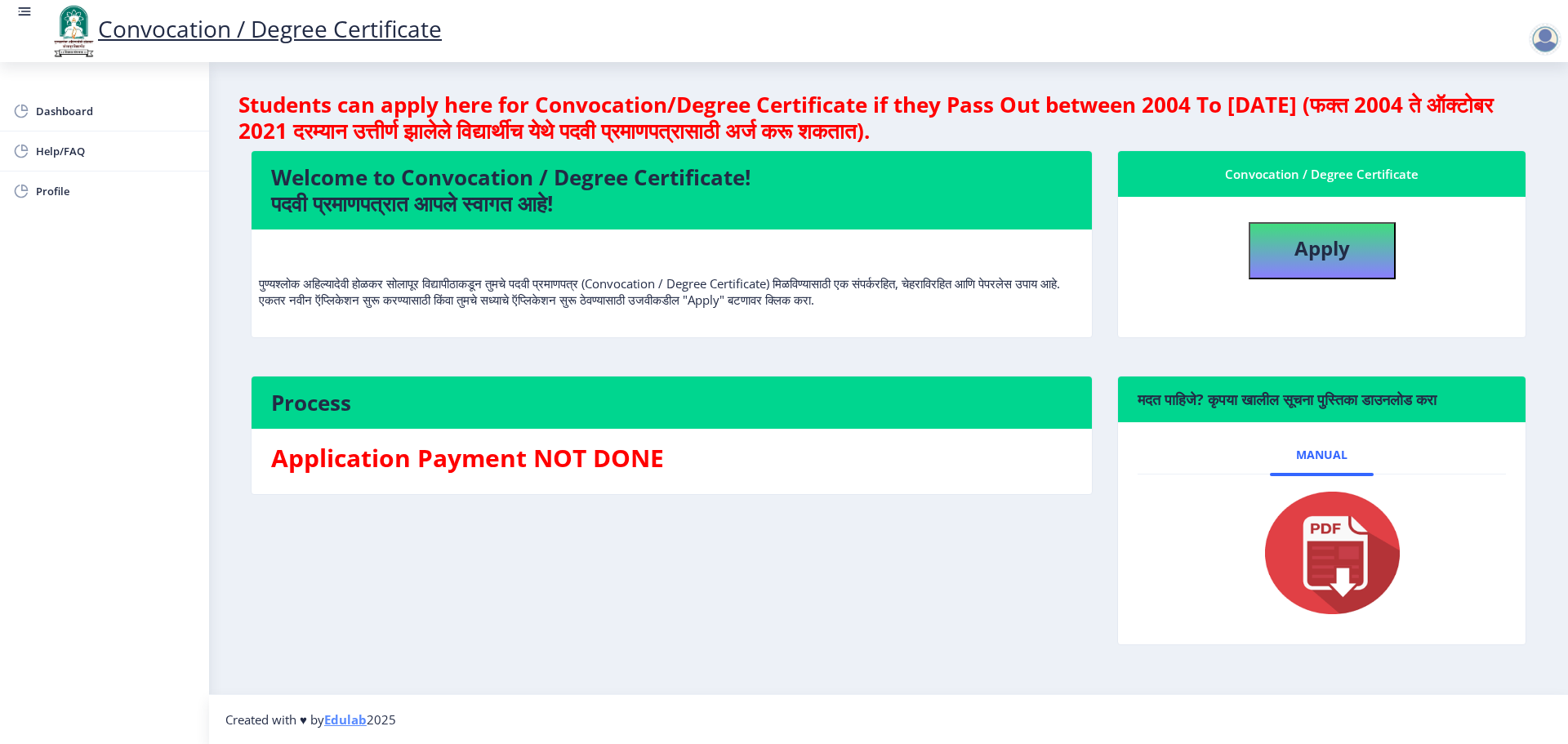
select select
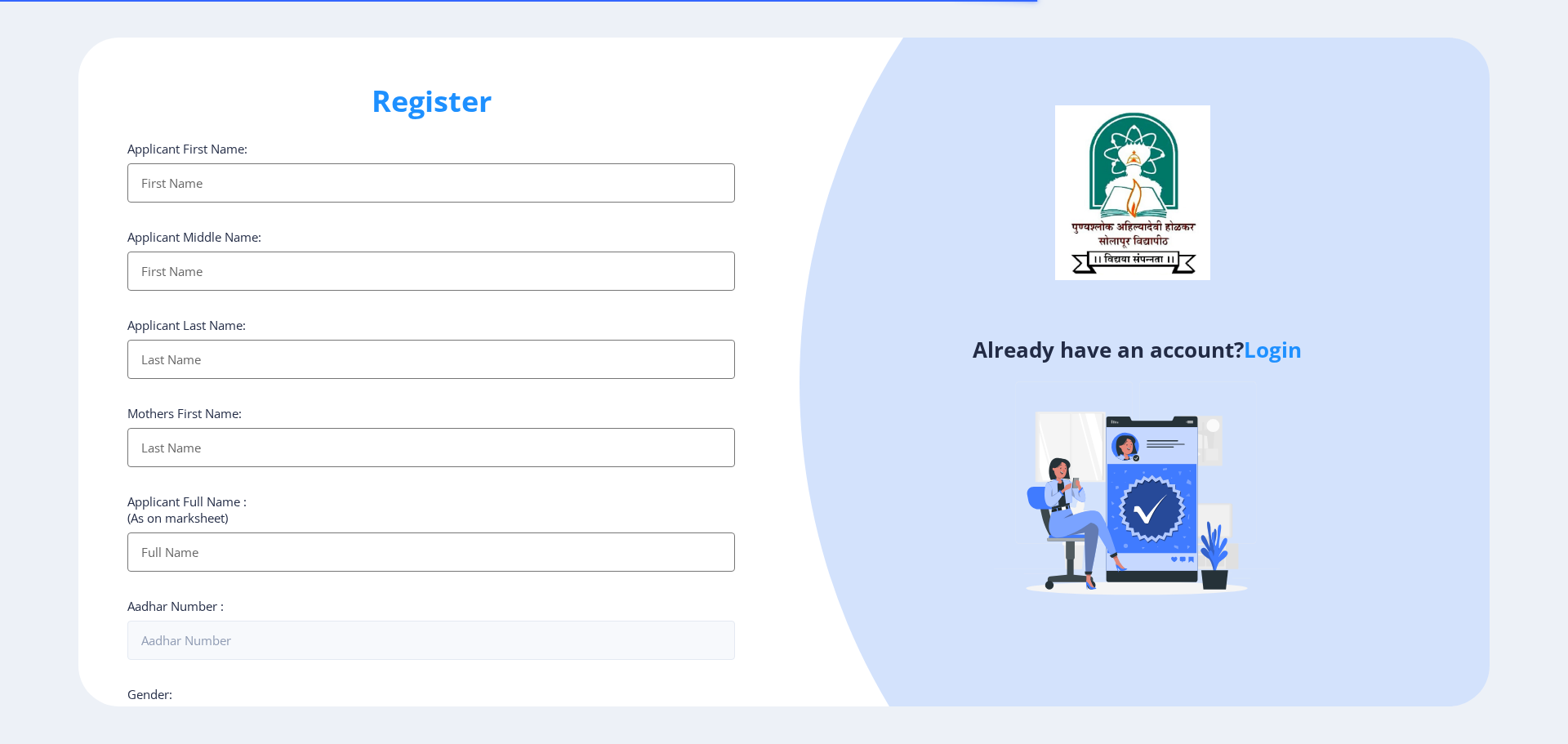
select select
click at [1274, 354] on link "Login" at bounding box center [1272, 350] width 58 height 29
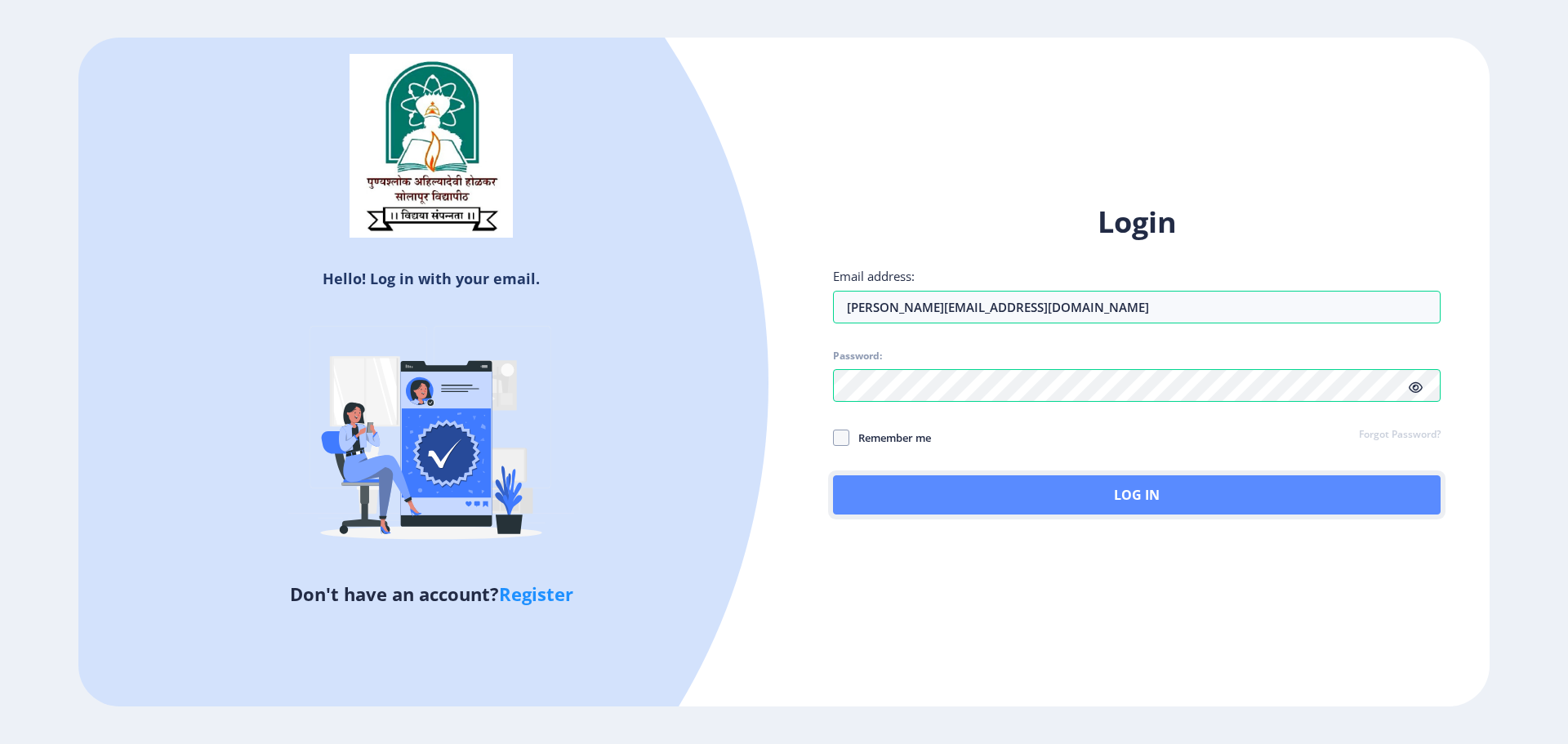
click at [945, 482] on button "Log In" at bounding box center [1137, 495] width 608 height 39
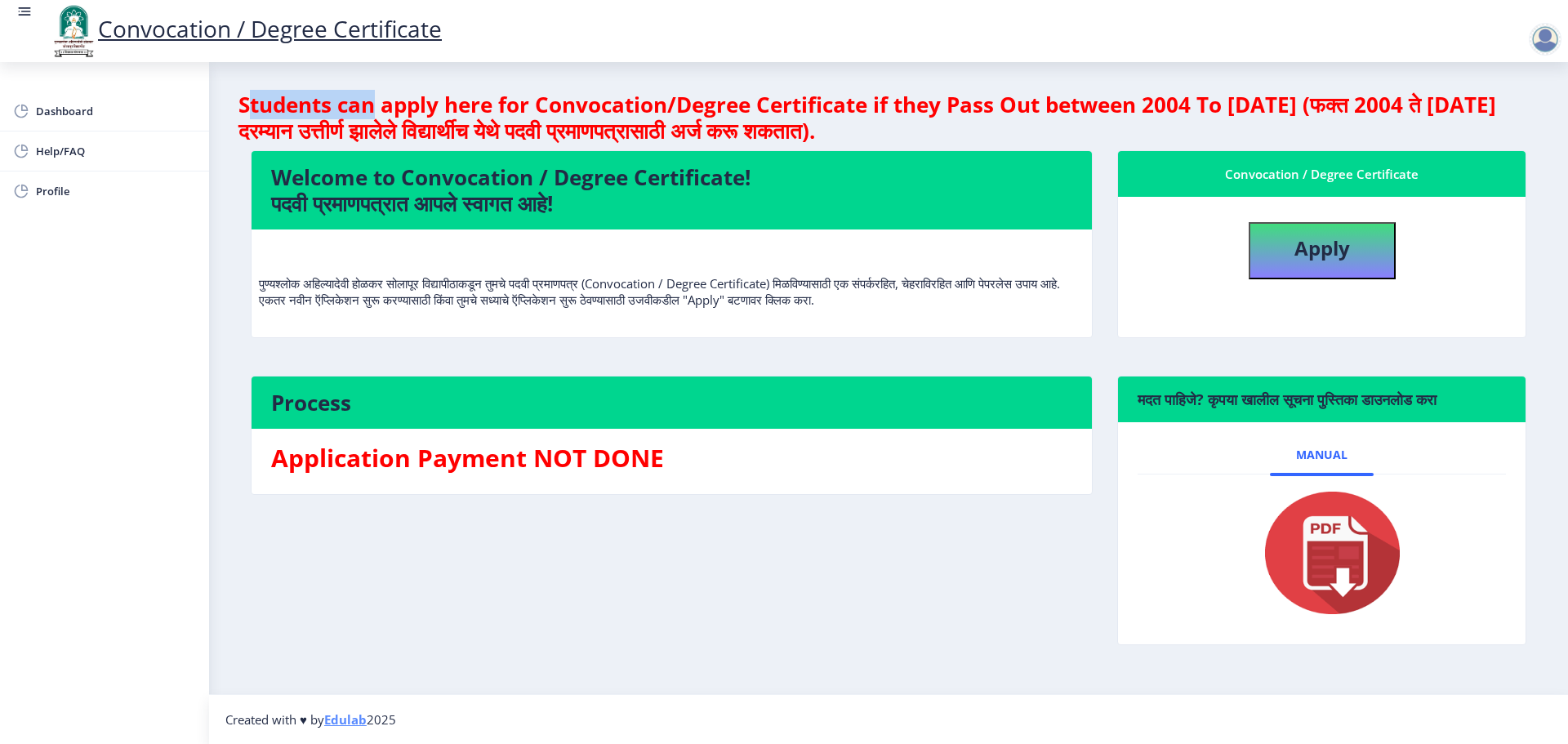
drag, startPoint x: 254, startPoint y: 105, endPoint x: 374, endPoint y: 112, distance: 120.2
click at [374, 112] on h4 "Students can apply here for Convocation/Degree Certificate if they Pass Out bet…" at bounding box center [888, 117] width 1300 height 52
drag, startPoint x: 328, startPoint y: 129, endPoint x: 1360, endPoint y: 110, distance: 1032.2
click at [993, 120] on h4 "Students can apply here for Convocation/Degree Certificate if they Pass Out bet…" at bounding box center [888, 117] width 1300 height 52
drag, startPoint x: 1390, startPoint y: 100, endPoint x: 1171, endPoint y: 138, distance: 222.3
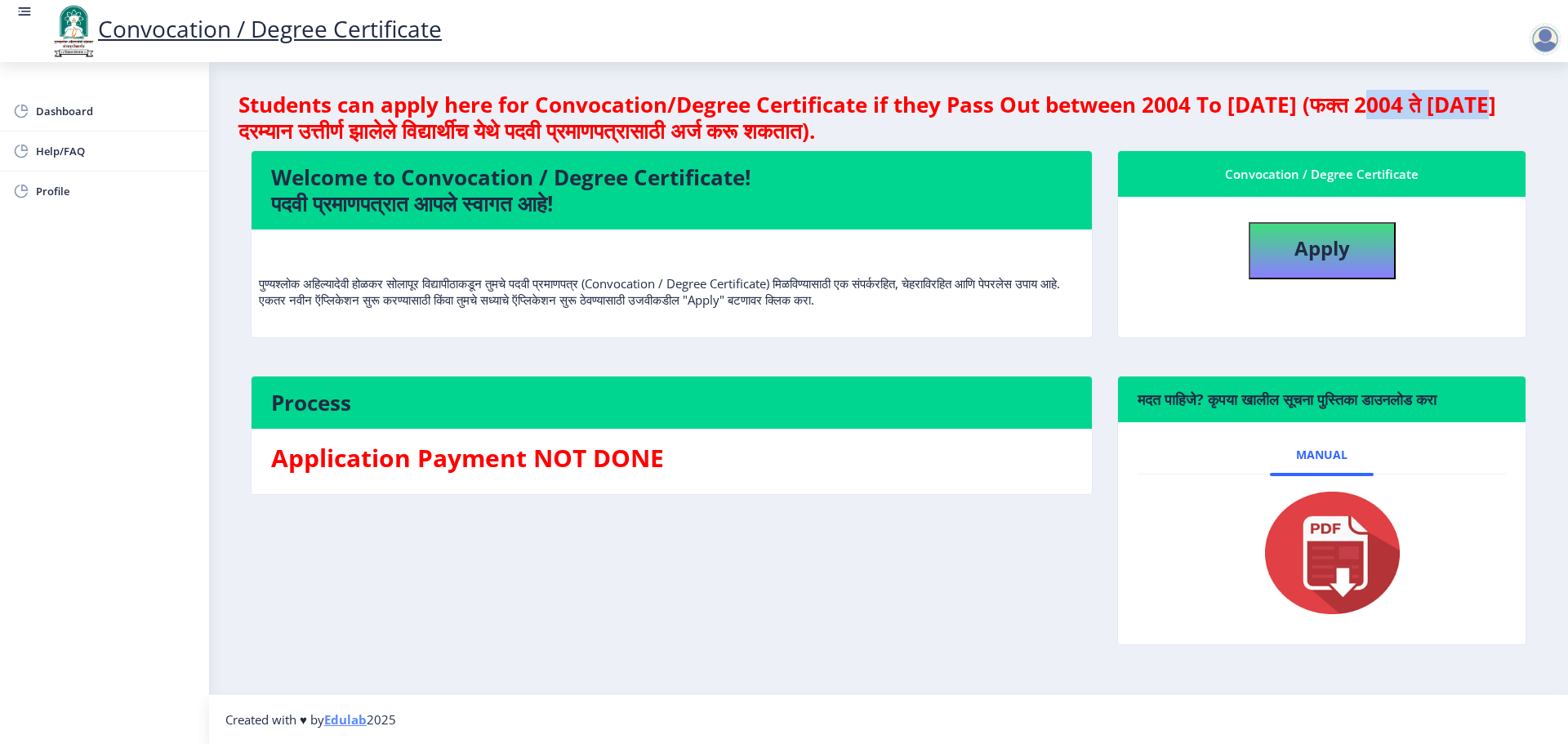
click at [1546, 112] on nb-layout-column "Students can apply here for Convocation/Degree Certificate if they Pass Out bet…" at bounding box center [888, 377] width 1359 height 632
drag, startPoint x: 323, startPoint y: 126, endPoint x: 1041, endPoint y: 131, distance: 718.0
click at [1041, 131] on h4 "Students can apply here for Convocation/Degree Certificate if they Pass Out bet…" at bounding box center [888, 117] width 1300 height 52
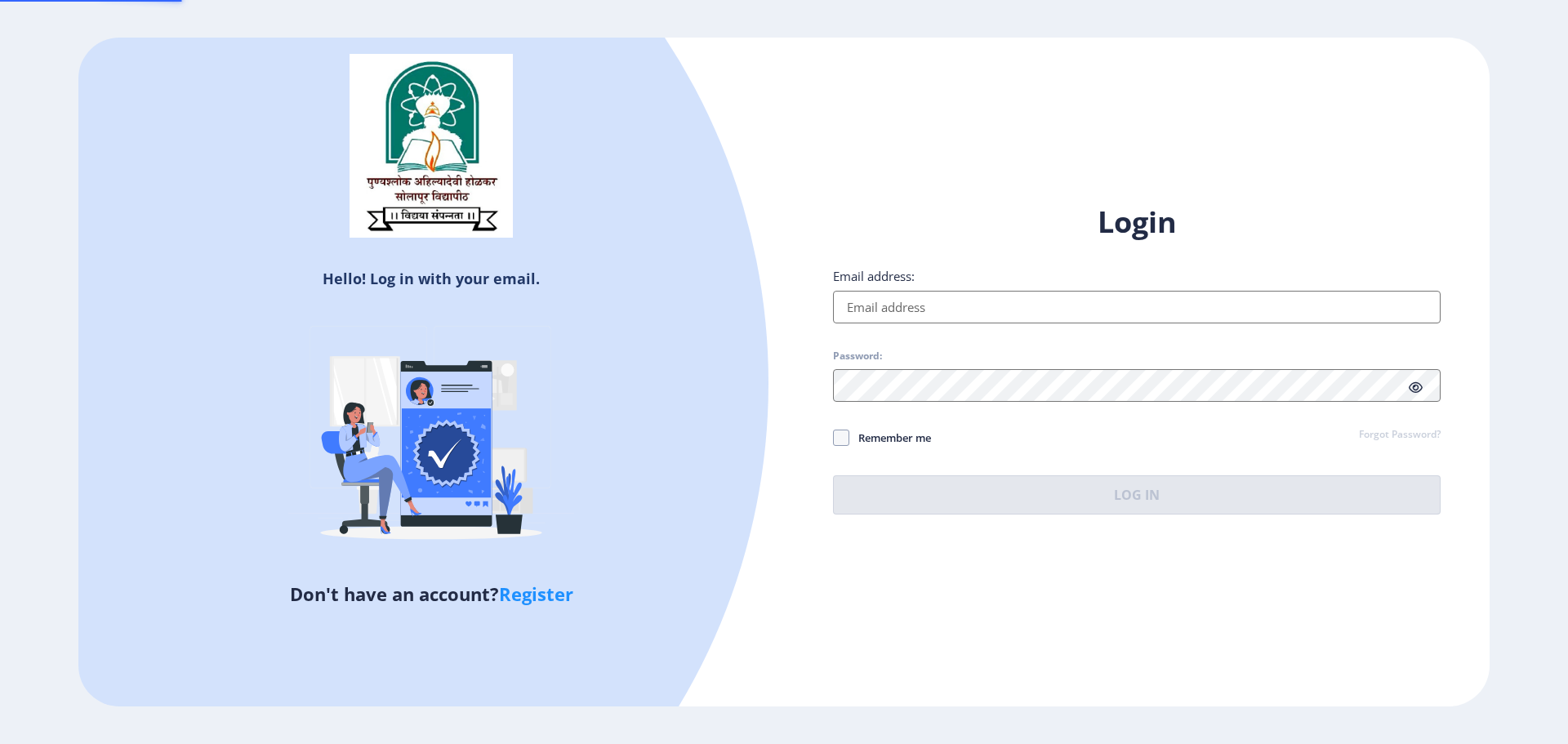
type input "[PERSON_NAME][EMAIL_ADDRESS][DOMAIN_NAME]"
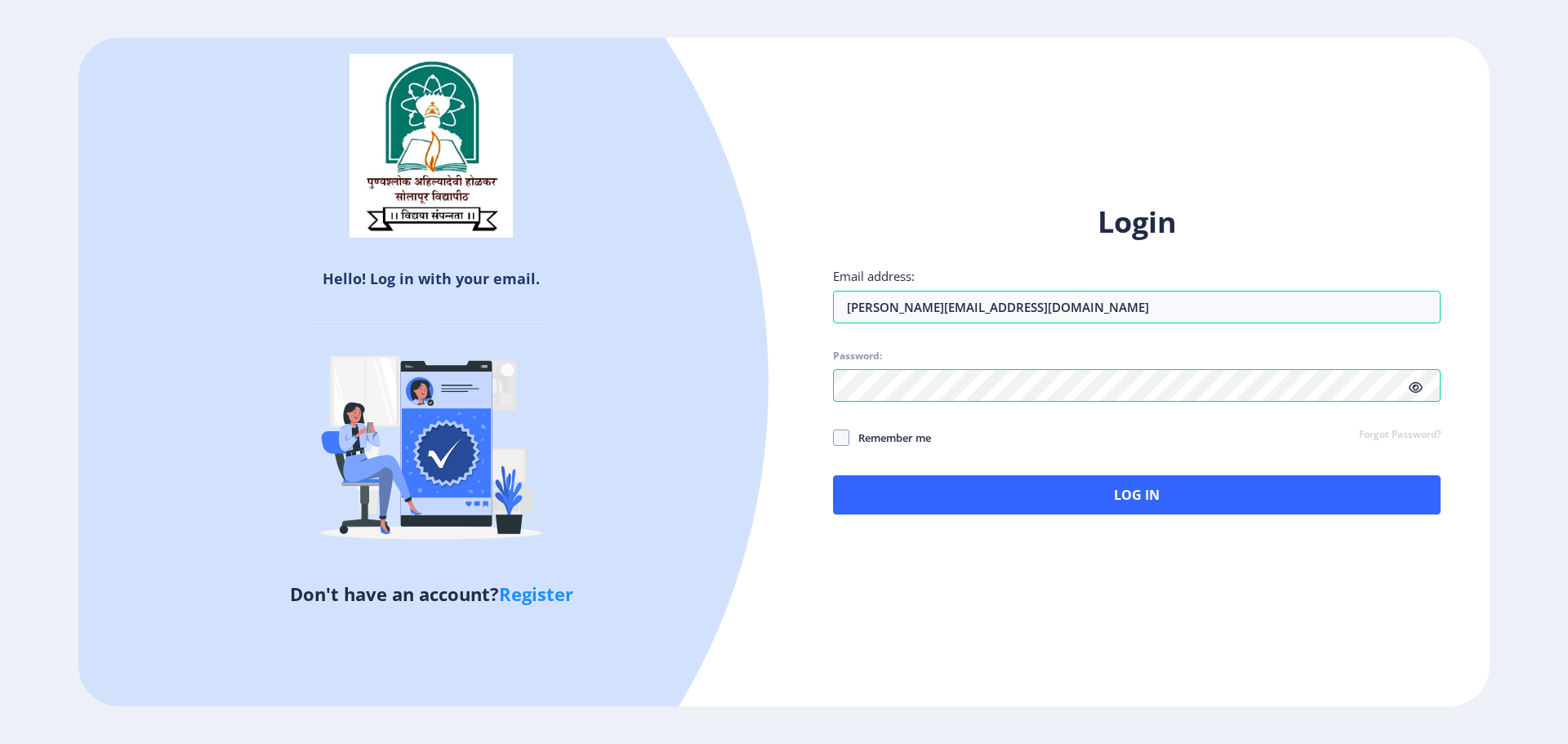
select select
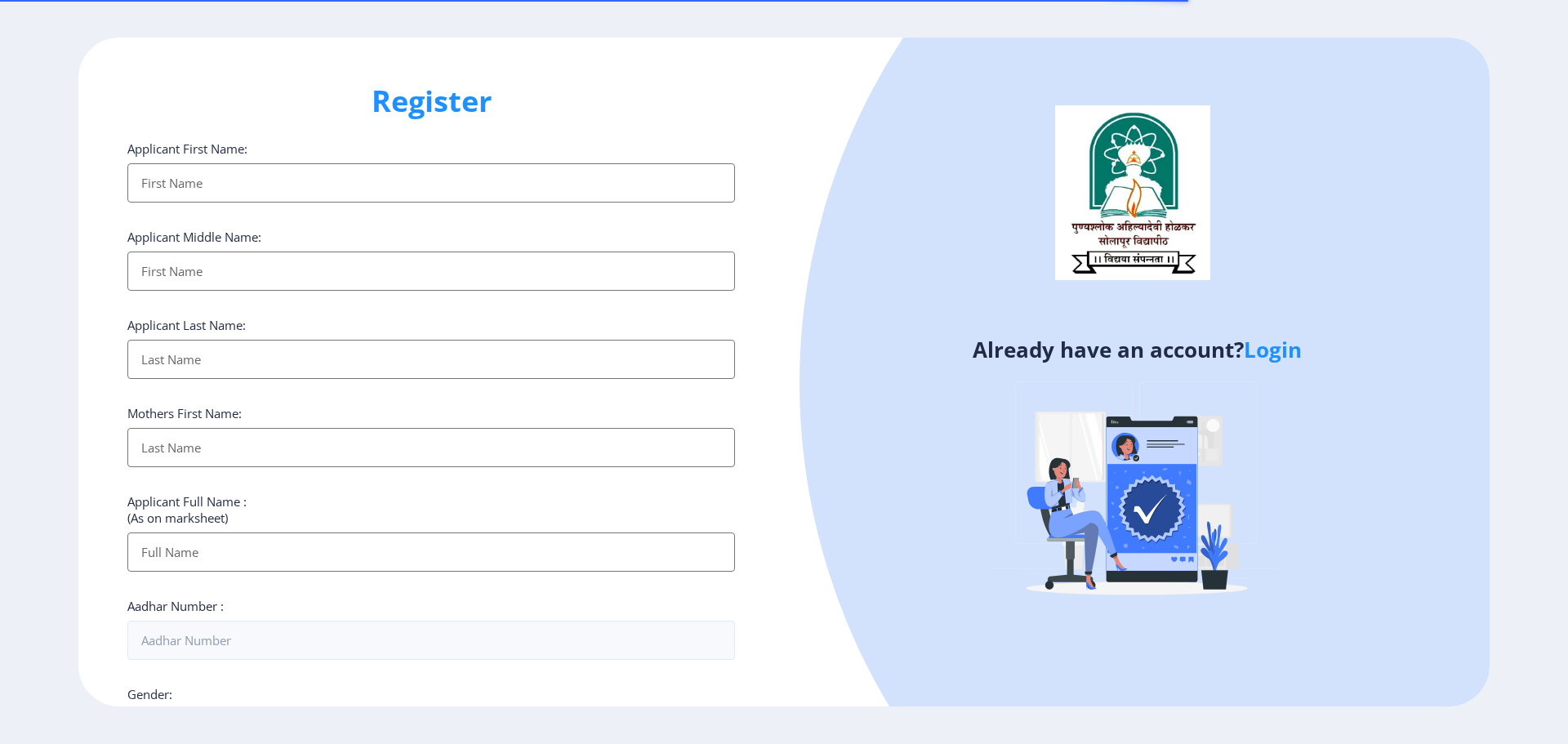
select select
click at [1272, 357] on link "Login" at bounding box center [1272, 350] width 58 height 29
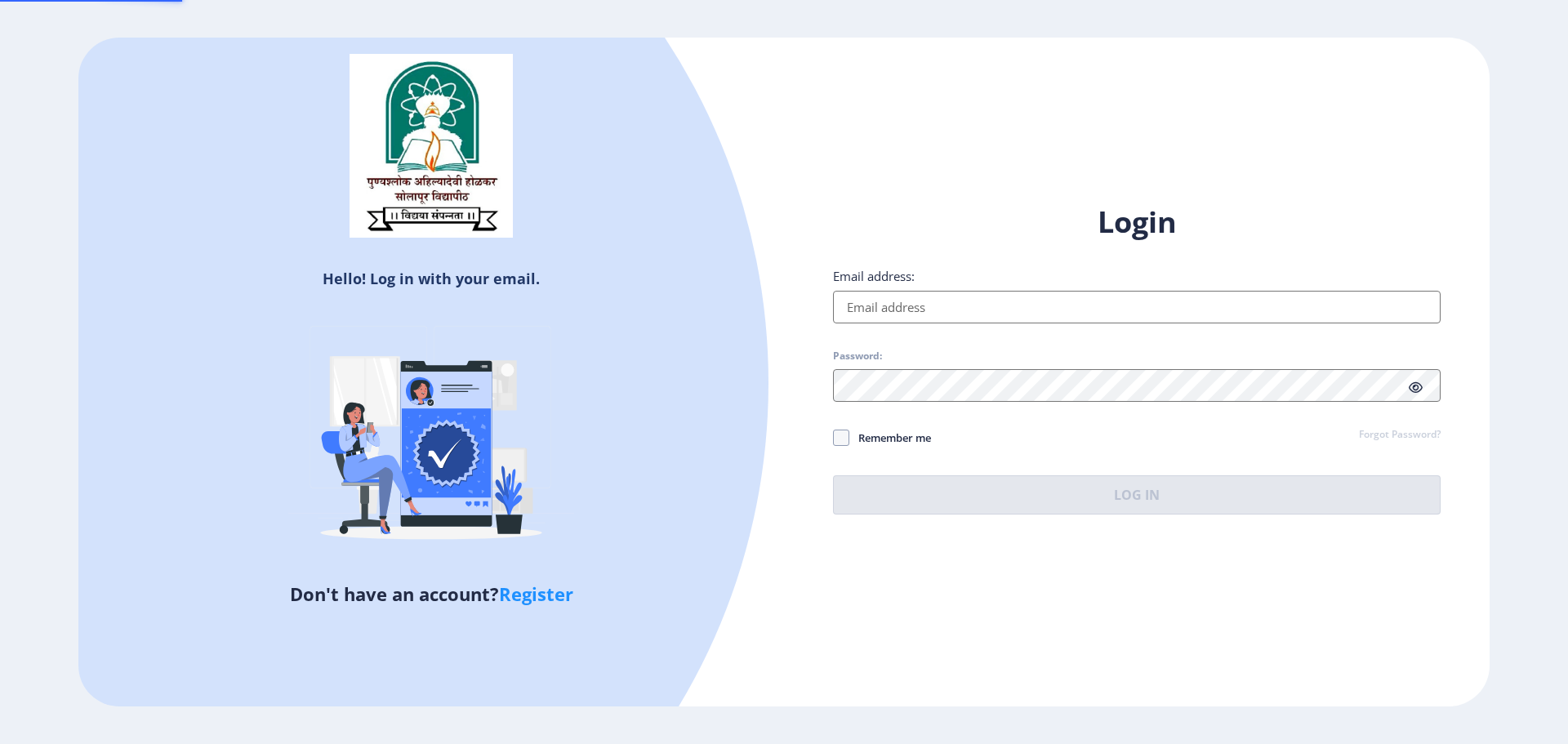
type input "[PERSON_NAME][EMAIL_ADDRESS][DOMAIN_NAME]"
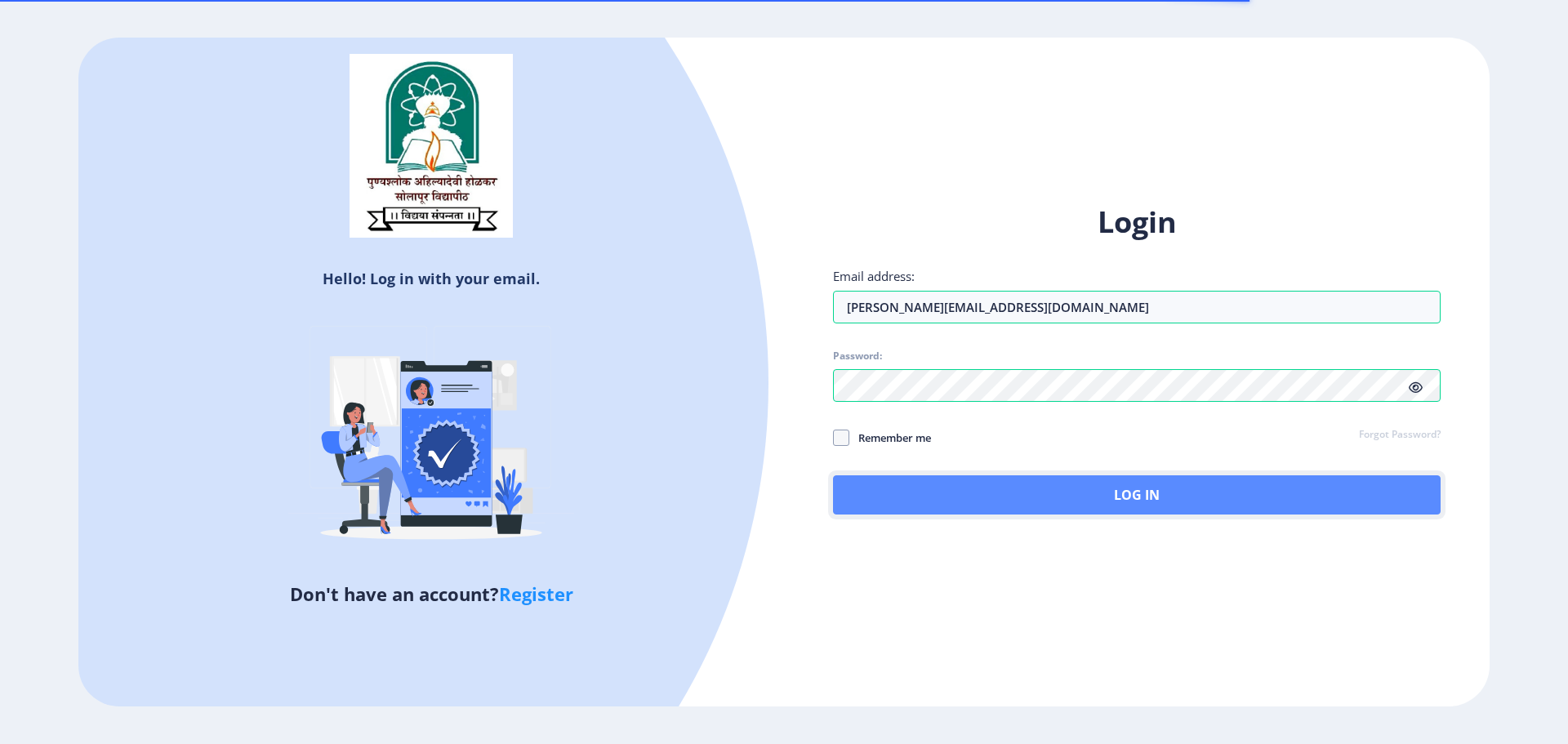
click at [977, 499] on button "Log In" at bounding box center [1137, 495] width 608 height 39
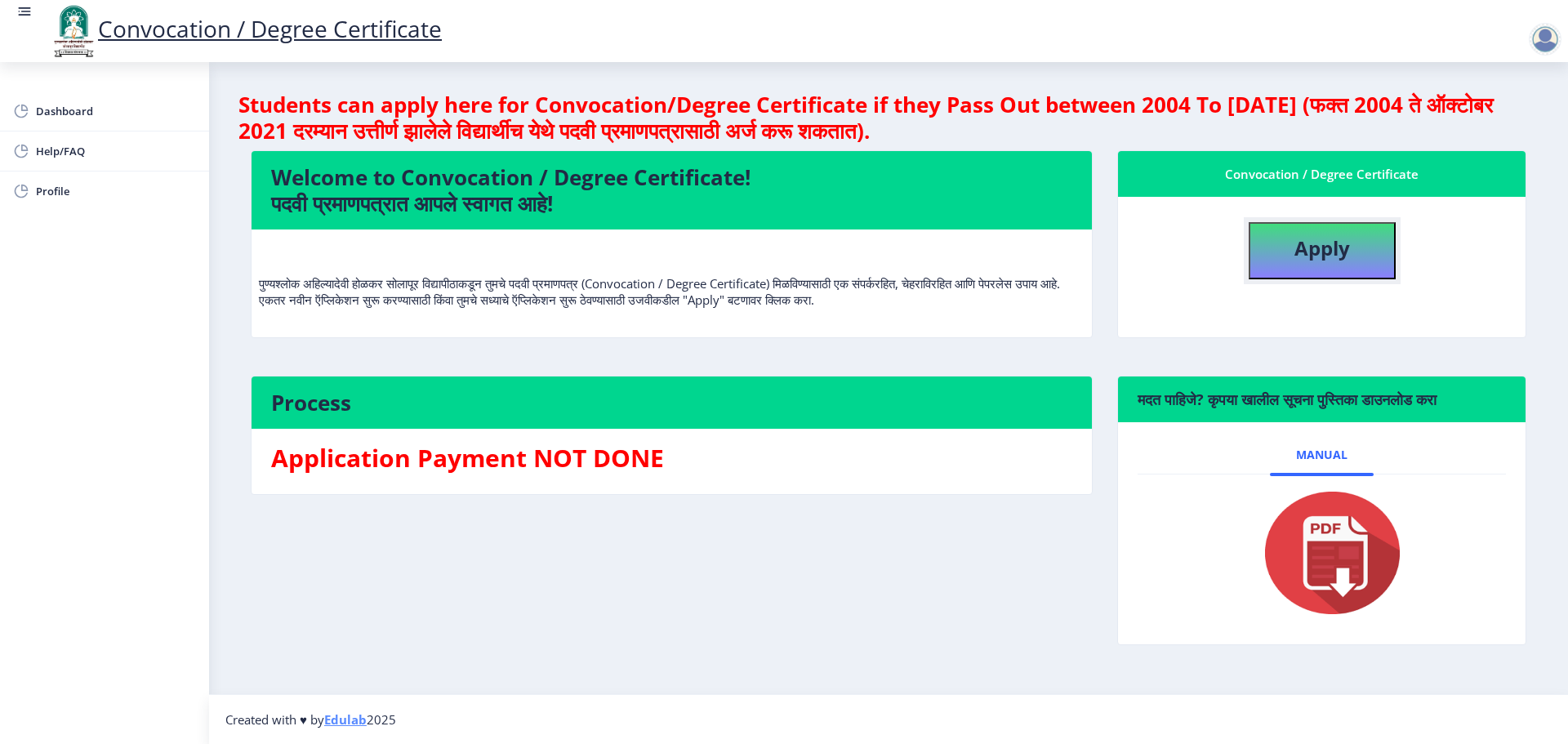
click at [1290, 250] on button "Apply" at bounding box center [1322, 251] width 147 height 57
select select
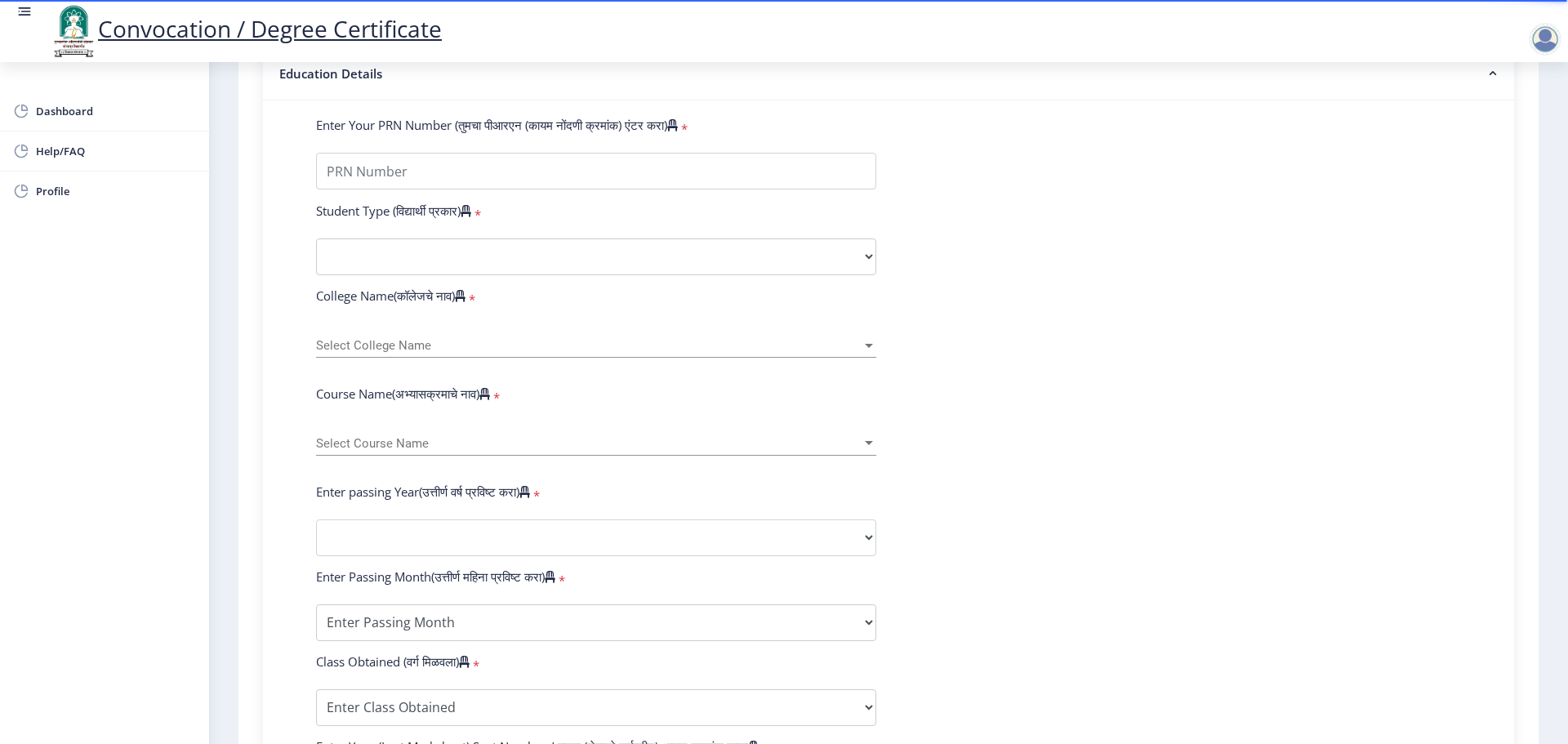
scroll to position [409, 0]
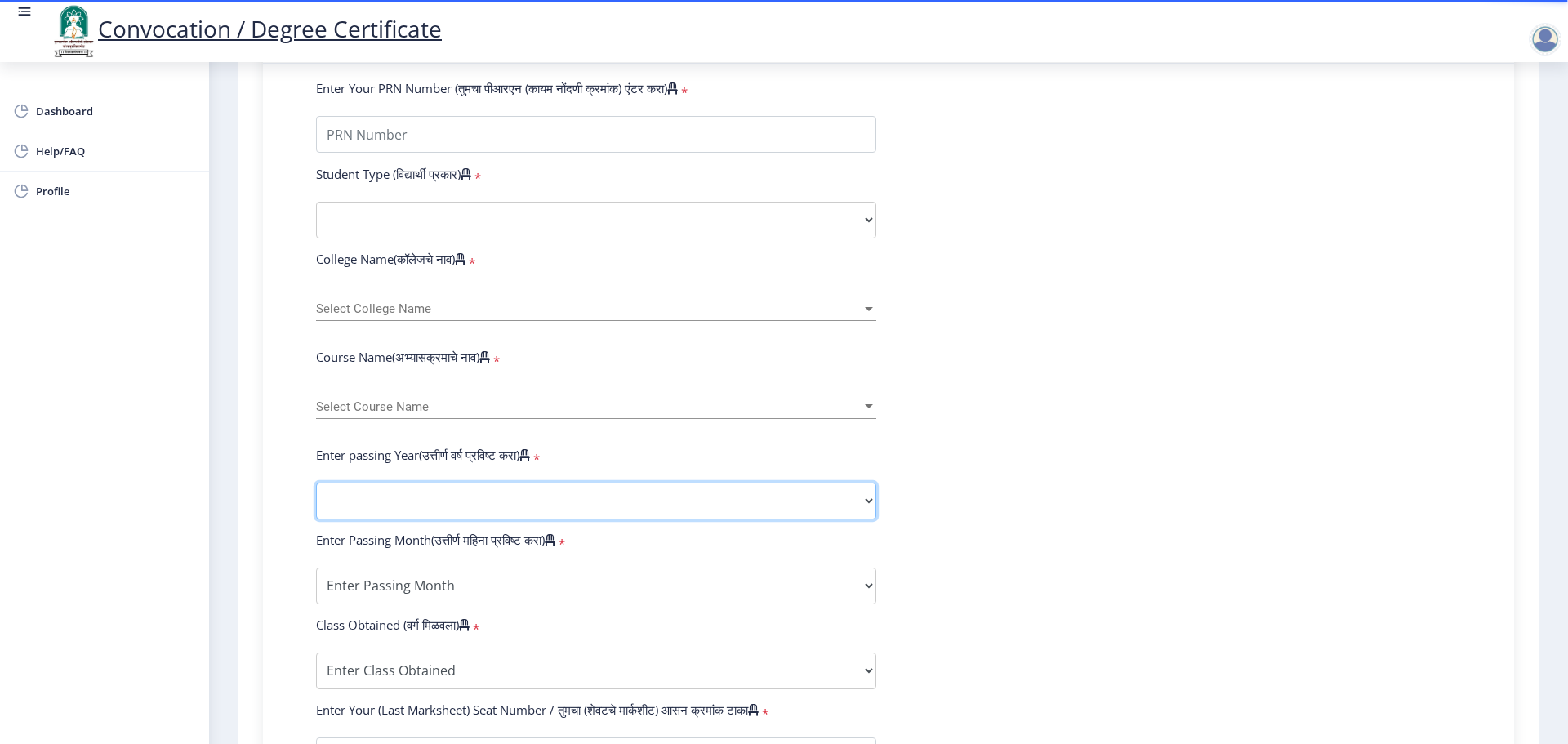
click at [510, 515] on select "2025 2024 2023 2022 2021 2020 2019 2018 2017 2016 2015 2014 2013 2012 2011 2010…" at bounding box center [596, 500] width 561 height 36
select select "2022"
click at [316, 498] on select "2025 2024 2023 2022 2021 2020 2019 2018 2017 2016 2015 2014 2013 2012 2011 2010…" at bounding box center [596, 500] width 561 height 36
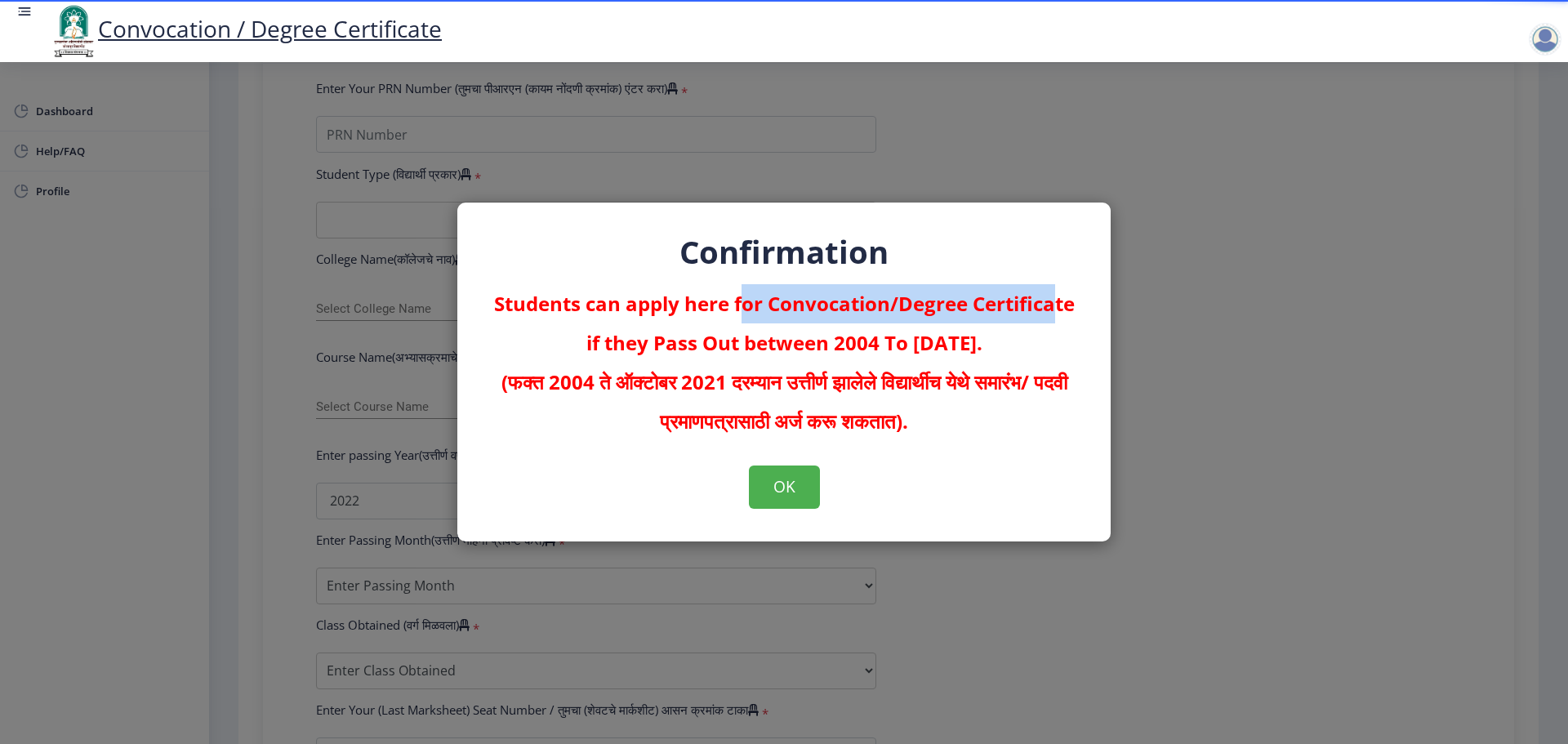
drag, startPoint x: 735, startPoint y: 313, endPoint x: 1049, endPoint y: 312, distance: 314.0
click at [1049, 312] on p "Students can apply here for Convocation/Degree Certificate if they Pass Out bet…" at bounding box center [784, 363] width 588 height 157
drag, startPoint x: 733, startPoint y: 343, endPoint x: 994, endPoint y: 355, distance: 261.3
click at [994, 355] on p "Students can apply here for Convocation/Degree Certificate if they Pass Out bet…" at bounding box center [784, 363] width 588 height 157
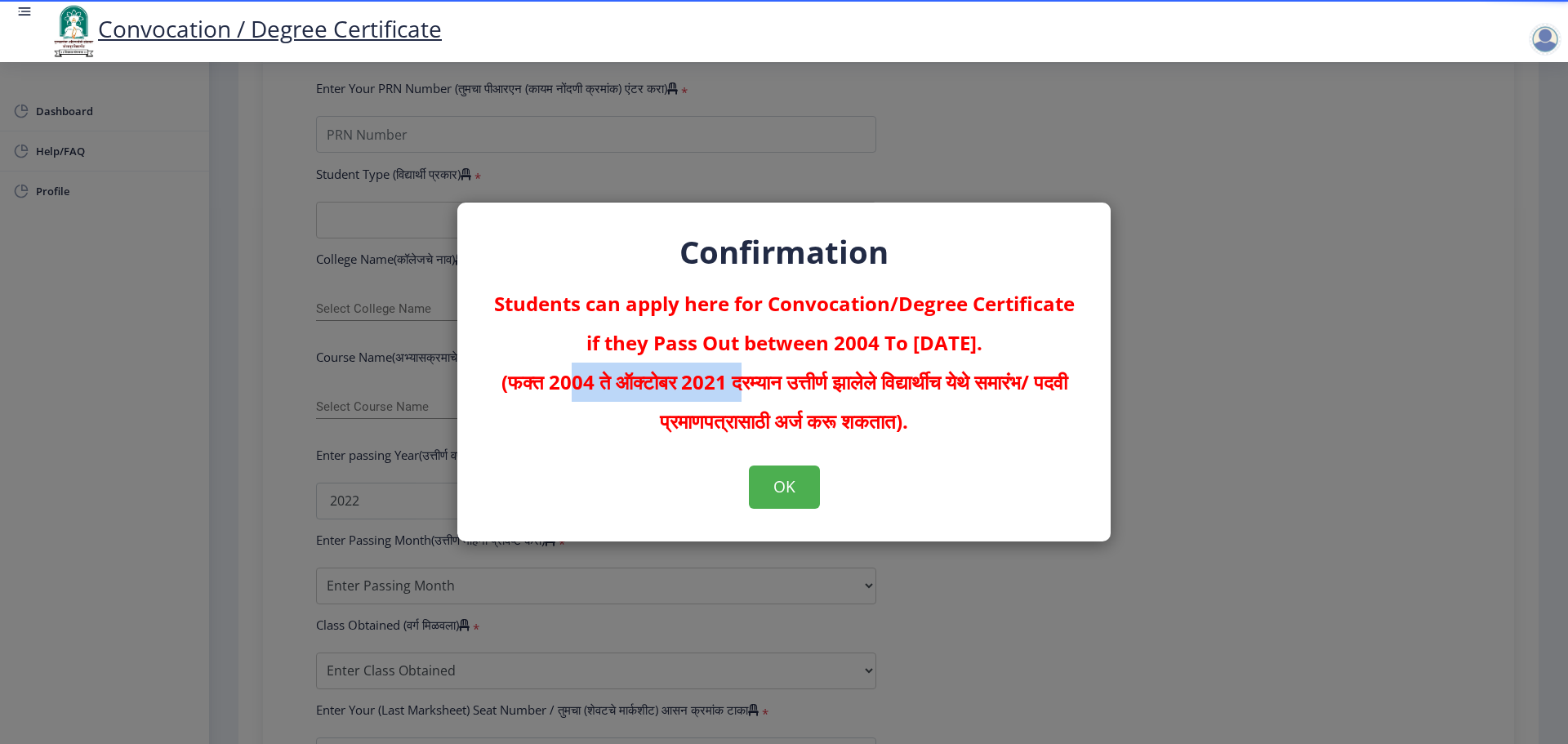
drag, startPoint x: 766, startPoint y: 375, endPoint x: 577, endPoint y: 384, distance: 189.2
click at [577, 384] on strong "(फक्त 2004 ते ऑक्टोबर 2021 दरम्यान उत्तीर्ण झालेले विद्यार्थीच येथे समारंभ/ पदव…" at bounding box center [784, 401] width 565 height 66
click at [776, 495] on button "OK" at bounding box center [784, 486] width 71 height 42
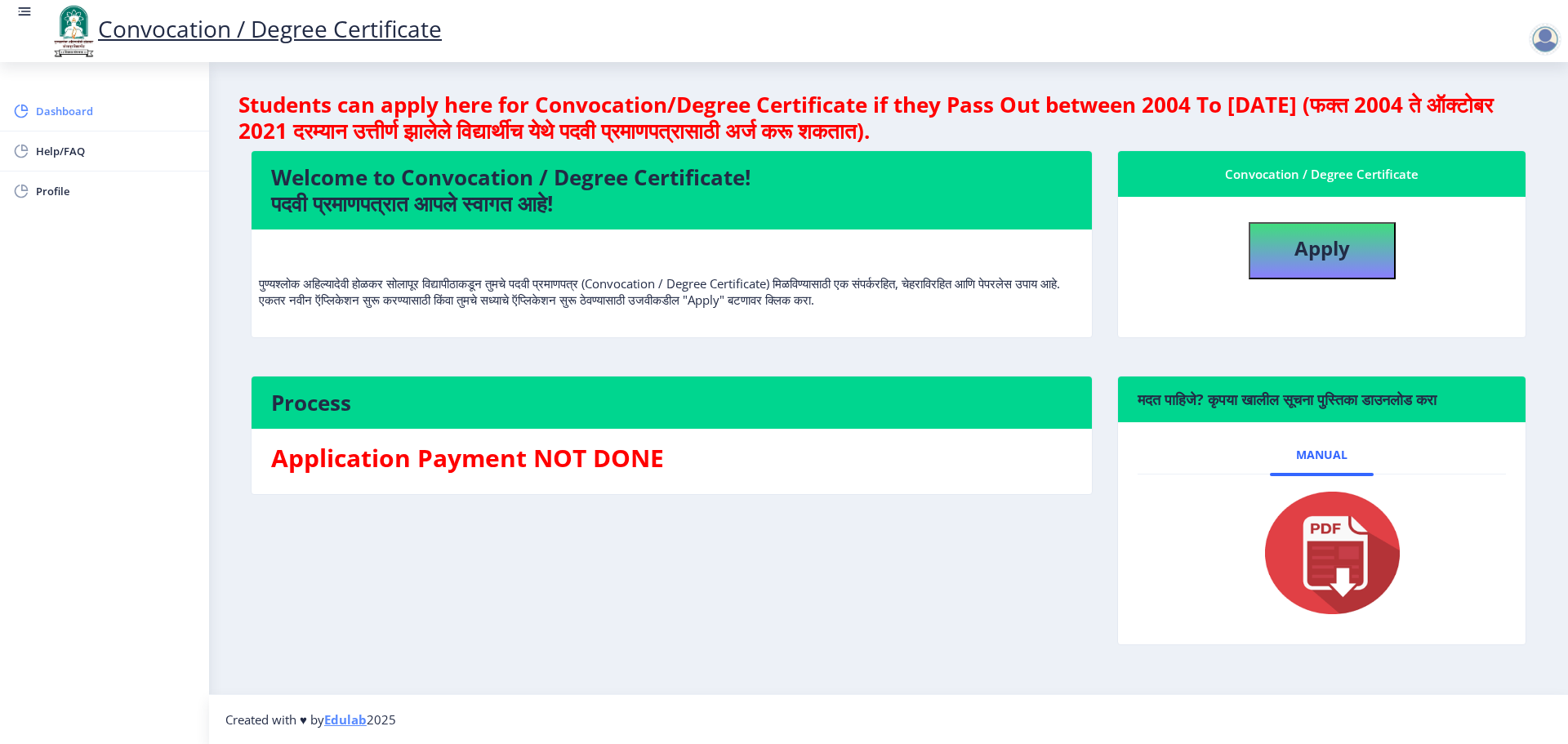
click at [74, 108] on span "Dashboard" at bounding box center [116, 111] width 160 height 20
click at [24, 16] on rect at bounding box center [24, 16] width 12 height 2
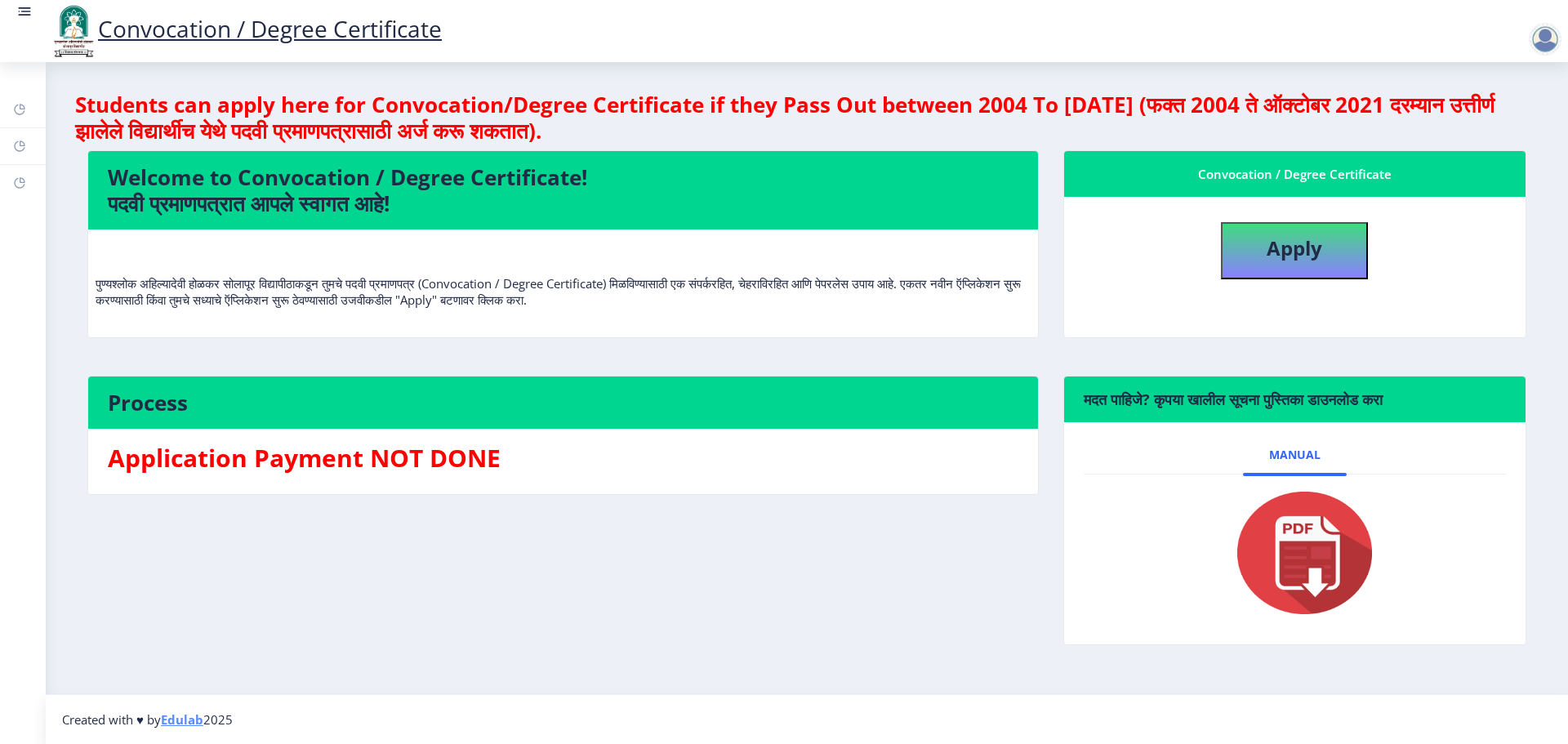
select select
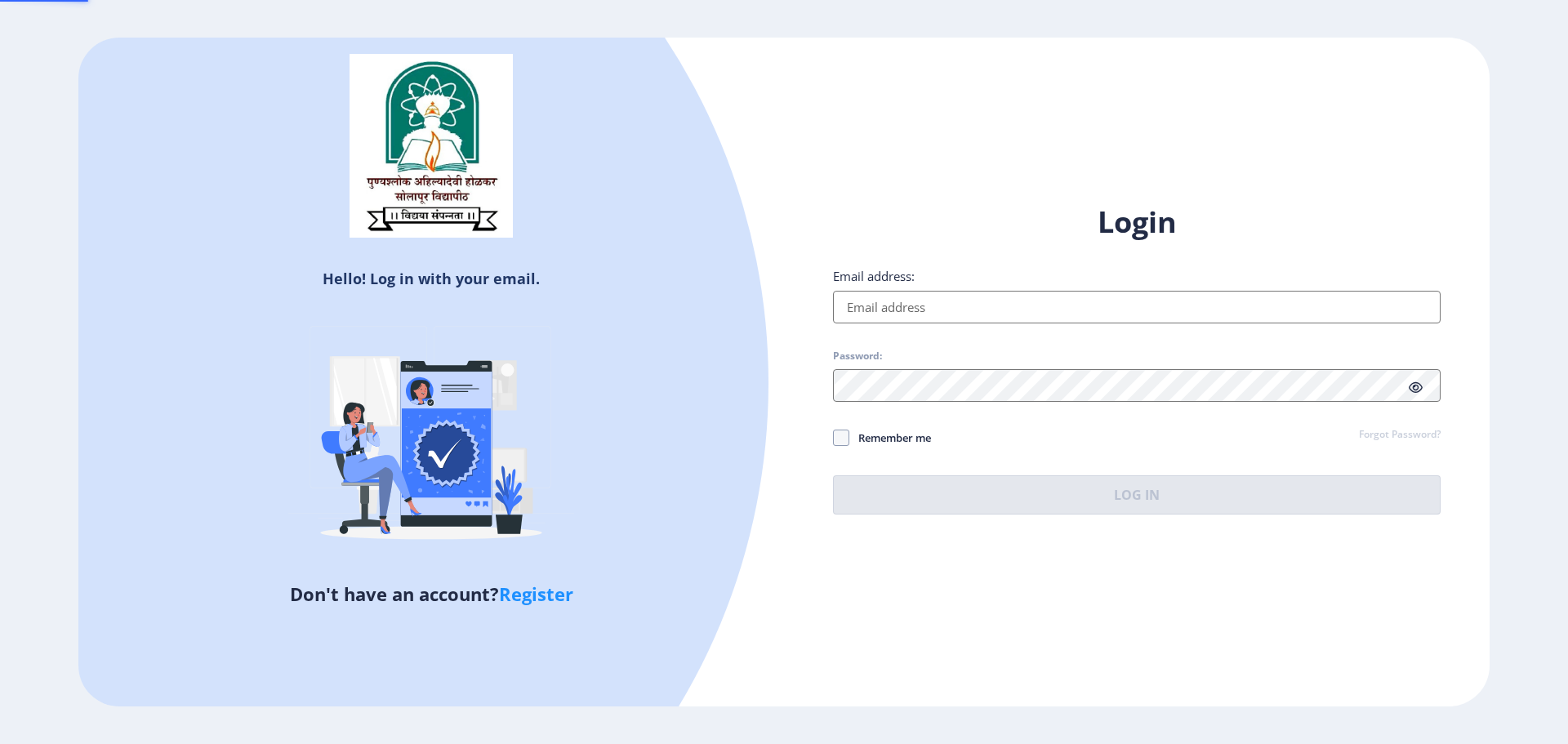
type input "[PERSON_NAME][EMAIL_ADDRESS][DOMAIN_NAME]"
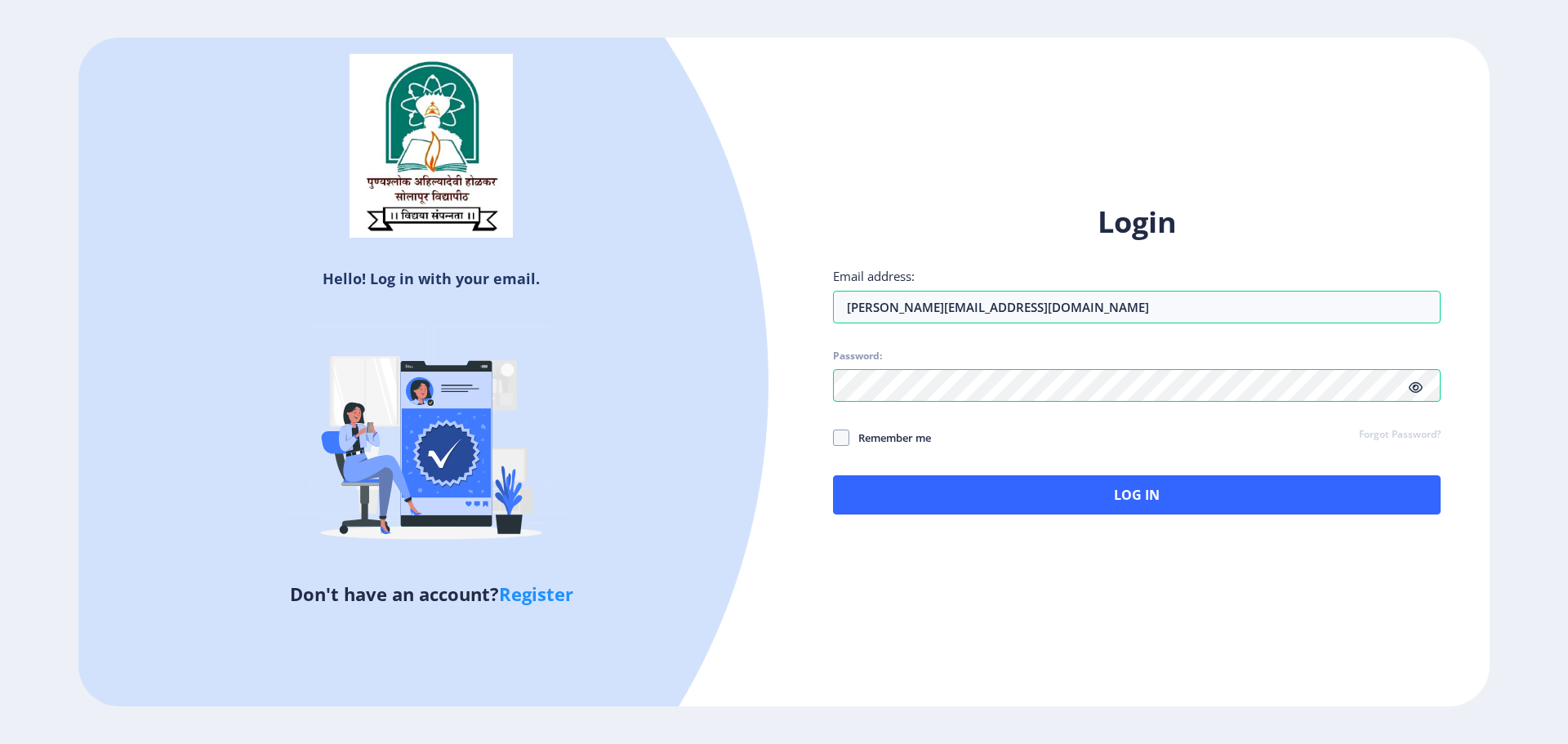
select select
